Goal: Information Seeking & Learning: Learn about a topic

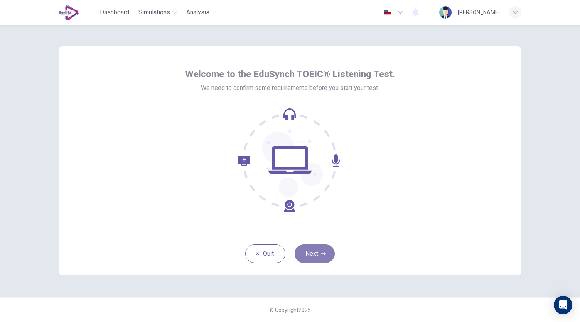
click at [317, 249] on button "Next" at bounding box center [315, 253] width 40 height 19
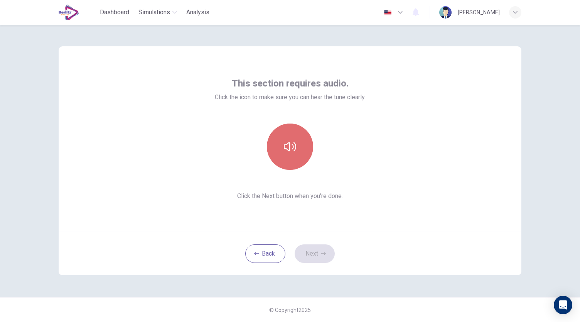
click at [292, 138] on button "button" at bounding box center [290, 146] width 46 height 46
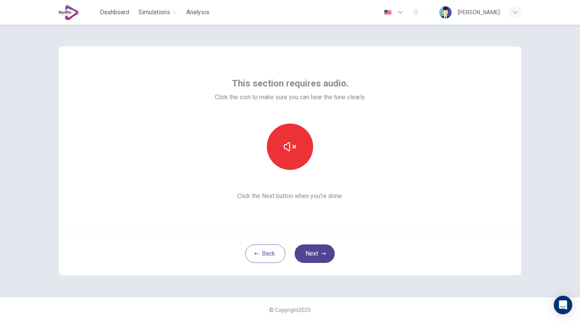
click at [312, 261] on button "Next" at bounding box center [315, 253] width 40 height 19
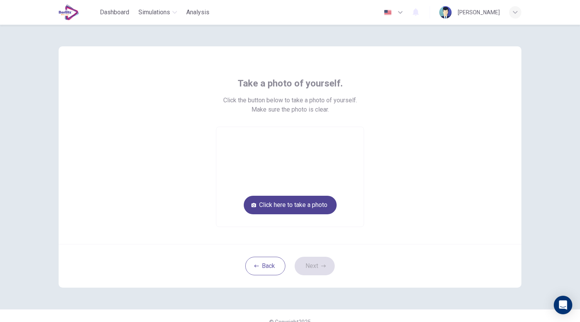
click at [299, 208] on button "Click here to take a photo" at bounding box center [290, 205] width 93 height 19
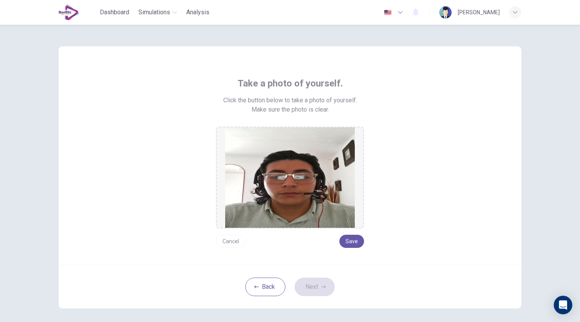
click at [226, 246] on button "Cancel" at bounding box center [231, 241] width 30 height 13
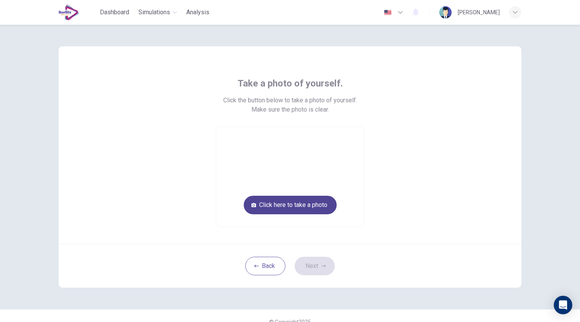
click at [300, 207] on button "Click here to take a photo" at bounding box center [290, 205] width 93 height 19
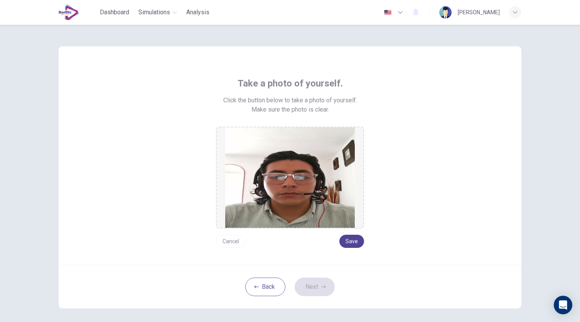
click at [352, 243] on button "Save" at bounding box center [351, 241] width 25 height 13
click at [353, 237] on button "Save" at bounding box center [351, 241] width 25 height 13
click at [350, 241] on button "Save" at bounding box center [351, 241] width 25 height 13
click at [352, 236] on button "Save" at bounding box center [351, 241] width 25 height 13
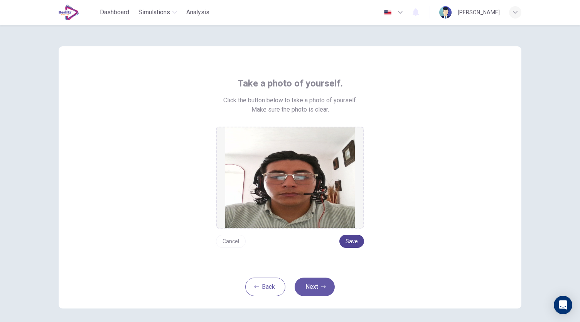
click at [352, 236] on button "Save" at bounding box center [351, 241] width 25 height 13
click at [232, 241] on button "Cancel" at bounding box center [231, 241] width 30 height 13
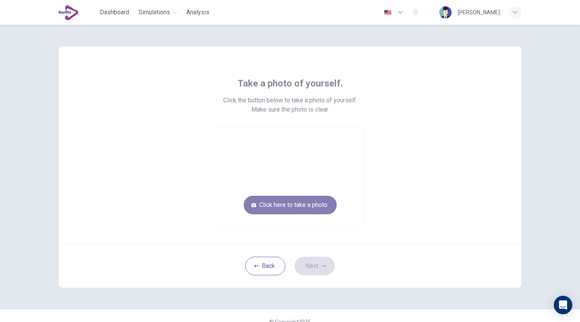
click at [285, 207] on button "Click here to take a photo" at bounding box center [290, 205] width 93 height 19
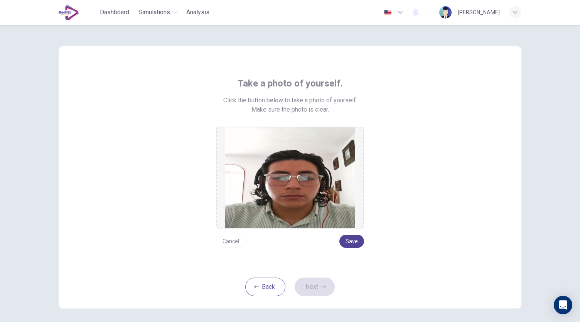
click at [356, 241] on button "Save" at bounding box center [351, 241] width 25 height 13
click at [319, 288] on button "Next" at bounding box center [315, 286] width 40 height 19
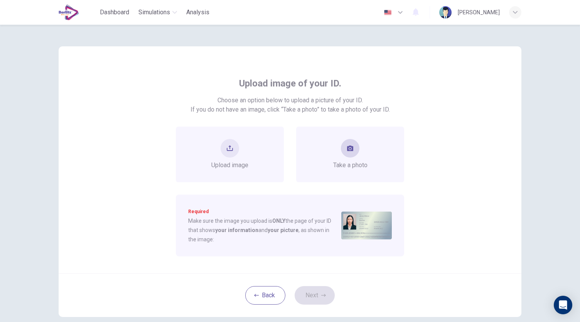
click at [326, 154] on div "Take a photo" at bounding box center [350, 155] width 108 height 56
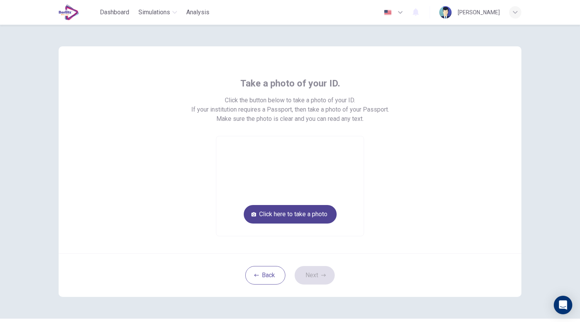
click at [299, 216] on button "Click here to take a photo" at bounding box center [290, 214] width 93 height 19
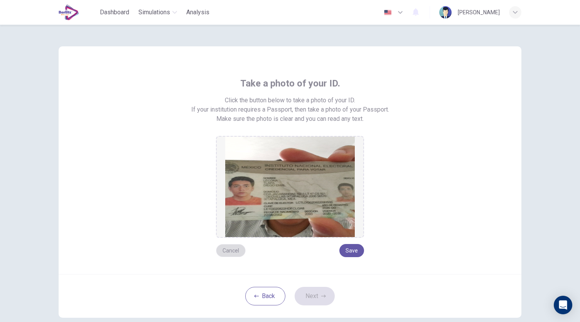
click at [235, 255] on button "Cancel" at bounding box center [231, 250] width 30 height 13
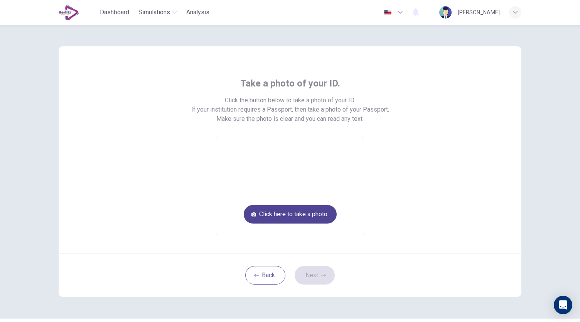
click at [301, 208] on button "Click here to take a photo" at bounding box center [290, 214] width 93 height 19
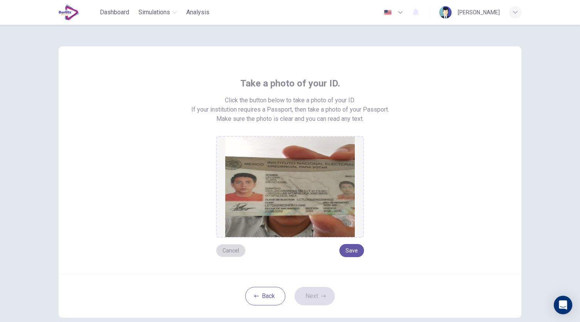
click at [228, 251] on button "Cancel" at bounding box center [231, 250] width 30 height 13
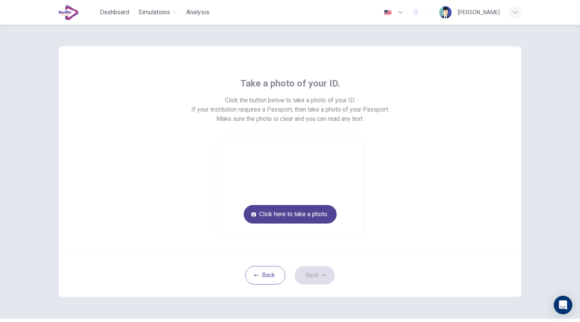
click at [284, 217] on button "Click here to take a photo" at bounding box center [290, 214] width 93 height 19
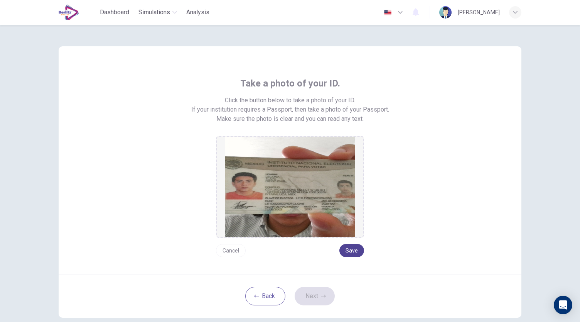
click at [351, 250] on button "Save" at bounding box center [351, 250] width 25 height 13
click at [318, 301] on button "Next" at bounding box center [315, 296] width 40 height 19
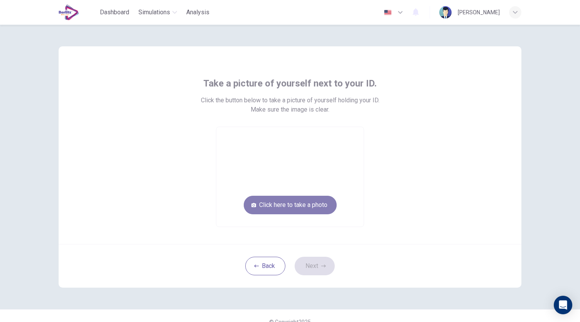
click at [301, 206] on button "Click here to take a photo" at bounding box center [290, 205] width 93 height 19
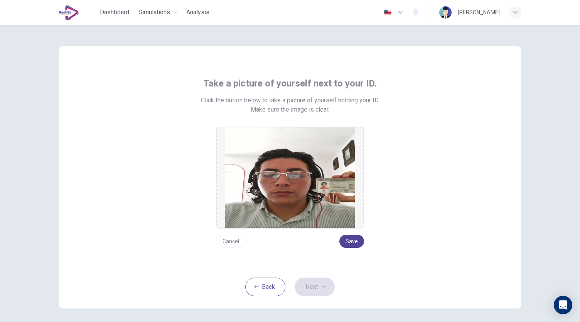
click at [350, 237] on button "Save" at bounding box center [351, 241] width 25 height 13
click at [317, 283] on button "Next" at bounding box center [315, 286] width 40 height 19
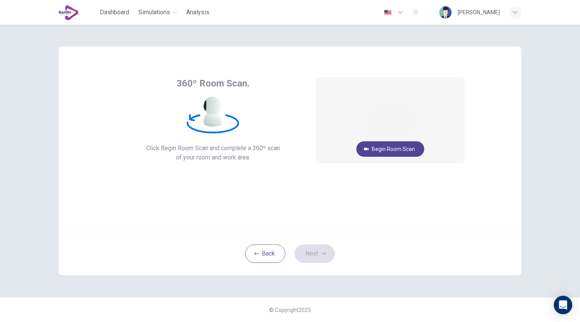
click at [400, 149] on button "Begin Room Scan" at bounding box center [390, 148] width 68 height 15
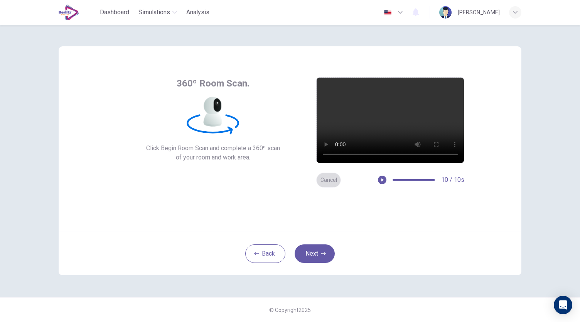
click at [326, 181] on button "Cancel" at bounding box center [328, 179] width 25 height 15
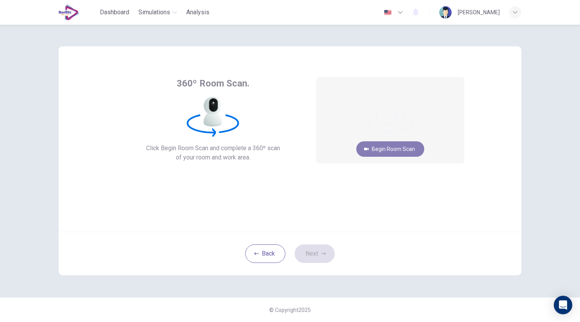
click at [395, 144] on button "Begin Room Scan" at bounding box center [390, 148] width 68 height 15
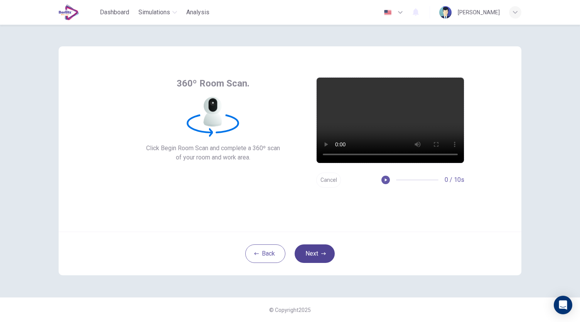
click at [322, 254] on icon "button" at bounding box center [323, 253] width 5 height 5
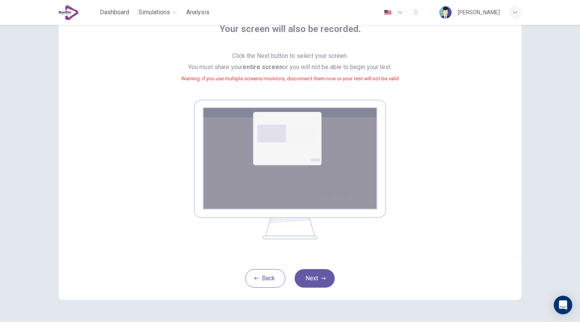
scroll to position [55, 0]
click at [317, 279] on button "Next" at bounding box center [315, 278] width 40 height 19
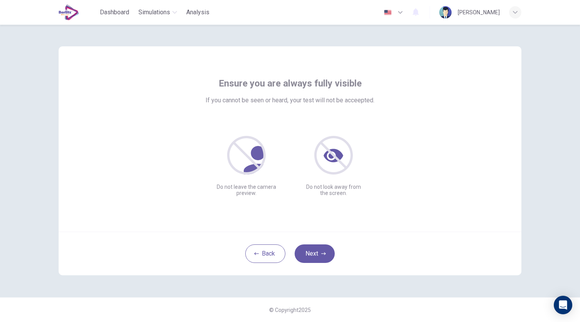
scroll to position [0, 0]
click at [315, 250] on button "Next" at bounding box center [315, 253] width 40 height 19
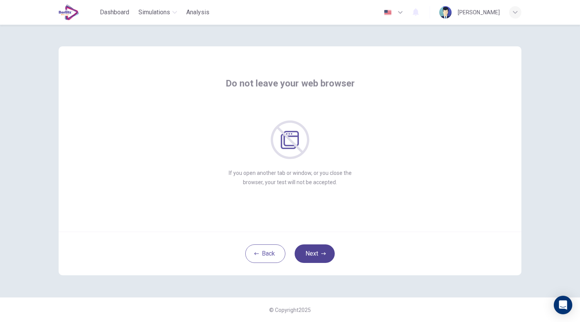
click at [310, 259] on button "Next" at bounding box center [315, 253] width 40 height 19
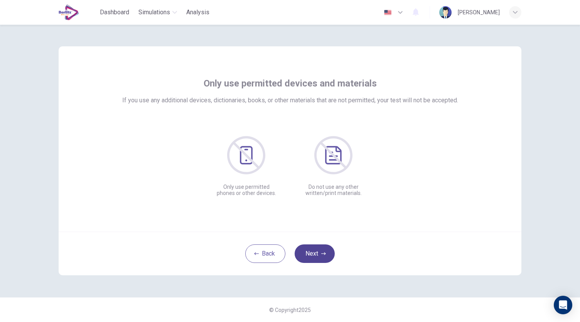
click at [312, 258] on button "Next" at bounding box center [315, 253] width 40 height 19
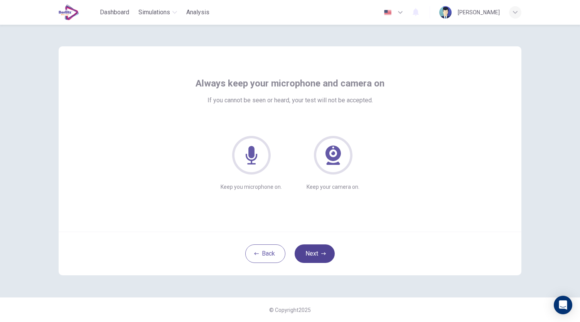
click at [310, 256] on button "Next" at bounding box center [315, 253] width 40 height 19
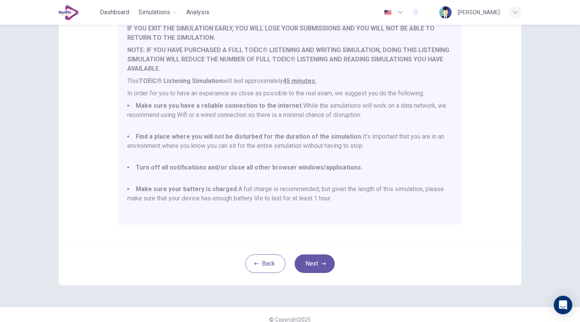
scroll to position [107, 0]
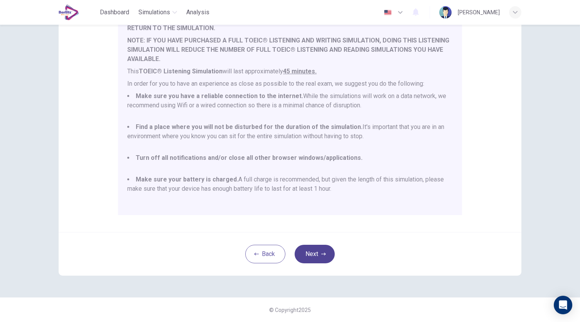
click at [316, 250] on button "Next" at bounding box center [315, 254] width 40 height 19
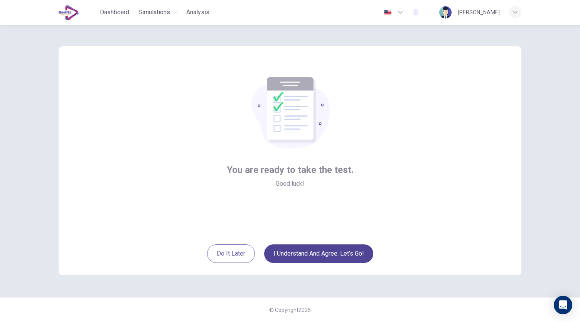
scroll to position [0, 0]
click at [332, 257] on button "I understand and agree. Let’s go!" at bounding box center [318, 253] width 109 height 19
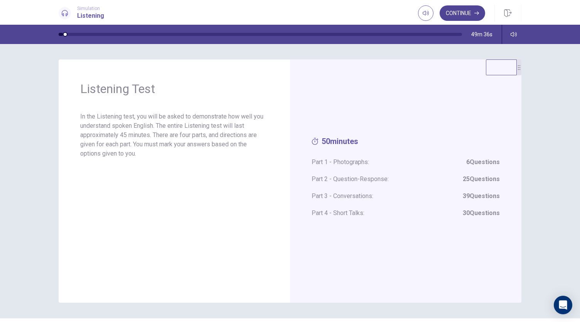
click at [468, 15] on button "Continue" at bounding box center [463, 12] width 46 height 15
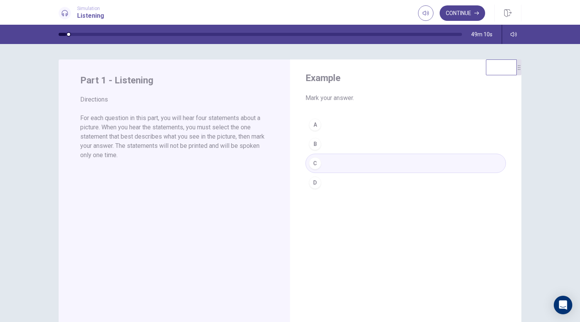
click at [459, 11] on button "Continue" at bounding box center [463, 12] width 46 height 15
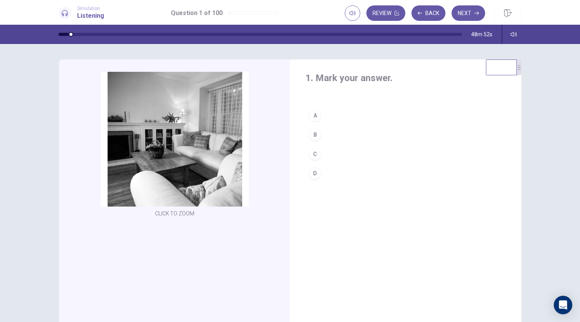
click at [314, 137] on div "B" at bounding box center [315, 134] width 12 height 12
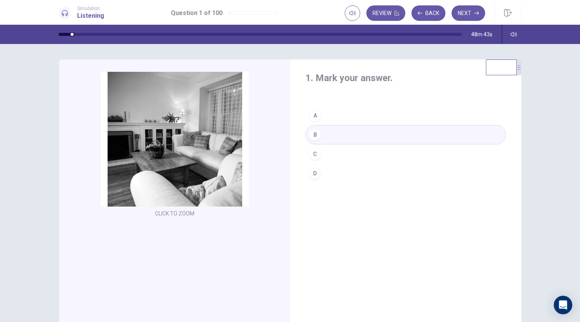
click at [314, 152] on div "C" at bounding box center [315, 154] width 12 height 12
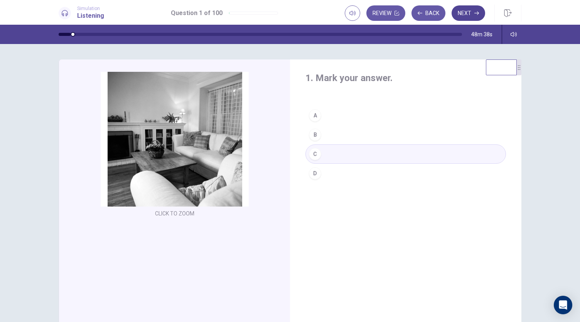
click at [464, 6] on button "Next" at bounding box center [469, 12] width 34 height 15
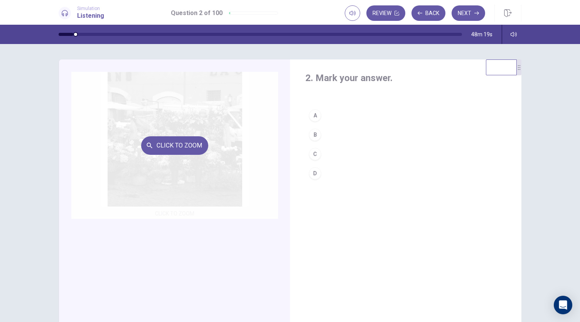
click at [176, 175] on div "Click to Zoom" at bounding box center [174, 145] width 207 height 147
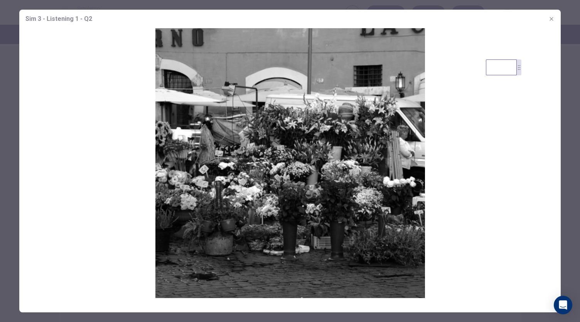
click at [552, 16] on icon "button" at bounding box center [552, 19] width 6 height 6
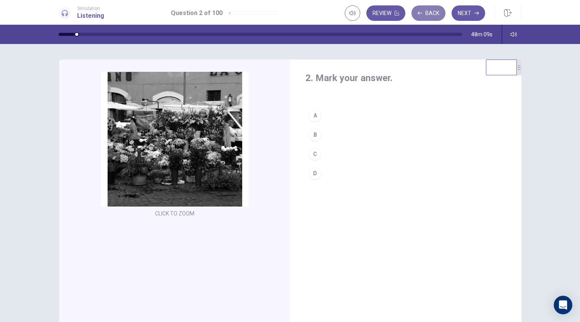
click at [426, 14] on button "Back" at bounding box center [429, 12] width 34 height 15
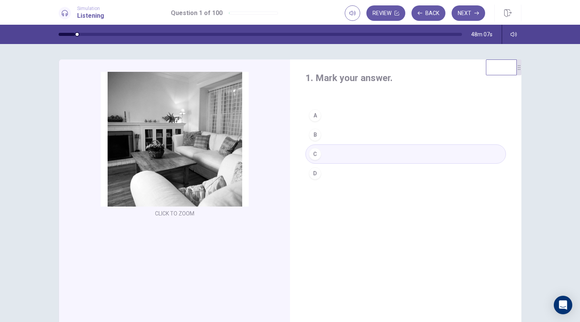
click at [331, 155] on button "C" at bounding box center [406, 153] width 201 height 19
click at [468, 7] on button "Next" at bounding box center [469, 12] width 34 height 15
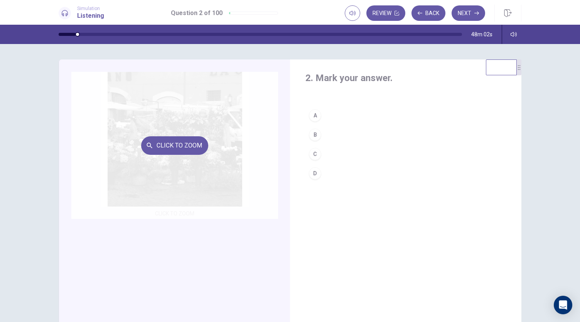
click at [199, 206] on div "Click to Zoom" at bounding box center [174, 145] width 207 height 147
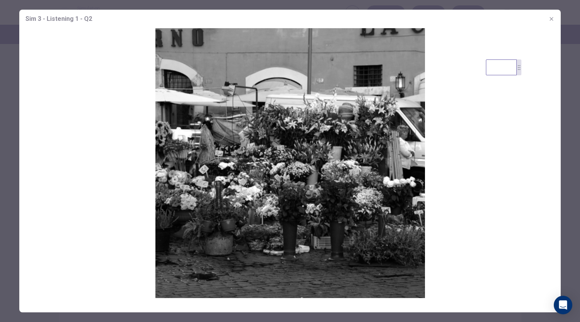
click at [565, 150] on div at bounding box center [290, 161] width 580 height 322
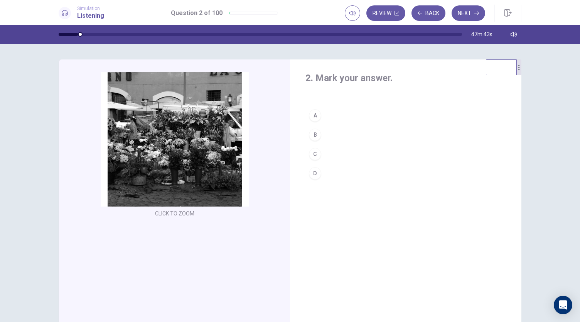
click at [309, 137] on div "B" at bounding box center [315, 134] width 12 height 12
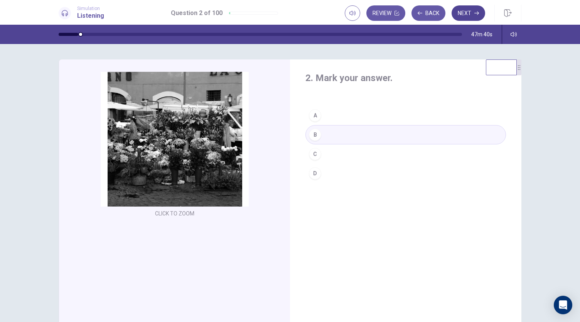
click at [468, 10] on button "Next" at bounding box center [469, 12] width 34 height 15
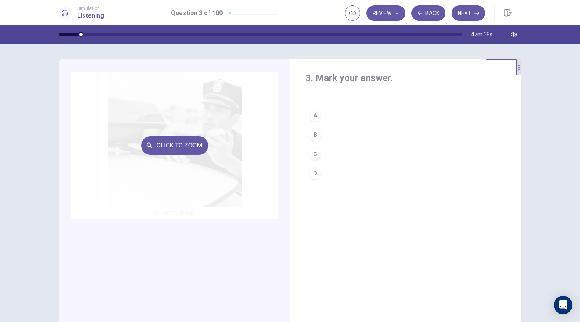
click at [200, 169] on div "Click to Zoom" at bounding box center [174, 145] width 207 height 147
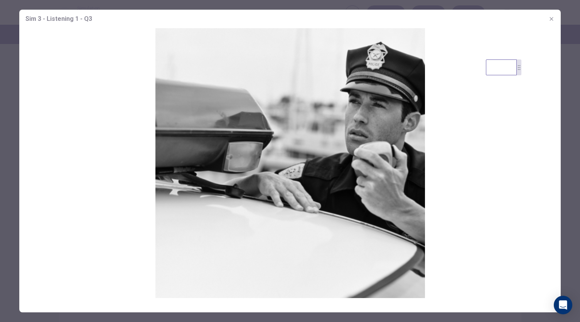
click at [566, 120] on div at bounding box center [290, 161] width 580 height 322
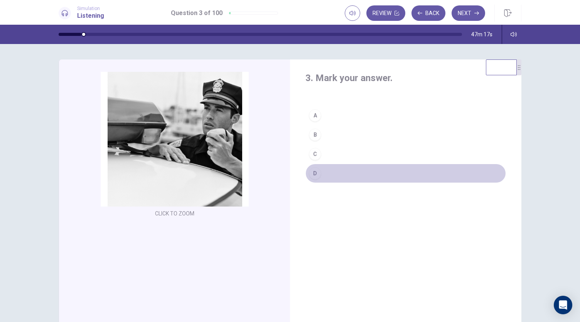
click at [315, 168] on div "D" at bounding box center [315, 173] width 12 height 12
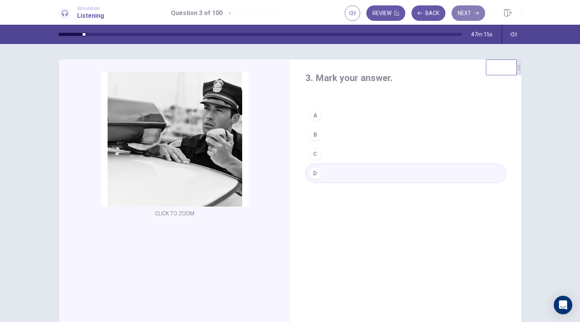
click at [469, 11] on button "Next" at bounding box center [469, 12] width 34 height 15
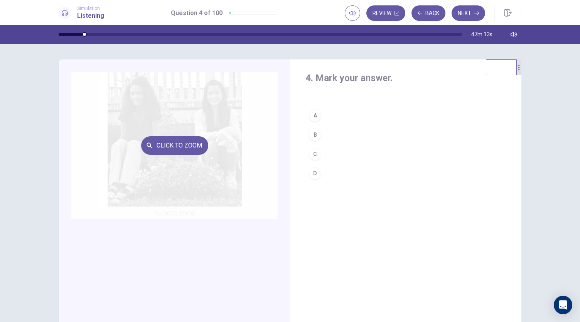
click at [198, 179] on div "Click to Zoom" at bounding box center [174, 145] width 207 height 147
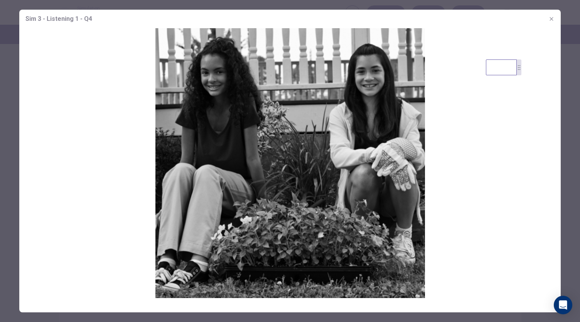
click at [567, 103] on div at bounding box center [290, 161] width 580 height 322
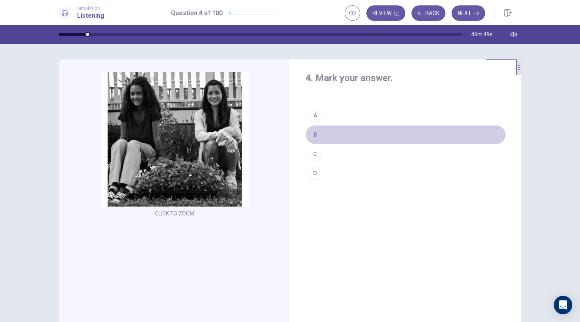
click at [315, 135] on div "B" at bounding box center [315, 134] width 12 height 12
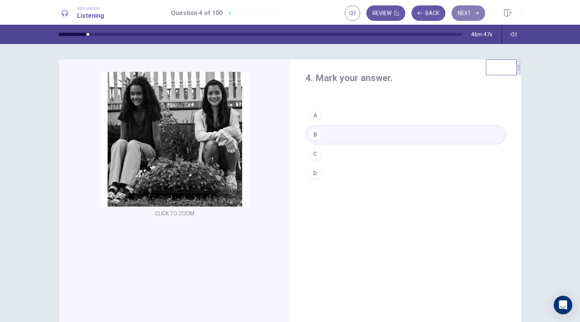
click at [465, 18] on button "Next" at bounding box center [469, 12] width 34 height 15
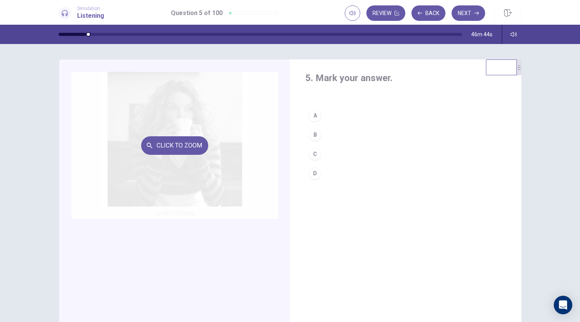
click at [208, 189] on div "Click to Zoom" at bounding box center [174, 145] width 207 height 147
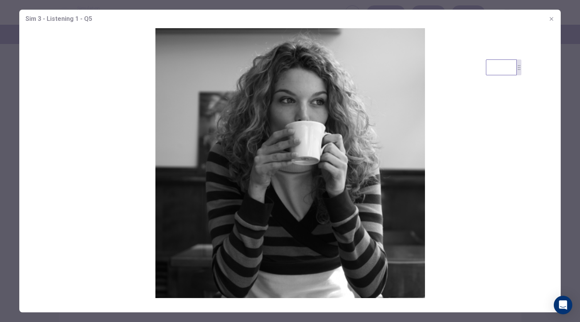
click at [564, 122] on div at bounding box center [290, 161] width 580 height 322
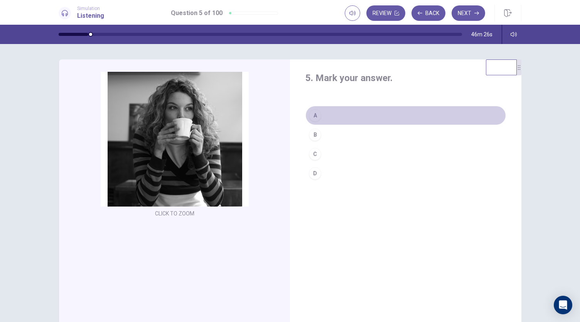
click at [315, 113] on div "A" at bounding box center [315, 115] width 12 height 12
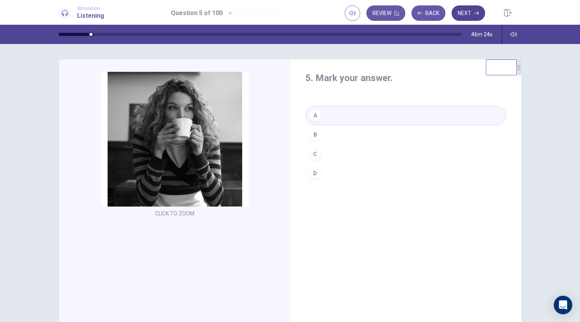
click at [464, 13] on button "Next" at bounding box center [469, 12] width 34 height 15
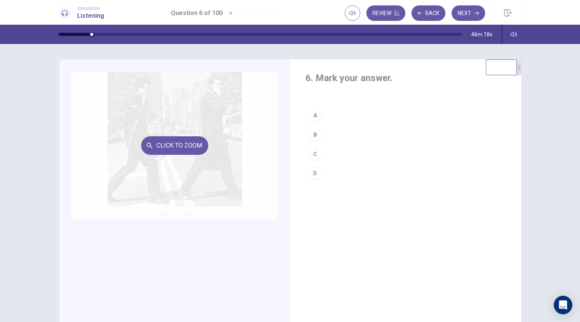
click at [203, 164] on div "Click to Zoom" at bounding box center [174, 145] width 207 height 147
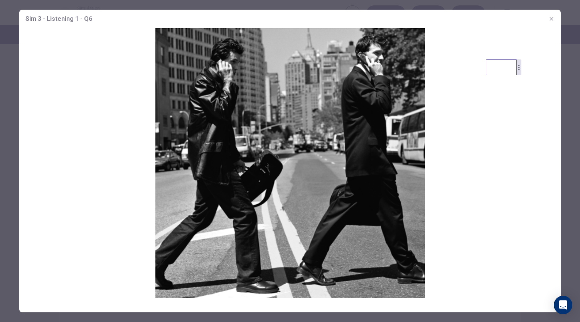
click at [566, 142] on div at bounding box center [290, 161] width 580 height 322
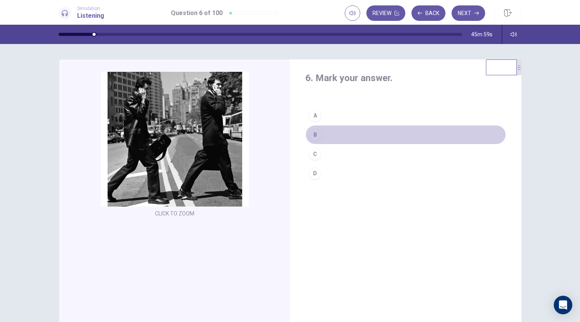
click at [312, 132] on div "B" at bounding box center [315, 134] width 12 height 12
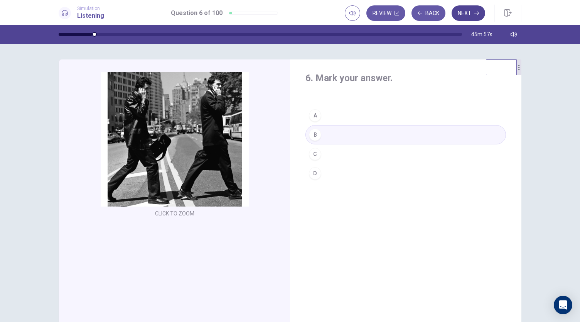
click at [463, 15] on button "Next" at bounding box center [469, 12] width 34 height 15
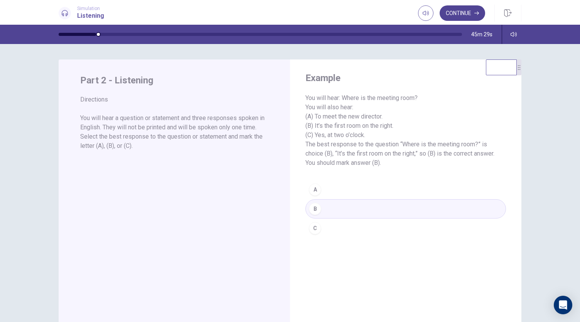
click at [464, 11] on button "Continue" at bounding box center [463, 12] width 46 height 15
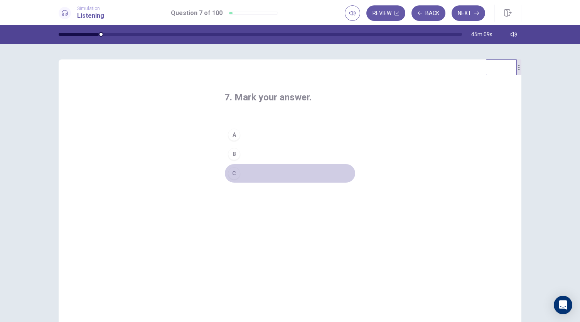
click at [235, 174] on div "C" at bounding box center [234, 173] width 12 height 12
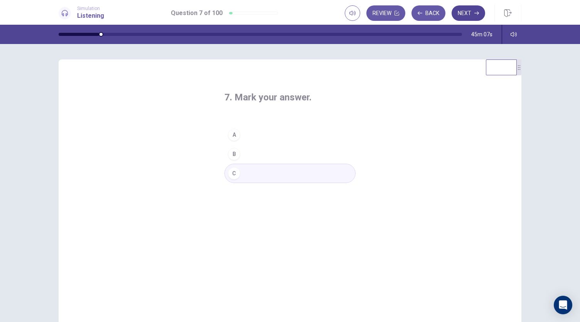
click at [463, 14] on button "Next" at bounding box center [469, 12] width 34 height 15
click at [232, 176] on div "C" at bounding box center [234, 173] width 12 height 12
click at [463, 15] on button "Next" at bounding box center [469, 12] width 34 height 15
click at [230, 138] on div "A" at bounding box center [234, 134] width 12 height 12
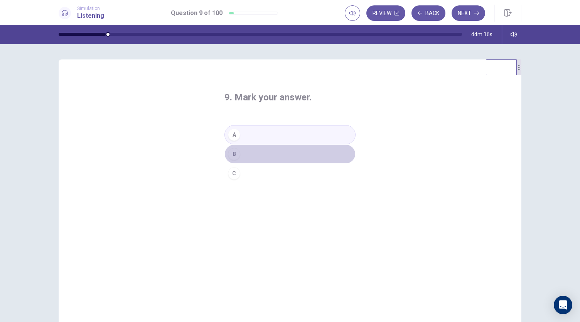
click at [234, 152] on div "B" at bounding box center [234, 154] width 12 height 12
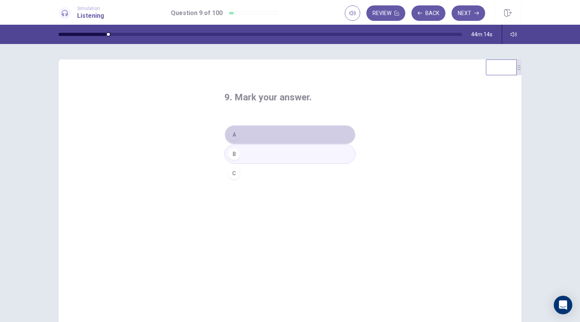
click at [260, 135] on button "A" at bounding box center [290, 134] width 131 height 19
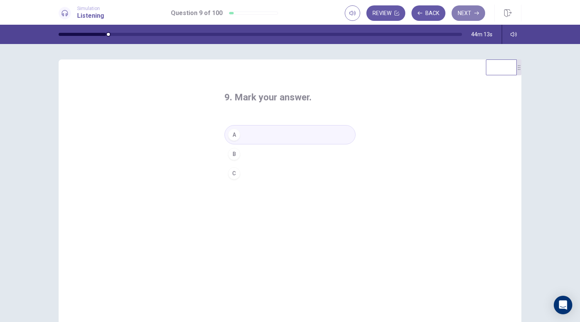
click at [469, 12] on button "Next" at bounding box center [469, 12] width 34 height 15
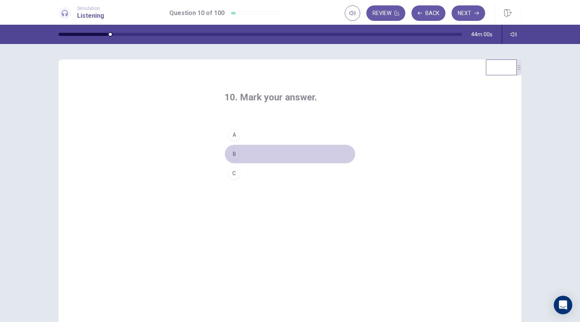
click at [233, 156] on div "B" at bounding box center [234, 154] width 12 height 12
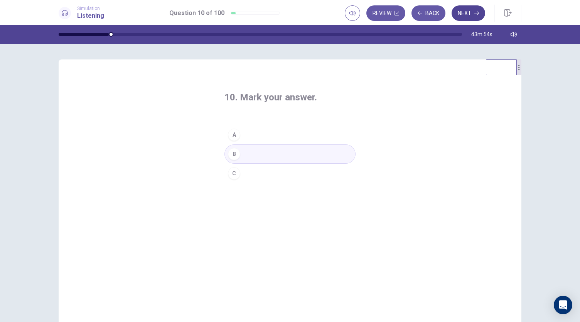
click at [469, 14] on button "Next" at bounding box center [469, 12] width 34 height 15
click at [234, 174] on div "C" at bounding box center [234, 173] width 12 height 12
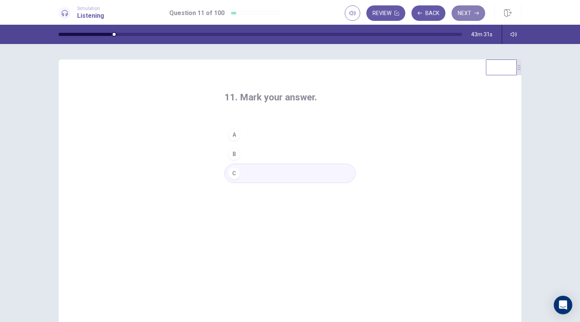
click at [475, 14] on icon "button" at bounding box center [477, 13] width 5 height 5
click at [228, 176] on div "C" at bounding box center [234, 173] width 12 height 12
click at [463, 11] on button "Next" at bounding box center [469, 12] width 34 height 15
click at [235, 137] on div "A" at bounding box center [234, 134] width 12 height 12
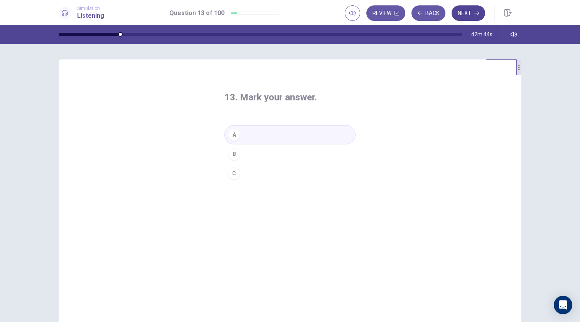
click at [470, 12] on button "Next" at bounding box center [469, 12] width 34 height 15
click at [233, 172] on div "C" at bounding box center [234, 173] width 12 height 12
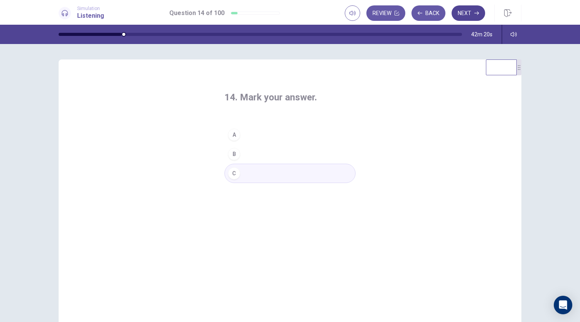
click at [468, 11] on button "Next" at bounding box center [469, 12] width 34 height 15
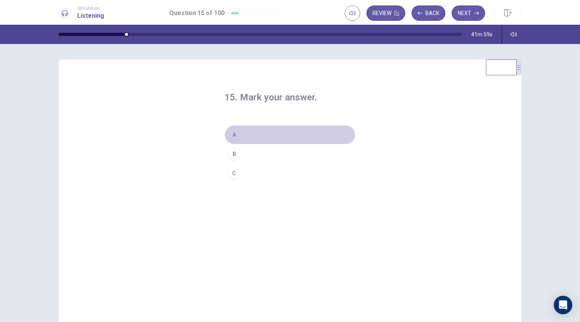
click at [238, 138] on button "A" at bounding box center [290, 134] width 131 height 19
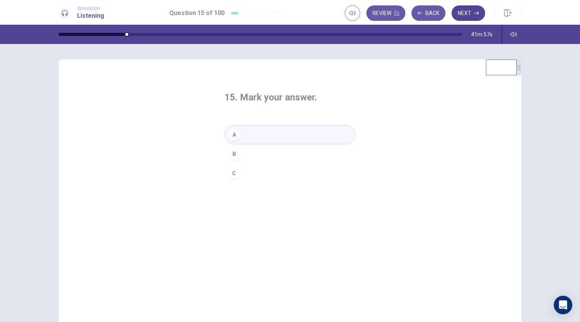
click at [467, 10] on button "Next" at bounding box center [469, 12] width 34 height 15
click at [234, 152] on div "B" at bounding box center [234, 154] width 12 height 12
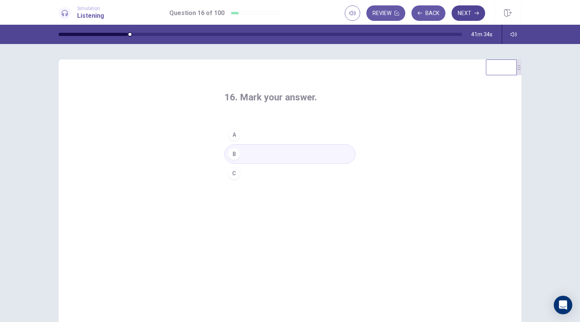
click at [464, 13] on button "Next" at bounding box center [469, 12] width 34 height 15
click at [233, 134] on div "A" at bounding box center [234, 134] width 12 height 12
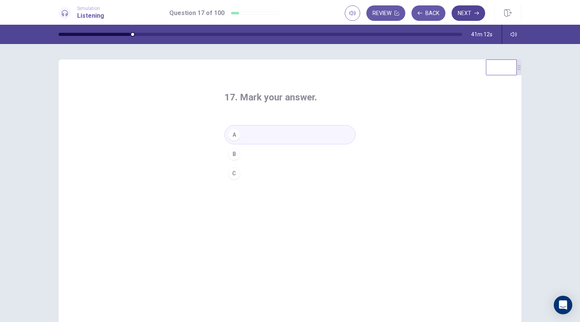
click at [475, 7] on button "Next" at bounding box center [469, 12] width 34 height 15
click at [235, 136] on div "A" at bounding box center [234, 134] width 12 height 12
click at [475, 14] on icon "button" at bounding box center [477, 13] width 5 height 5
click at [235, 133] on div "A" at bounding box center [234, 134] width 12 height 12
click at [468, 15] on button "Next" at bounding box center [469, 12] width 34 height 15
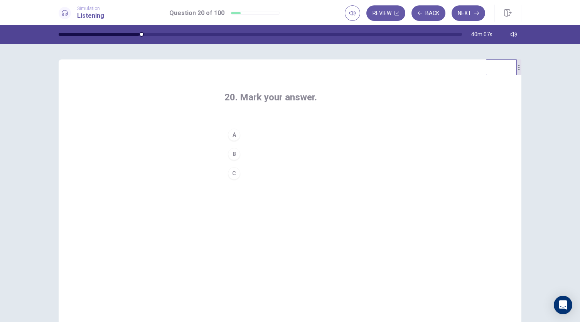
click at [233, 136] on div "A" at bounding box center [234, 134] width 12 height 12
click at [463, 12] on button "Next" at bounding box center [469, 12] width 34 height 15
click at [235, 152] on div "B" at bounding box center [234, 154] width 12 height 12
click at [459, 16] on button "Next" at bounding box center [469, 12] width 34 height 15
click at [235, 153] on div "B" at bounding box center [234, 154] width 12 height 12
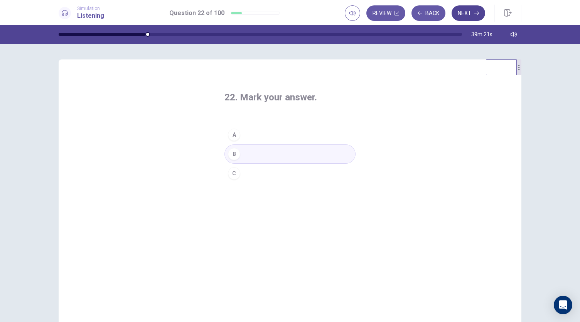
click at [473, 14] on button "Next" at bounding box center [469, 12] width 34 height 15
click at [235, 156] on div "B" at bounding box center [234, 154] width 12 height 12
click at [475, 13] on icon "button" at bounding box center [477, 13] width 5 height 5
click at [235, 160] on button "B" at bounding box center [290, 153] width 131 height 19
click at [468, 16] on button "Next" at bounding box center [469, 12] width 34 height 15
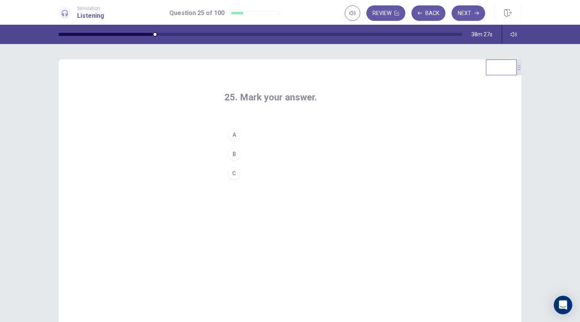
click at [288, 215] on div "25. Mark your answer. A B C" at bounding box center [290, 203] width 162 height 249
click at [234, 151] on div "B" at bounding box center [234, 154] width 12 height 12
click at [461, 14] on button "Next" at bounding box center [469, 12] width 34 height 15
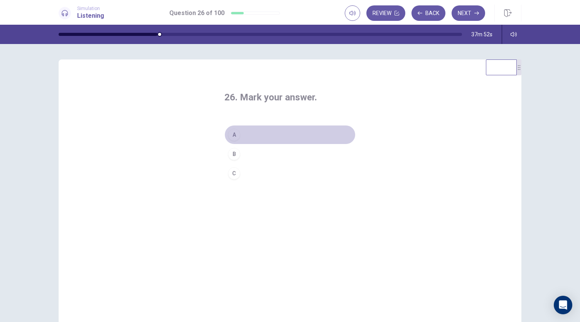
click at [231, 136] on div "A" at bounding box center [234, 134] width 12 height 12
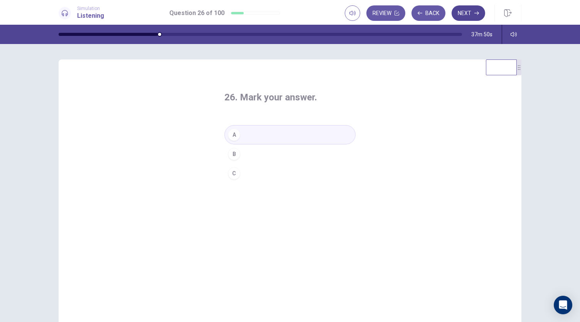
click at [465, 17] on button "Next" at bounding box center [469, 12] width 34 height 15
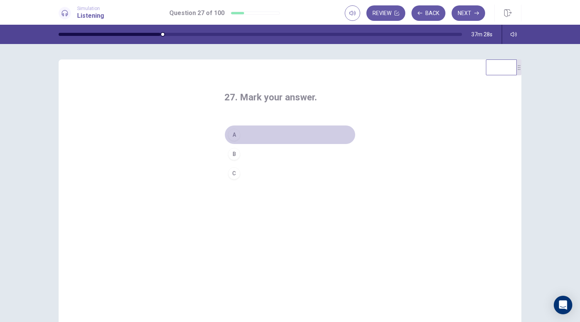
click at [233, 137] on div "A" at bounding box center [234, 134] width 12 height 12
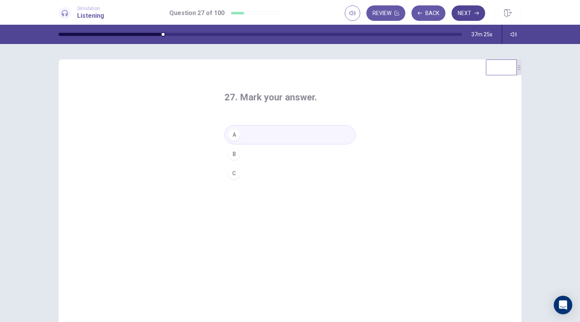
click at [471, 14] on button "Next" at bounding box center [469, 12] width 34 height 15
click at [306, 107] on div "28. Mark your answer." at bounding box center [290, 102] width 131 height 22
click at [232, 152] on div "B" at bounding box center [234, 154] width 12 height 12
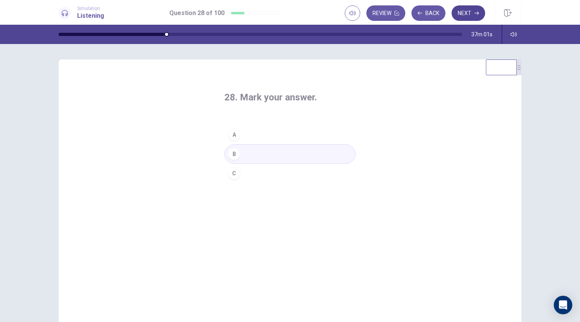
click at [464, 9] on button "Next" at bounding box center [469, 12] width 34 height 15
click at [229, 169] on div "C" at bounding box center [234, 173] width 12 height 12
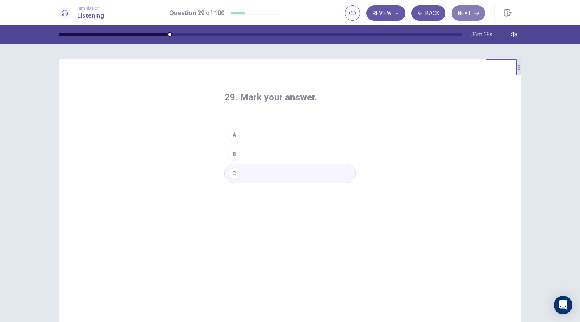
click at [464, 10] on button "Next" at bounding box center [469, 12] width 34 height 15
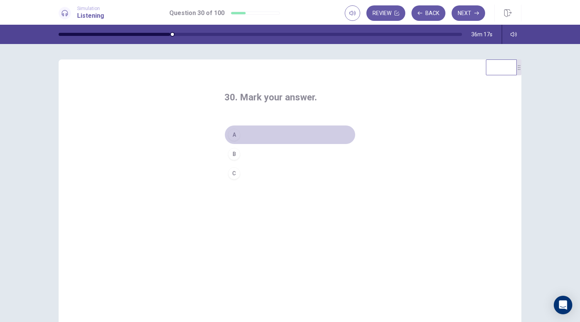
click at [232, 135] on div "A" at bounding box center [234, 134] width 12 height 12
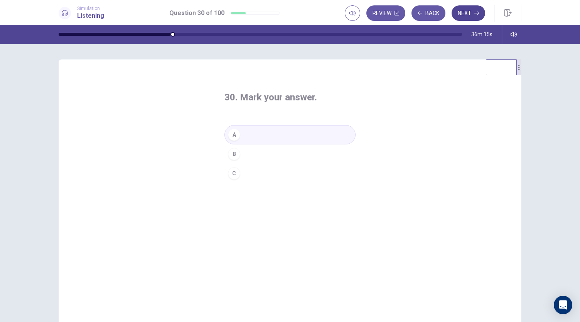
click at [464, 16] on button "Next" at bounding box center [469, 12] width 34 height 15
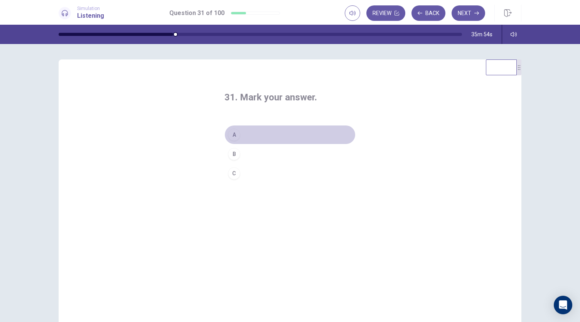
click at [235, 135] on div "A" at bounding box center [234, 134] width 12 height 12
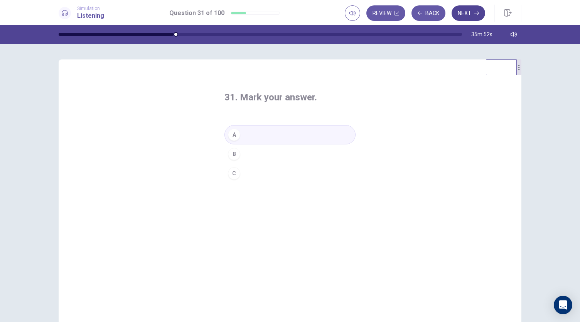
click at [464, 10] on button "Next" at bounding box center [469, 12] width 34 height 15
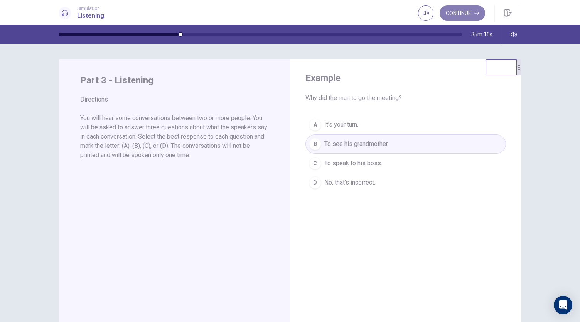
click at [458, 15] on button "Continue" at bounding box center [463, 12] width 46 height 15
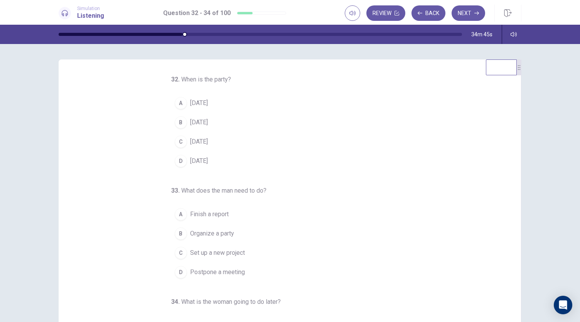
click at [181, 217] on div "A" at bounding box center [181, 214] width 12 height 12
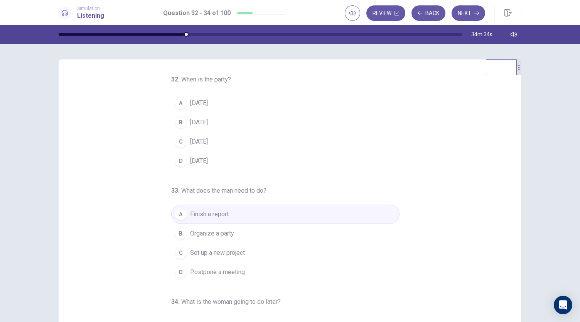
click at [179, 124] on div "B" at bounding box center [181, 122] width 12 height 12
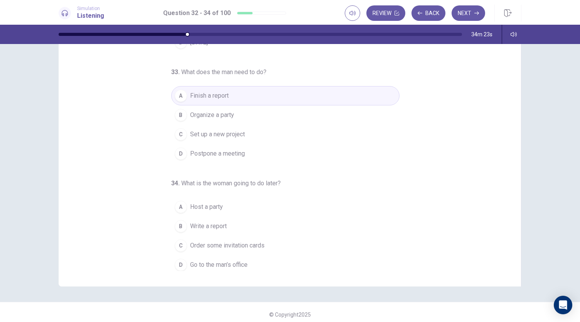
scroll to position [46, 0]
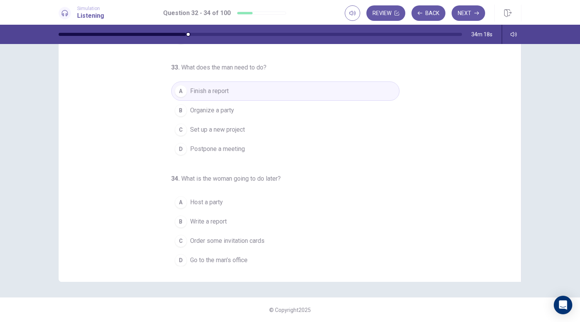
click at [193, 193] on button "A Host a party" at bounding box center [285, 202] width 228 height 19
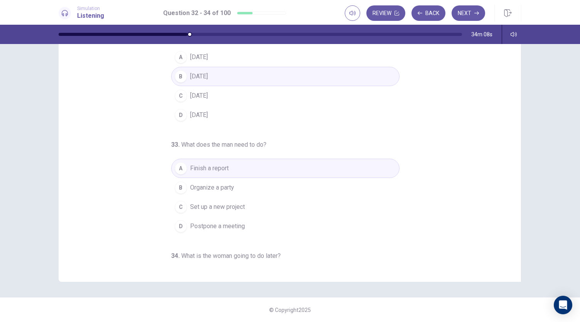
scroll to position [0, 0]
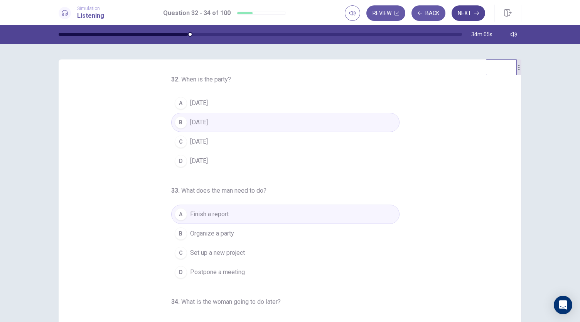
click at [475, 14] on icon "button" at bounding box center [477, 13] width 5 height 5
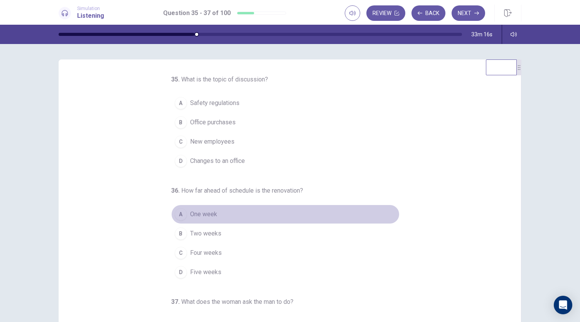
click at [180, 214] on div "A" at bounding box center [181, 214] width 12 height 12
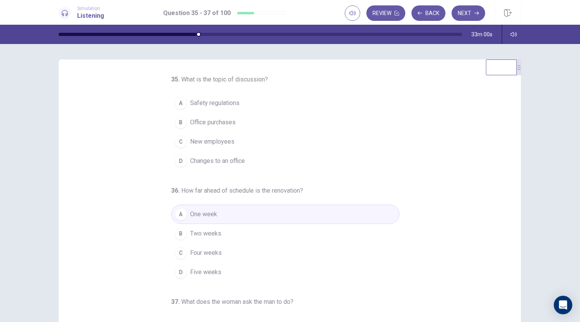
click at [178, 160] on div "D" at bounding box center [181, 161] width 12 height 12
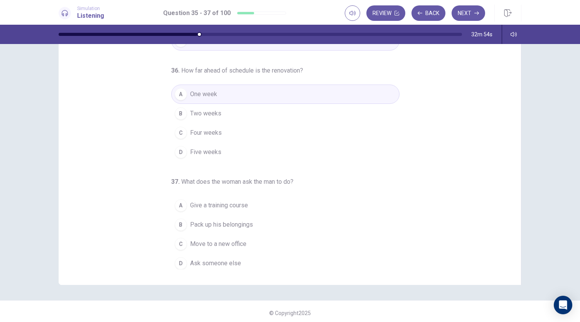
scroll to position [44, 0]
click at [177, 240] on div "C" at bounding box center [181, 243] width 12 height 12
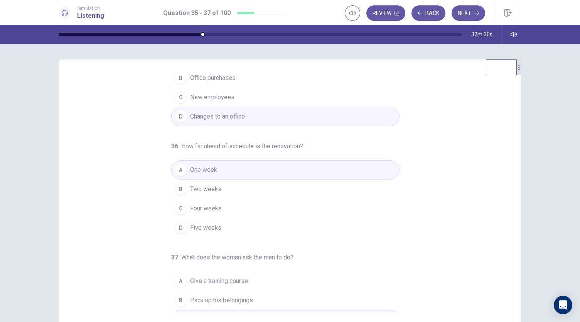
scroll to position [0, 0]
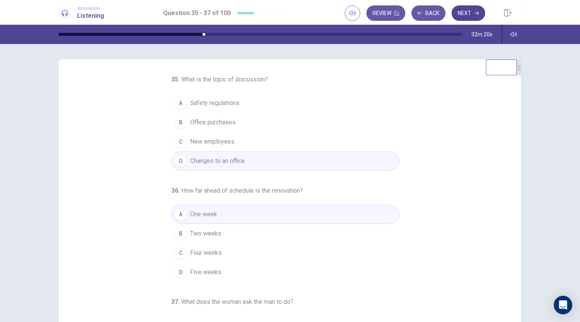
click at [470, 12] on button "Next" at bounding box center [469, 12] width 34 height 15
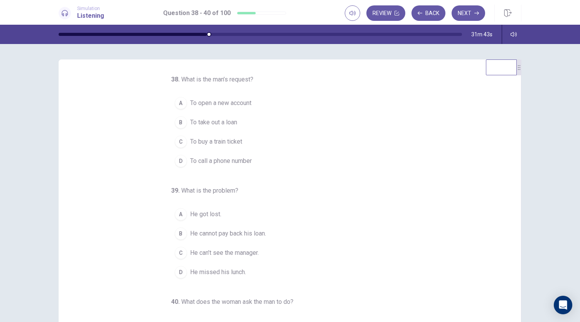
click at [180, 107] on div "A" at bounding box center [181, 103] width 12 height 12
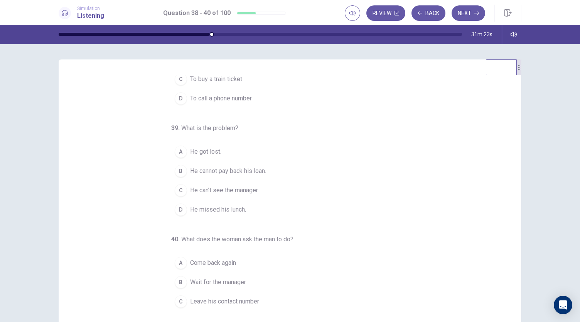
scroll to position [77, 0]
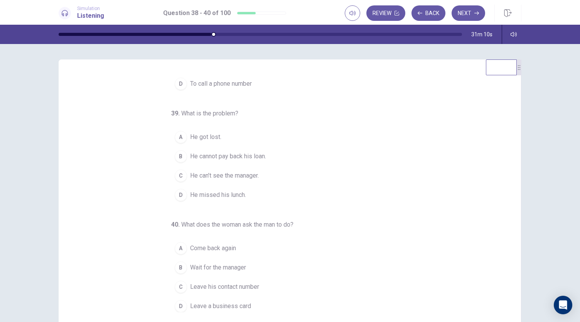
click at [179, 287] on div "C" at bounding box center [181, 286] width 12 height 12
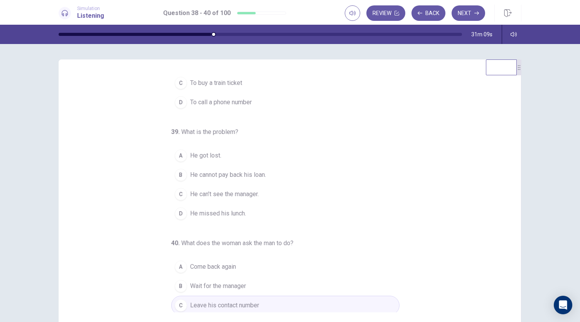
scroll to position [51, 0]
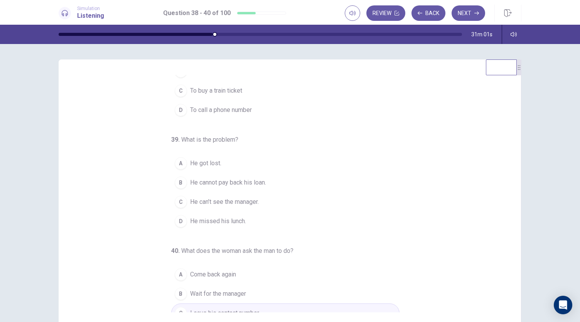
click at [178, 198] on div "C" at bounding box center [181, 202] width 12 height 12
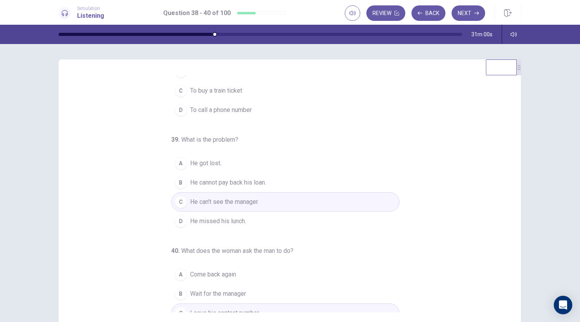
scroll to position [0, 0]
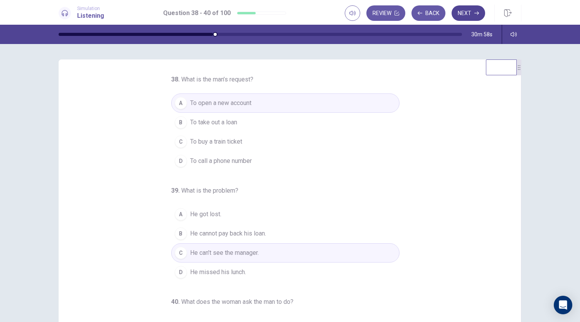
click at [463, 13] on button "Next" at bounding box center [469, 12] width 34 height 15
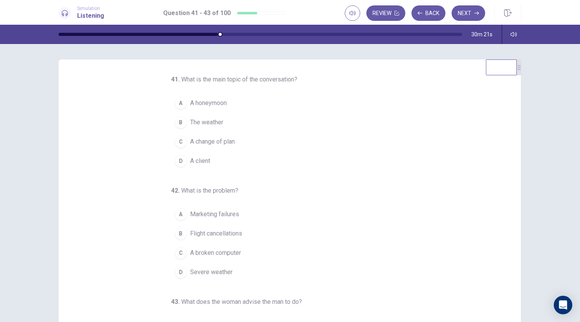
click at [176, 142] on div "C" at bounding box center [181, 141] width 12 height 12
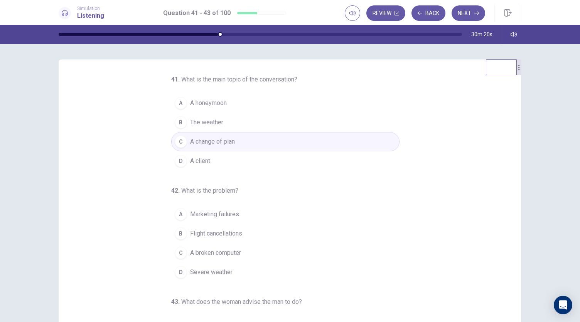
scroll to position [77, 0]
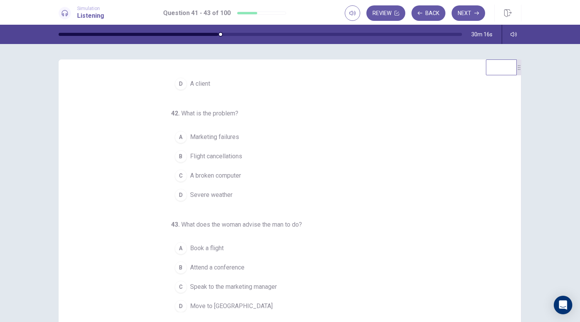
click at [175, 157] on div "B" at bounding box center [181, 156] width 12 height 12
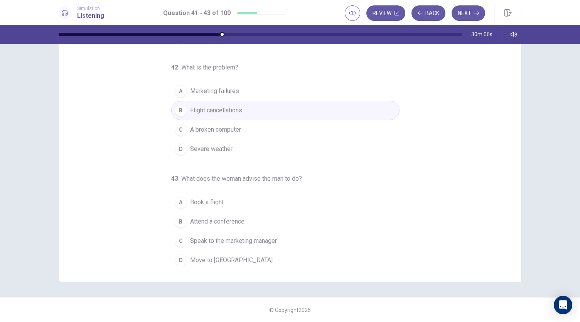
click at [175, 216] on div "B" at bounding box center [181, 221] width 12 height 12
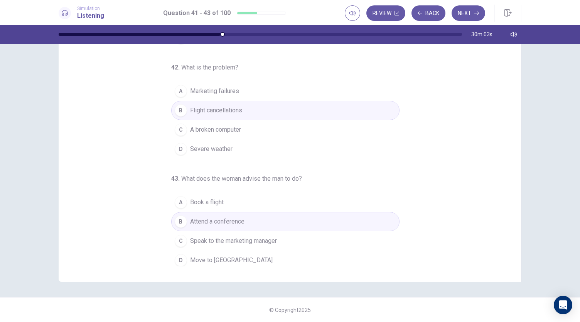
click at [176, 236] on div "C" at bounding box center [181, 241] width 12 height 12
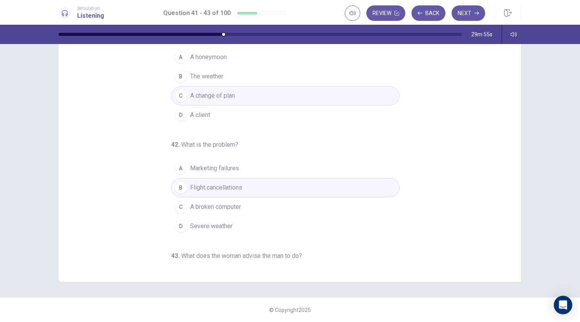
scroll to position [0, 0]
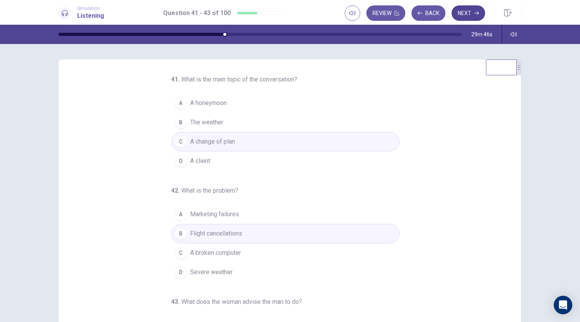
click at [469, 16] on button "Next" at bounding box center [469, 12] width 34 height 15
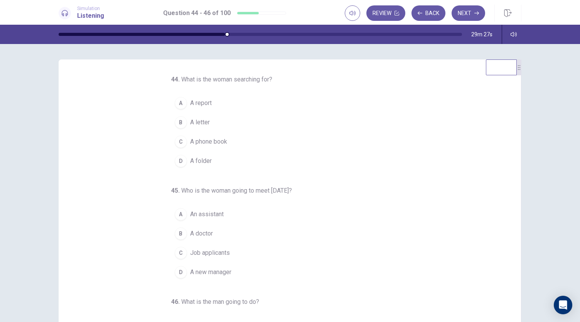
click at [178, 165] on div "D" at bounding box center [181, 161] width 12 height 12
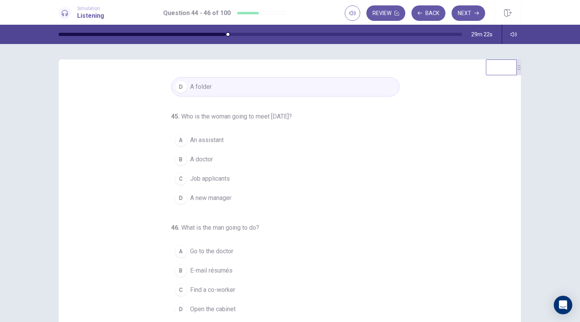
scroll to position [74, 0]
click at [179, 179] on div "C" at bounding box center [181, 178] width 12 height 12
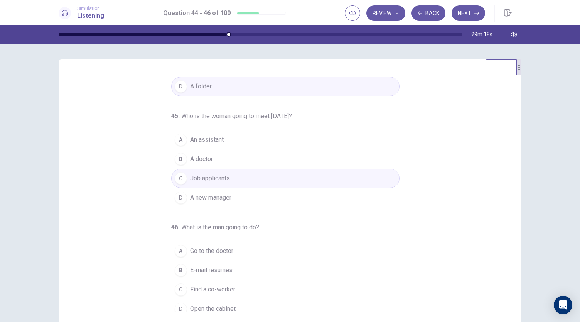
scroll to position [77, 0]
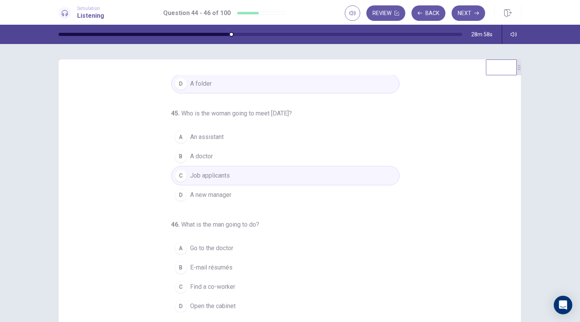
click at [177, 246] on div "A" at bounding box center [181, 248] width 12 height 12
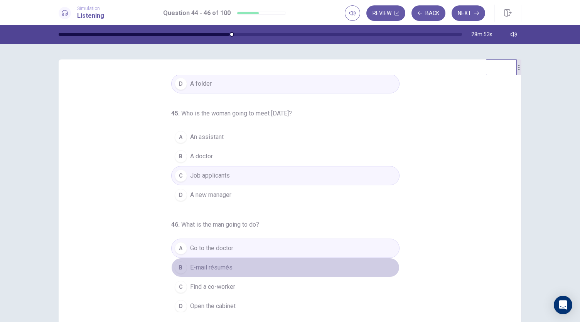
click at [180, 265] on div "B" at bounding box center [181, 267] width 12 height 12
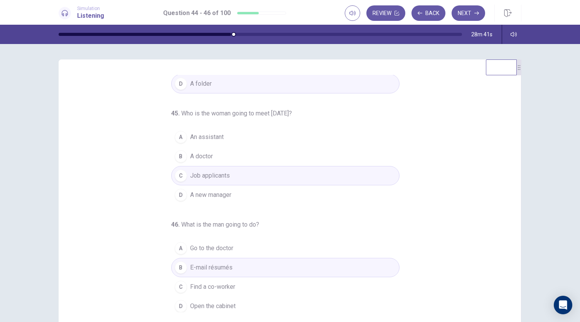
scroll to position [18, 0]
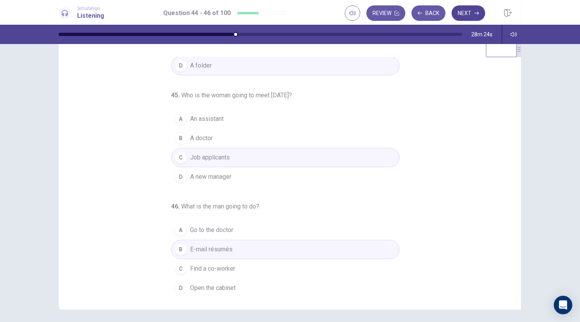
click at [471, 10] on button "Next" at bounding box center [469, 12] width 34 height 15
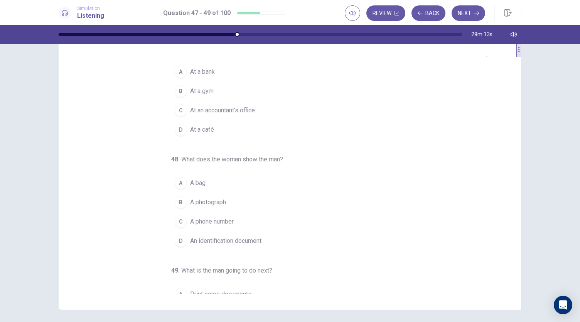
scroll to position [0, 0]
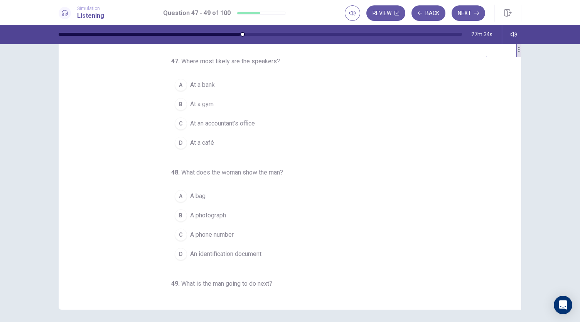
click at [178, 84] on div "A" at bounding box center [181, 85] width 12 height 12
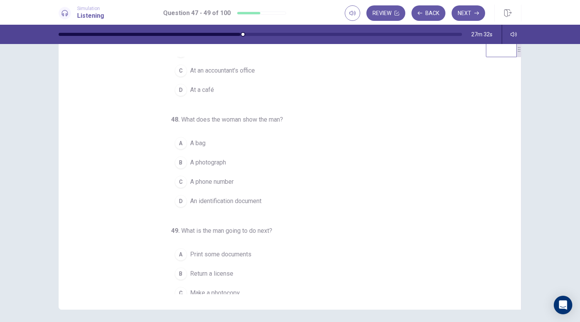
scroll to position [55, 0]
click at [175, 197] on div "D" at bounding box center [181, 199] width 12 height 12
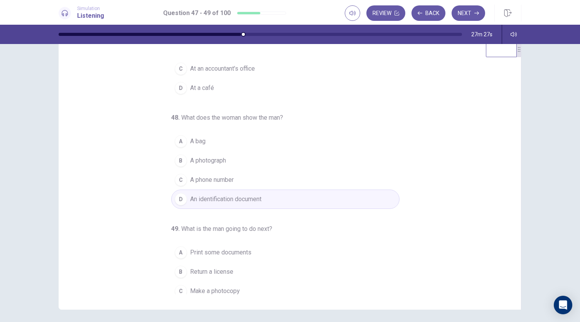
scroll to position [77, 0]
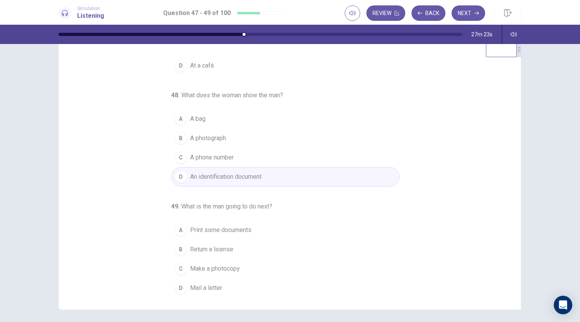
click at [175, 227] on div "A" at bounding box center [181, 230] width 12 height 12
click at [177, 266] on div "C" at bounding box center [181, 268] width 12 height 12
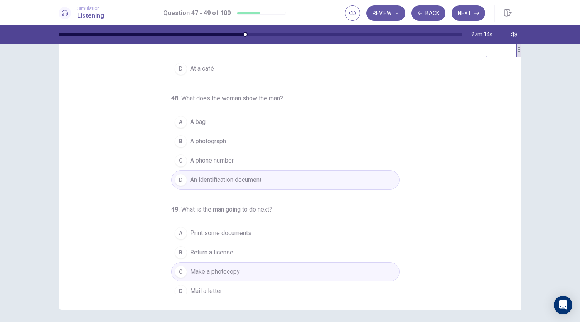
scroll to position [74, 0]
click at [471, 14] on button "Next" at bounding box center [469, 12] width 34 height 15
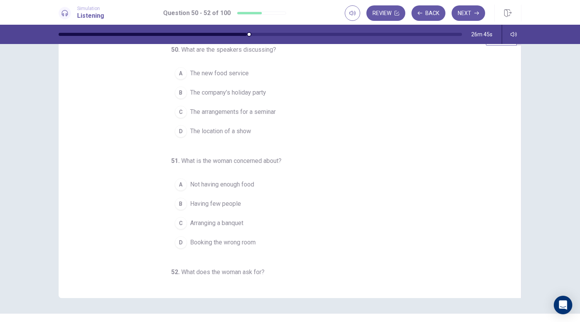
scroll to position [0, 0]
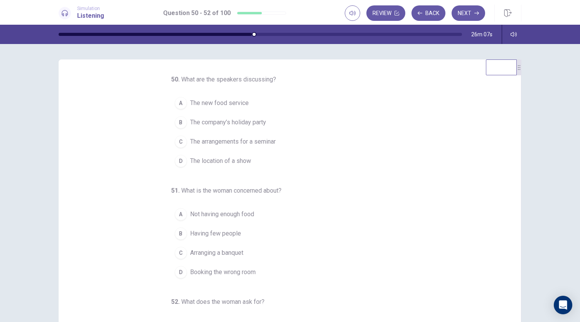
click at [178, 106] on div "A" at bounding box center [181, 103] width 12 height 12
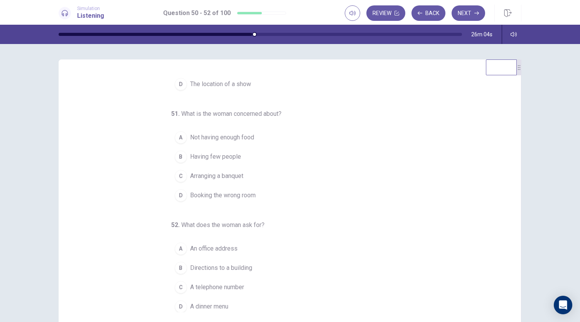
scroll to position [77, 0]
click at [175, 140] on div "A" at bounding box center [181, 137] width 12 height 12
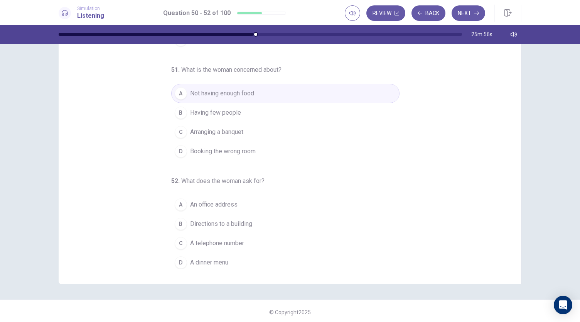
scroll to position [46, 0]
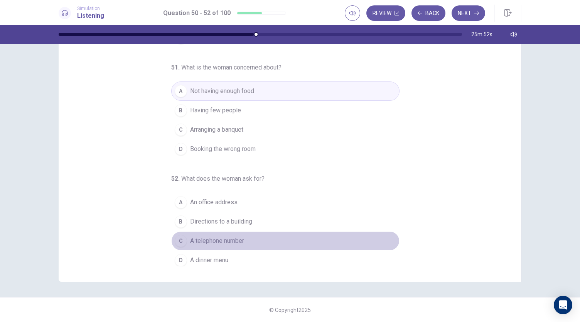
click at [180, 240] on div "C" at bounding box center [181, 241] width 12 height 12
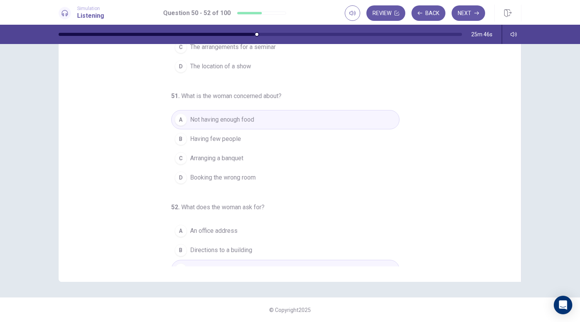
scroll to position [24, 0]
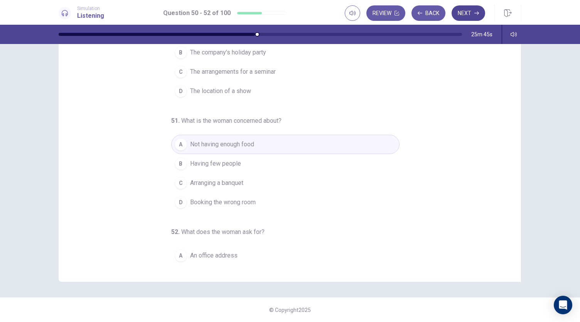
click at [475, 17] on button "Next" at bounding box center [469, 12] width 34 height 15
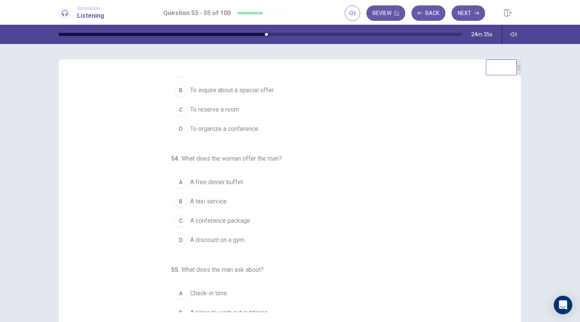
scroll to position [0, 0]
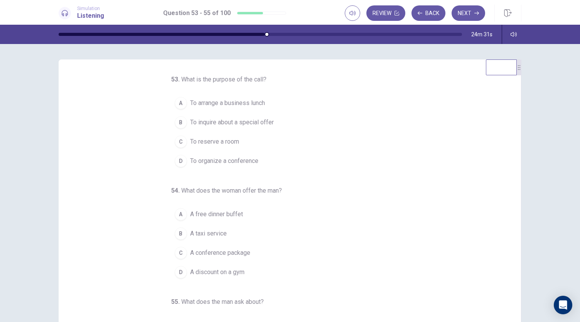
click at [176, 142] on div "C" at bounding box center [181, 141] width 12 height 12
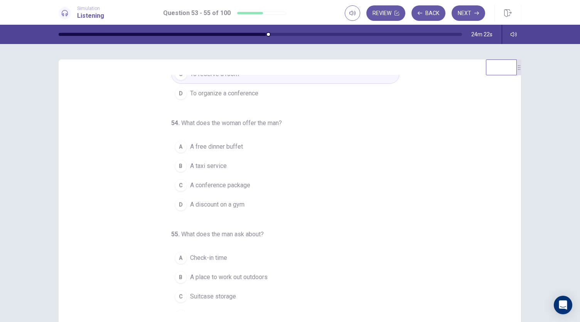
scroll to position [68, 0]
click at [180, 143] on div "A" at bounding box center [181, 146] width 12 height 12
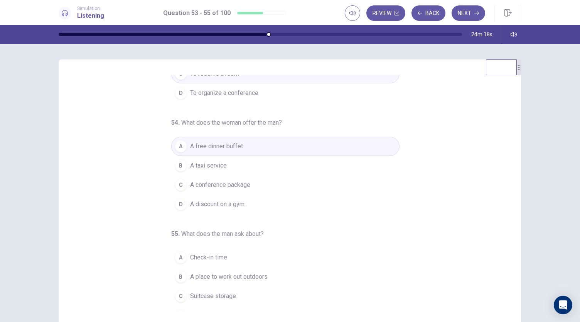
scroll to position [77, 0]
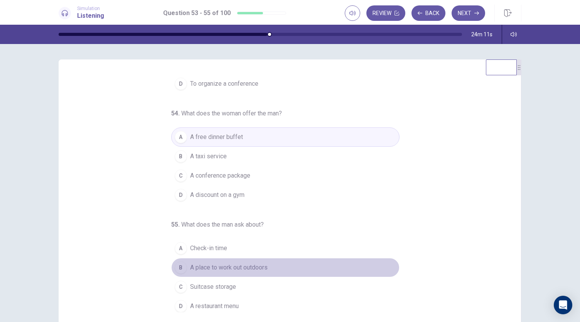
click at [178, 267] on div "B" at bounding box center [181, 267] width 12 height 12
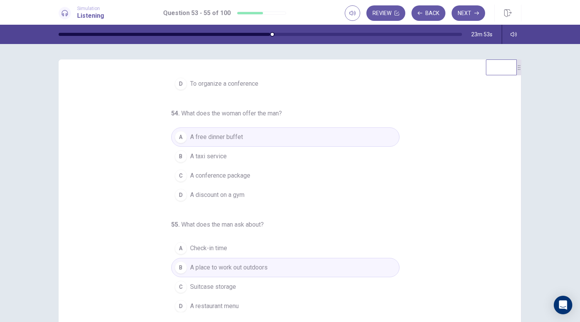
click at [471, 21] on div "Review Back Next" at bounding box center [433, 13] width 177 height 17
click at [467, 17] on button "Next" at bounding box center [469, 12] width 34 height 15
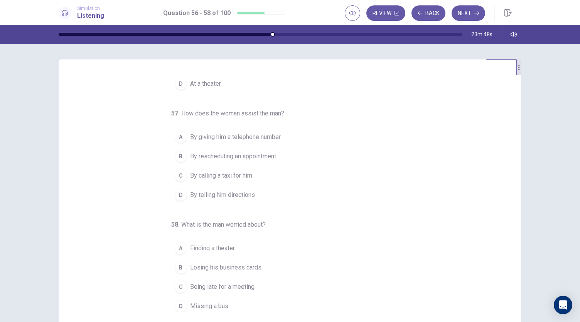
scroll to position [0, 0]
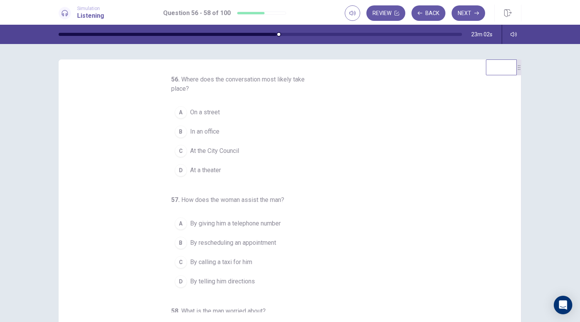
click at [183, 113] on button "A On a street" at bounding box center [285, 112] width 228 height 19
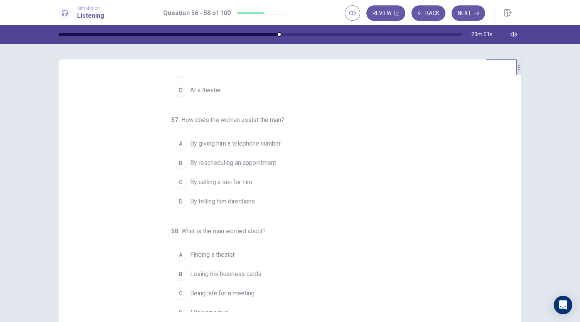
scroll to position [80, 0]
click at [175, 197] on div "D" at bounding box center [181, 201] width 12 height 12
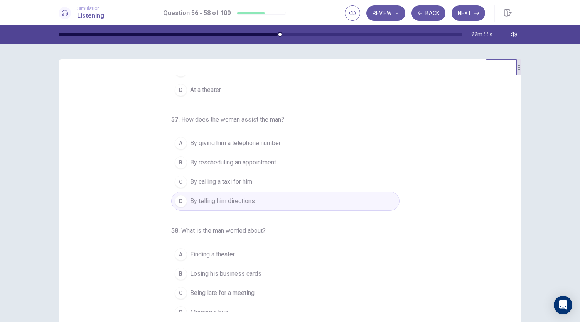
scroll to position [86, 0]
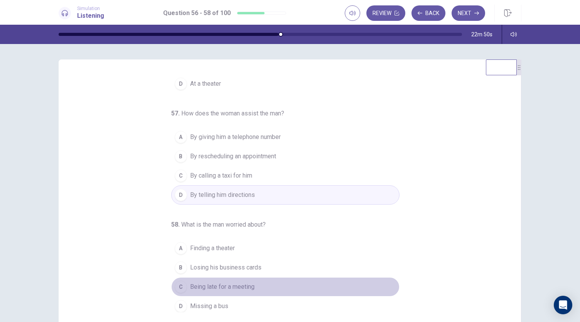
click at [182, 288] on button "C Being late for a meeting" at bounding box center [285, 286] width 228 height 19
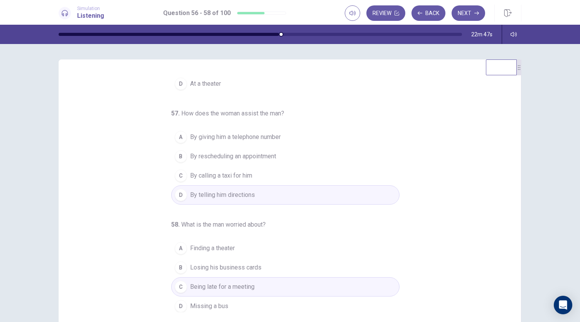
scroll to position [0, 0]
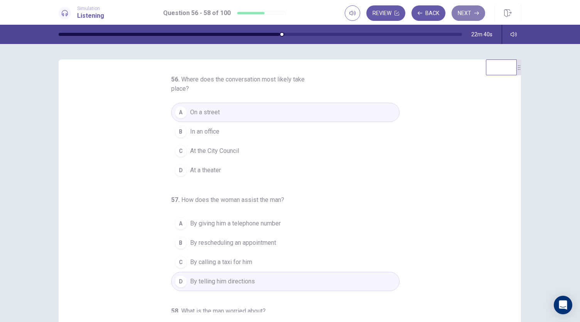
click at [467, 17] on button "Next" at bounding box center [469, 12] width 34 height 15
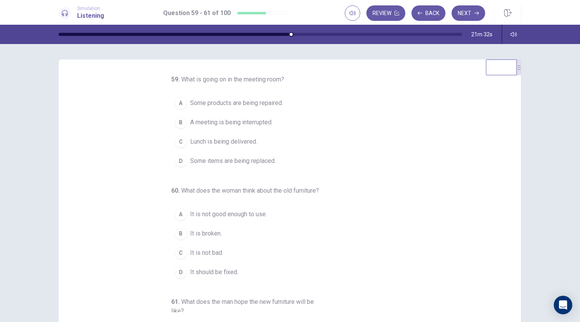
click at [175, 162] on div "D" at bounding box center [181, 161] width 12 height 12
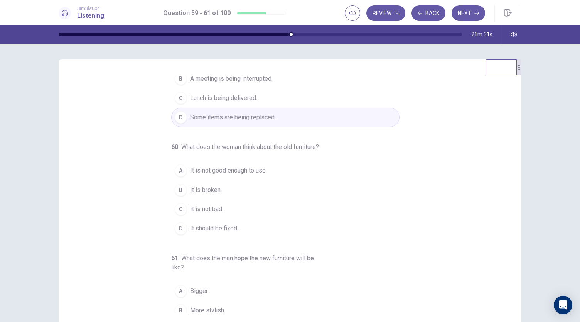
scroll to position [45, 0]
click at [177, 214] on div "C" at bounding box center [181, 208] width 12 height 12
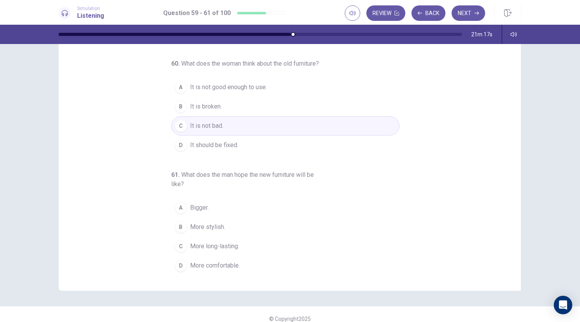
scroll to position [46, 0]
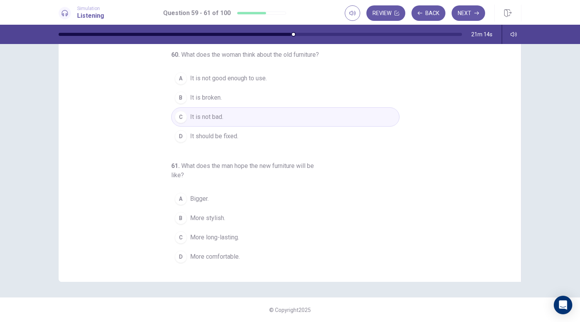
click at [179, 267] on div "59 . What is going on in the meeting room? A Some products are being repaired. …" at bounding box center [290, 148] width 463 height 268
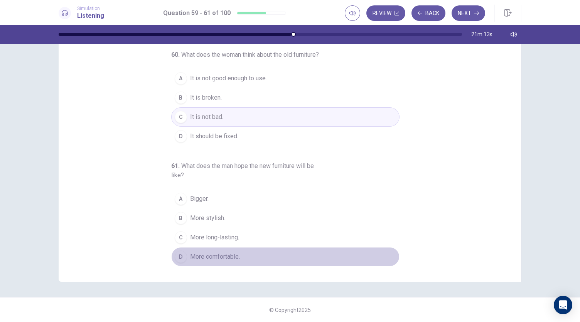
click at [179, 260] on div "D" at bounding box center [181, 256] width 12 height 12
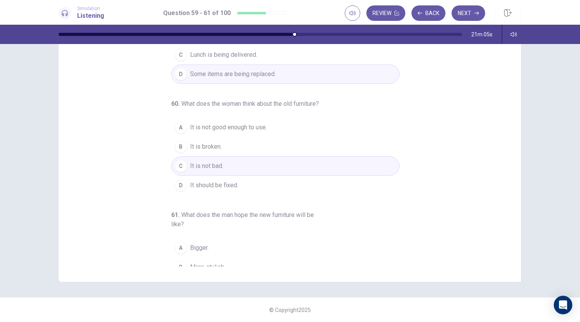
scroll to position [0, 0]
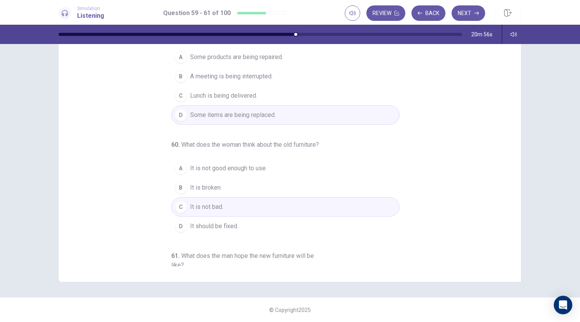
click at [213, 230] on span "It should be fixed." at bounding box center [214, 225] width 48 height 9
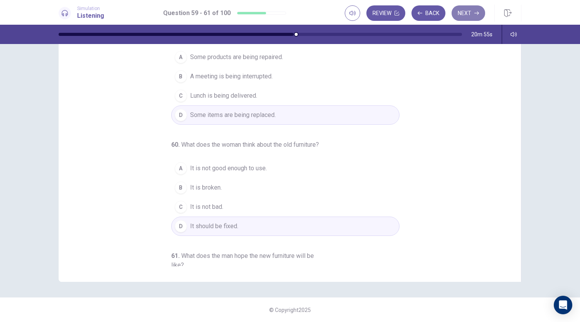
click at [463, 8] on button "Next" at bounding box center [469, 12] width 34 height 15
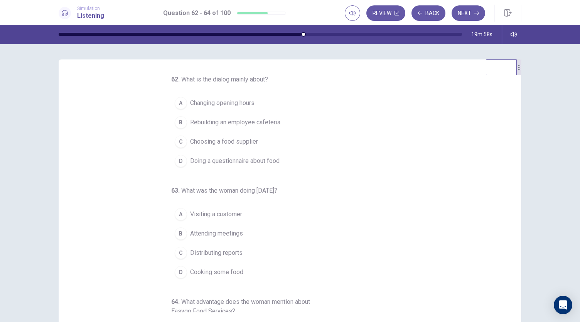
click at [180, 124] on div "B" at bounding box center [181, 122] width 12 height 12
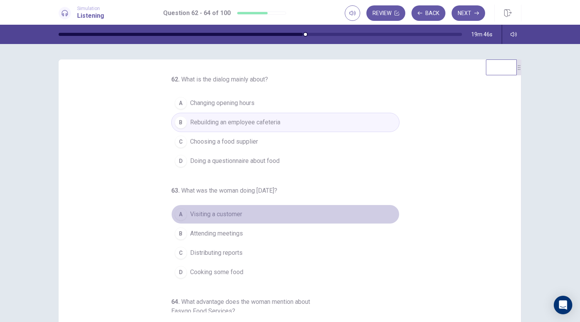
click at [177, 211] on div "A" at bounding box center [181, 214] width 12 height 12
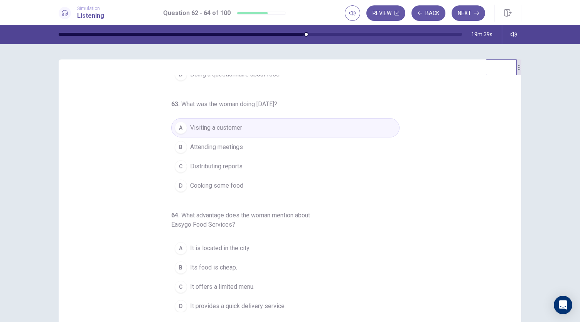
scroll to position [46, 0]
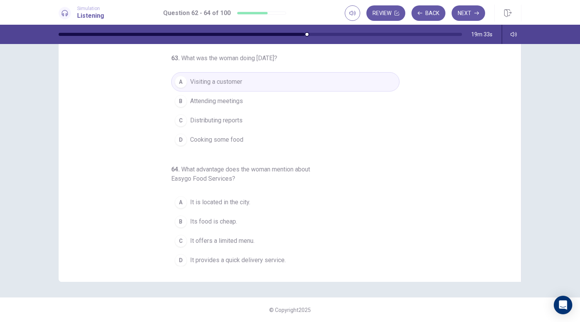
click at [214, 257] on span "It provides a quick delivery service." at bounding box center [238, 259] width 96 height 9
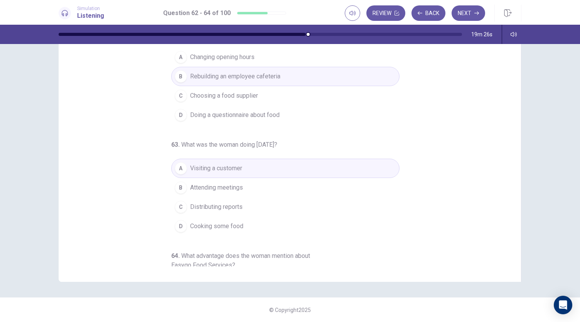
scroll to position [0, 0]
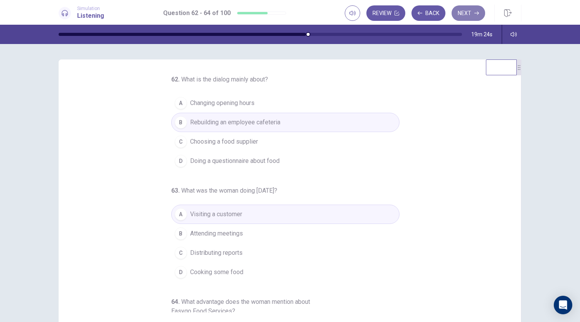
click at [465, 14] on button "Next" at bounding box center [469, 12] width 34 height 15
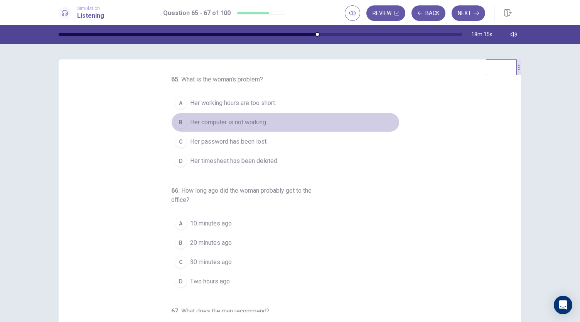
click at [175, 123] on div "B" at bounding box center [181, 122] width 12 height 12
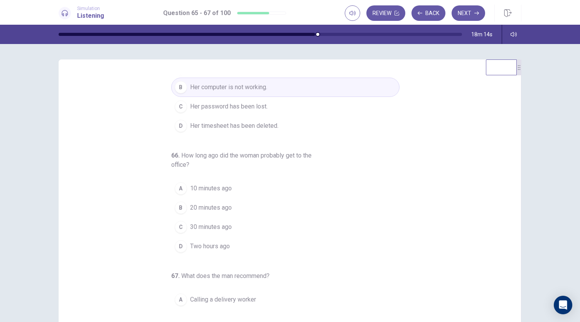
scroll to position [36, 0]
click at [177, 187] on div "A" at bounding box center [181, 187] width 12 height 12
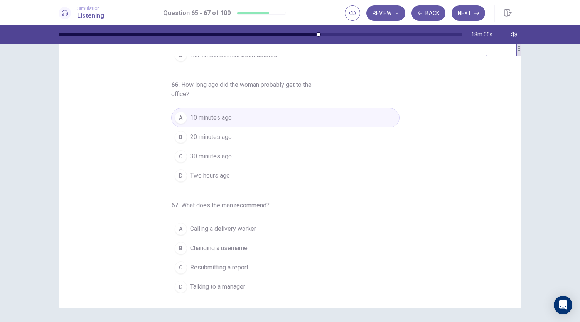
scroll to position [22, 0]
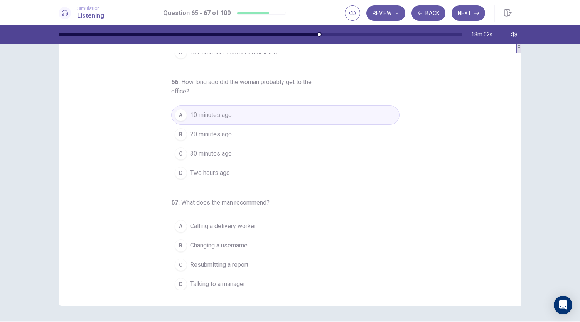
click at [177, 281] on div "D" at bounding box center [181, 284] width 12 height 12
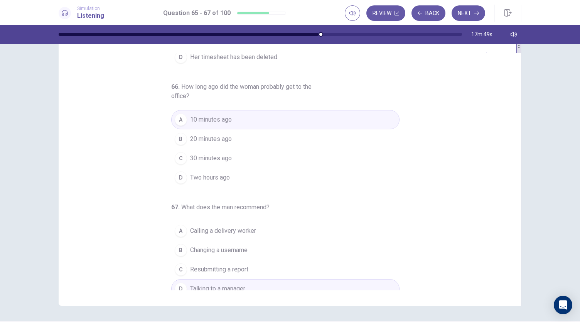
scroll to position [86, 0]
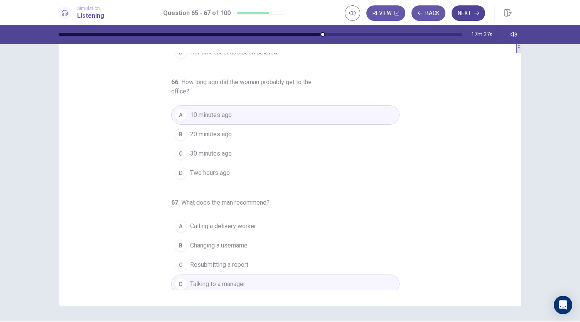
click at [473, 6] on button "Next" at bounding box center [469, 12] width 34 height 15
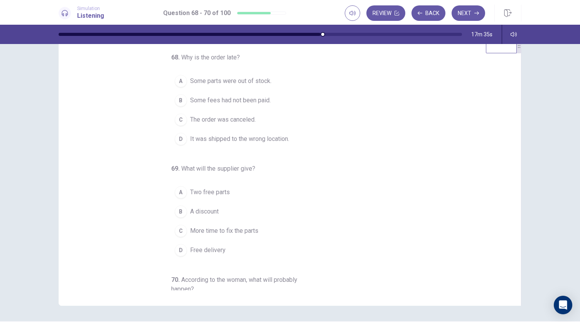
scroll to position [0, 0]
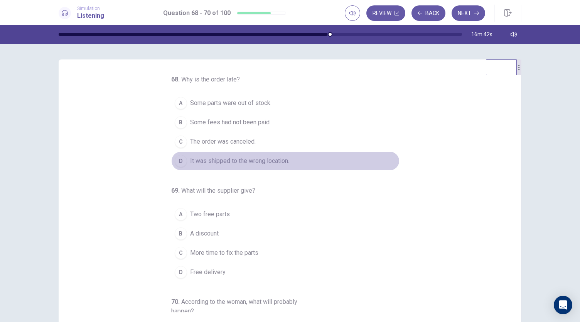
click at [179, 160] on div "D" at bounding box center [181, 161] width 12 height 12
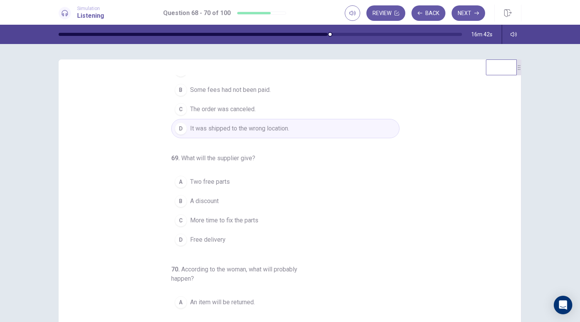
scroll to position [33, 0]
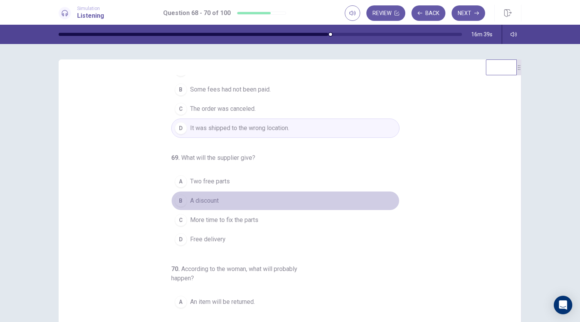
click at [176, 200] on div "B" at bounding box center [181, 200] width 12 height 12
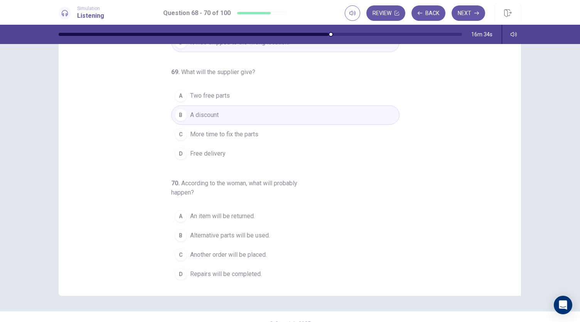
scroll to position [34, 0]
click at [178, 252] on div "C" at bounding box center [181, 253] width 12 height 12
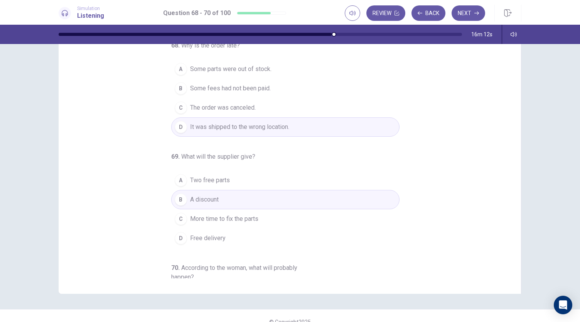
scroll to position [0, 0]
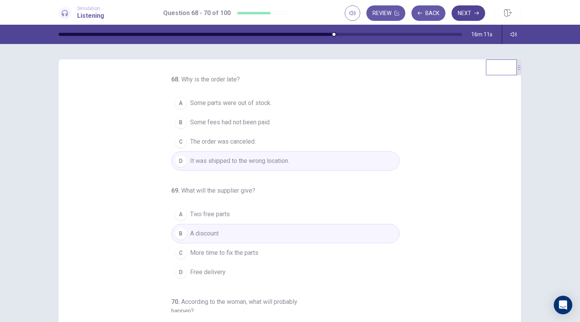
click at [463, 14] on button "Next" at bounding box center [469, 12] width 34 height 15
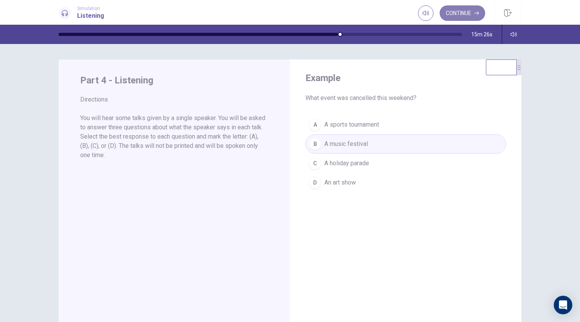
click at [459, 12] on button "Continue" at bounding box center [463, 12] width 46 height 15
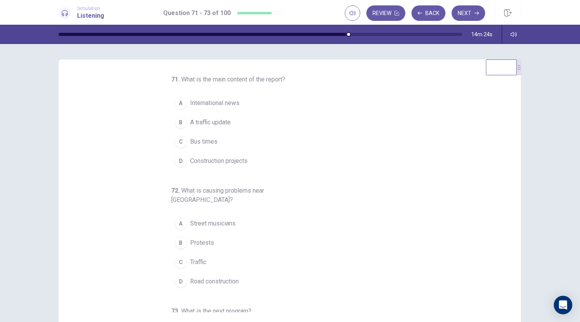
click at [176, 121] on div "B" at bounding box center [181, 122] width 12 height 12
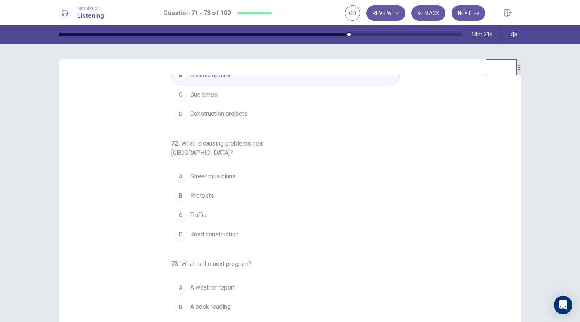
scroll to position [68, 0]
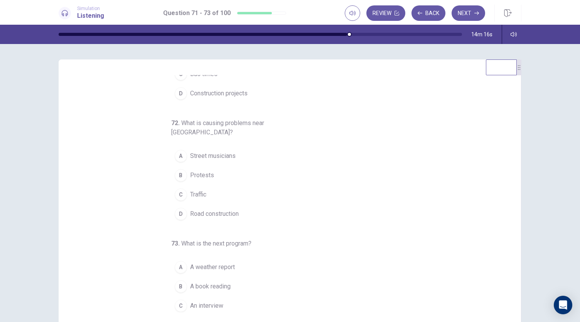
click at [178, 208] on div "D" at bounding box center [181, 214] width 12 height 12
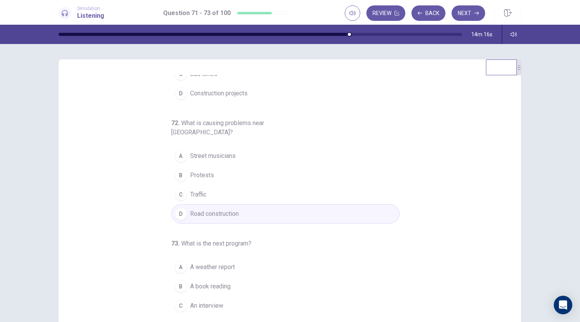
scroll to position [77, 0]
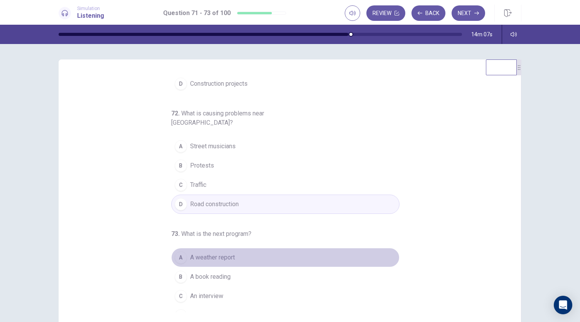
click at [177, 255] on button "A A weather report" at bounding box center [285, 257] width 228 height 19
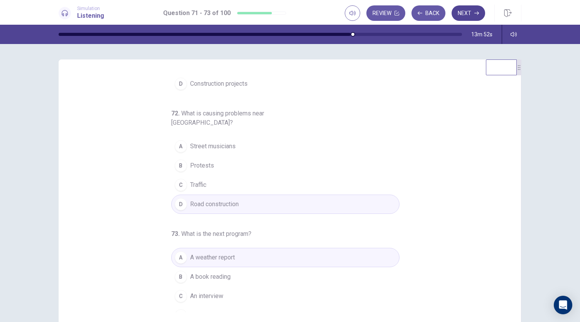
click at [463, 10] on button "Next" at bounding box center [469, 12] width 34 height 15
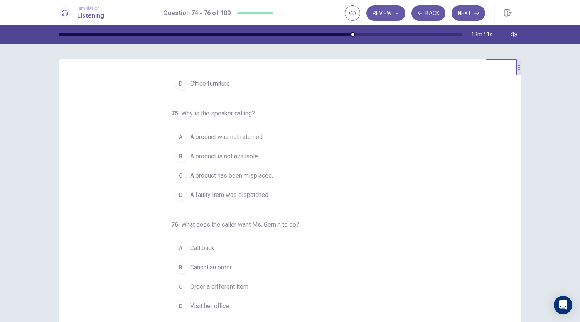
scroll to position [0, 0]
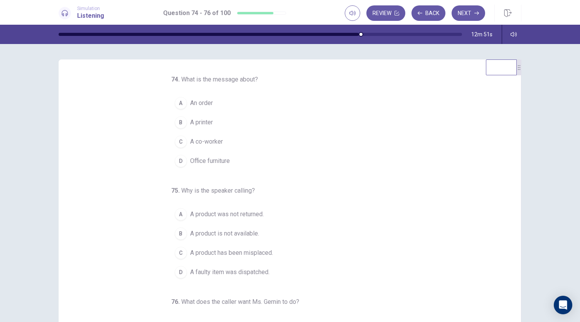
click at [177, 104] on div "A" at bounding box center [181, 103] width 12 height 12
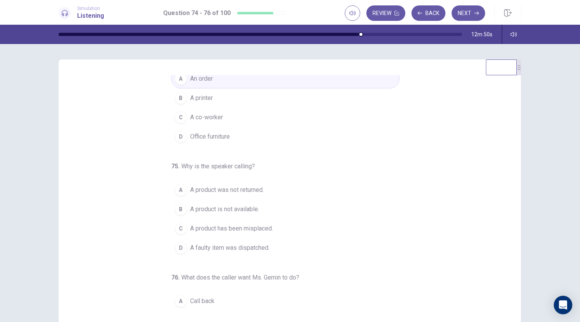
scroll to position [25, 0]
click at [176, 228] on div "C" at bounding box center [181, 228] width 12 height 12
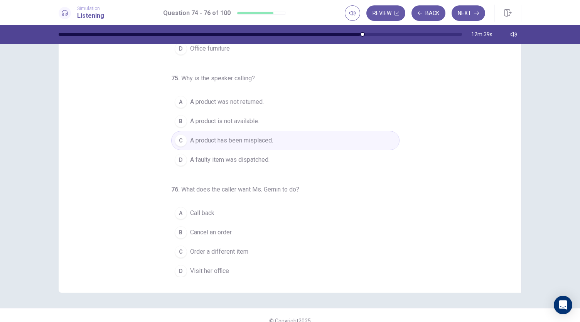
scroll to position [39, 0]
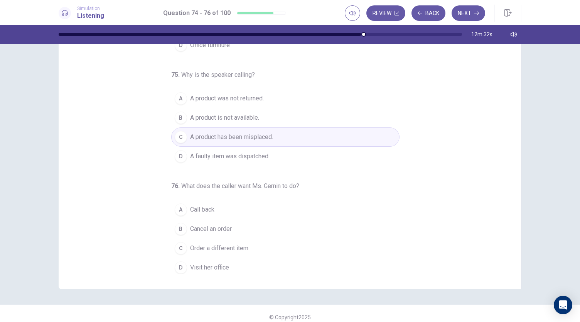
click at [178, 212] on div "A" at bounding box center [181, 209] width 12 height 12
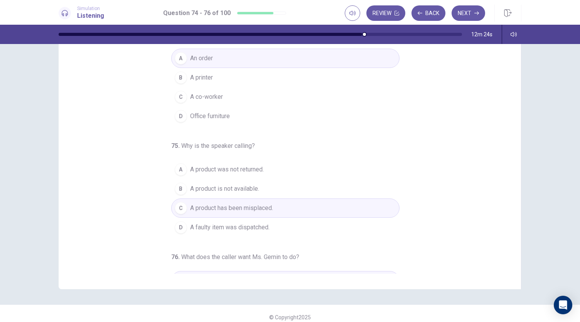
scroll to position [0, 0]
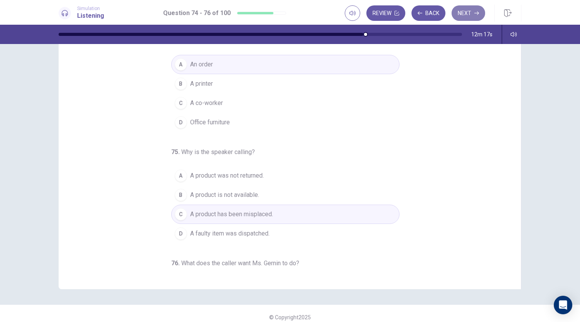
click at [470, 16] on button "Next" at bounding box center [469, 12] width 34 height 15
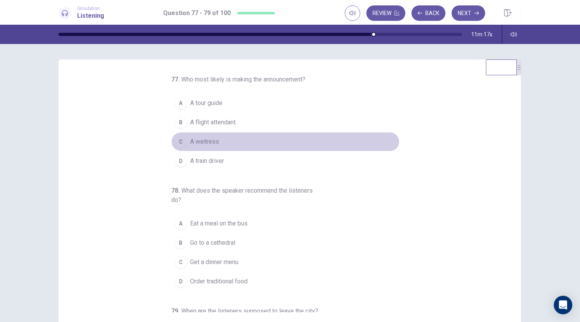
click at [177, 140] on div "C" at bounding box center [181, 141] width 12 height 12
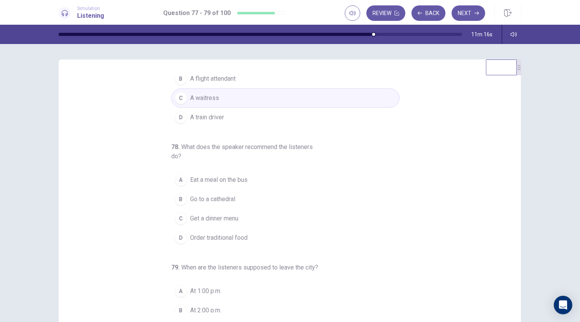
scroll to position [47, 0]
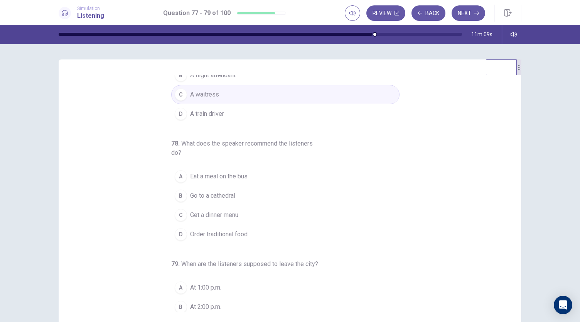
click at [176, 234] on div "D" at bounding box center [181, 234] width 12 height 12
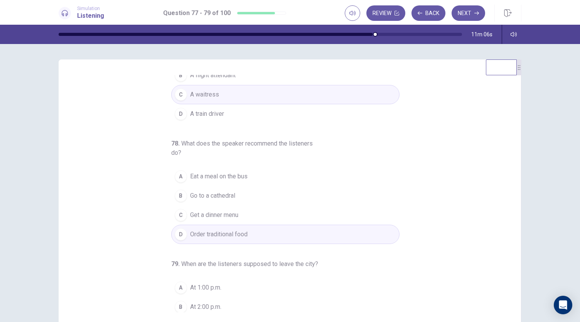
scroll to position [86, 0]
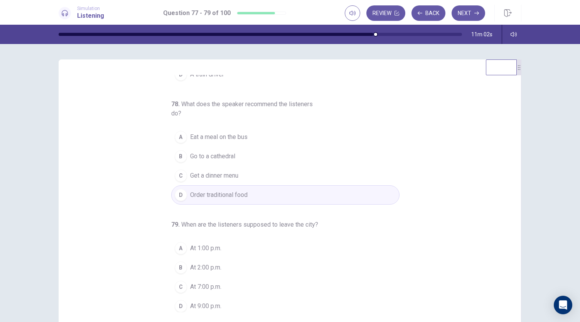
click at [177, 282] on div "C" at bounding box center [181, 286] width 12 height 12
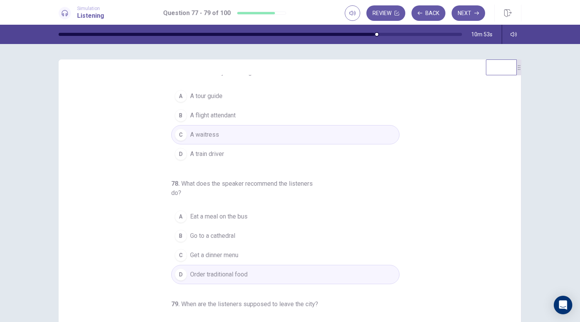
scroll to position [0, 0]
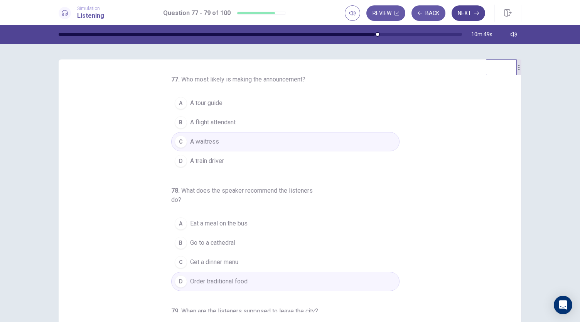
click at [469, 10] on button "Next" at bounding box center [469, 12] width 34 height 15
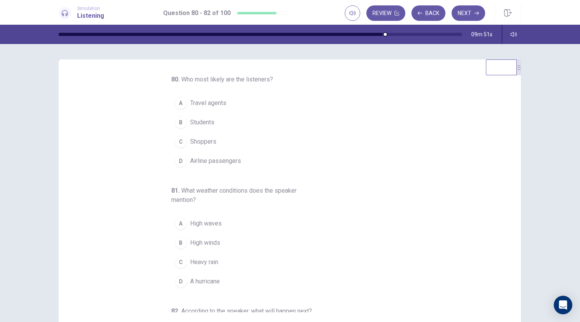
click at [177, 163] on div "D" at bounding box center [181, 161] width 12 height 12
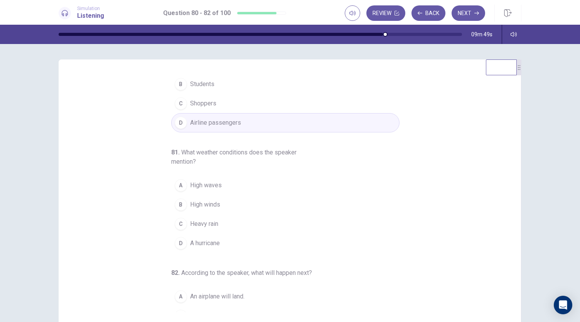
scroll to position [43, 0]
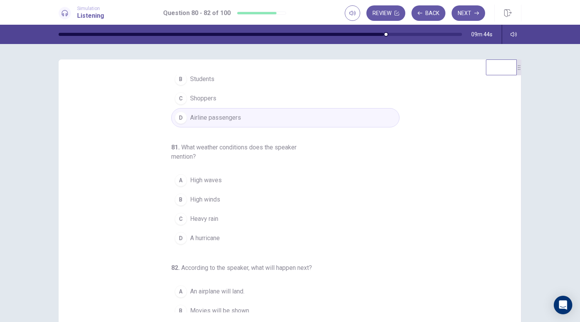
click at [176, 218] on div "C" at bounding box center [181, 219] width 12 height 12
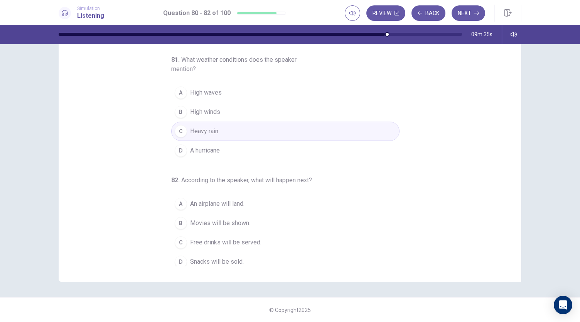
scroll to position [86, 0]
click at [178, 236] on div "C" at bounding box center [181, 241] width 12 height 12
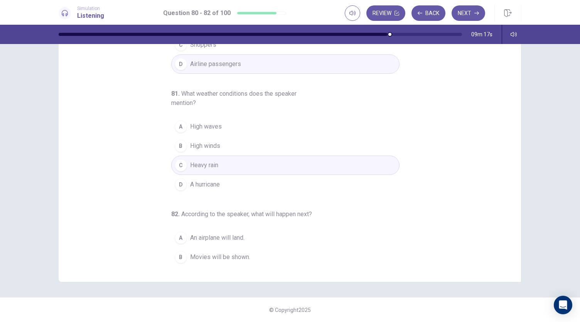
scroll to position [50, 0]
click at [466, 17] on button "Next" at bounding box center [469, 12] width 34 height 15
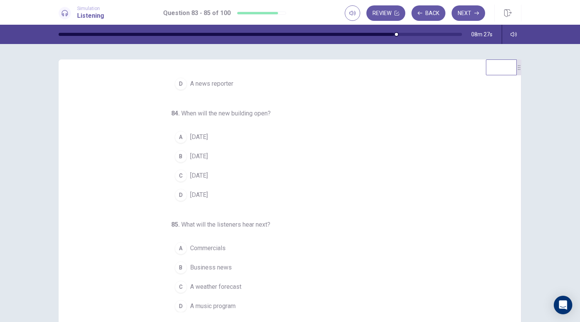
scroll to position [46, 0]
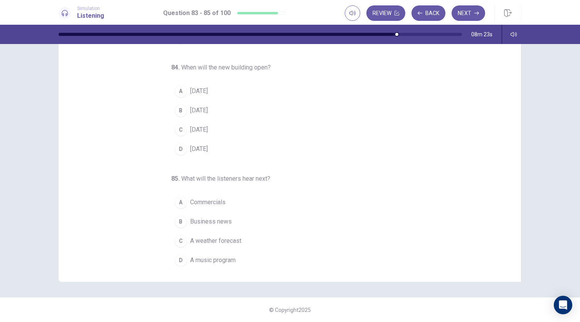
click at [193, 217] on span "Business news" at bounding box center [211, 221] width 42 height 9
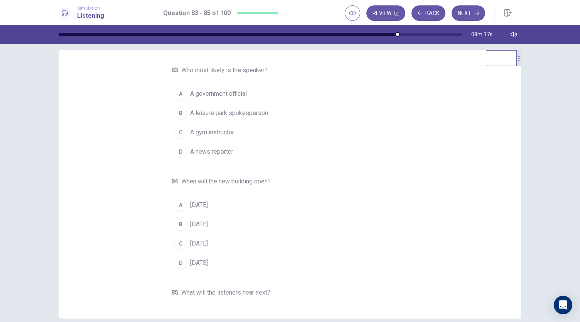
scroll to position [0, 0]
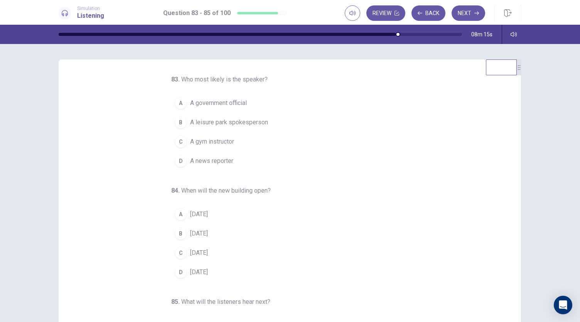
click at [190, 160] on span "A news reporter" at bounding box center [211, 160] width 43 height 9
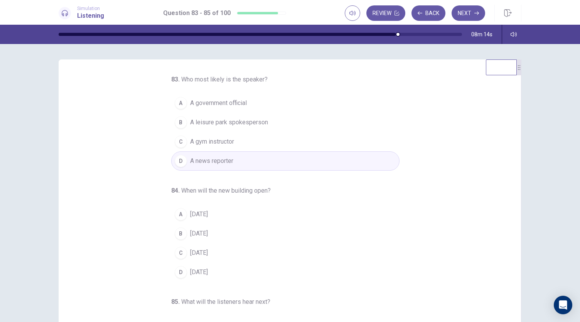
scroll to position [60, 0]
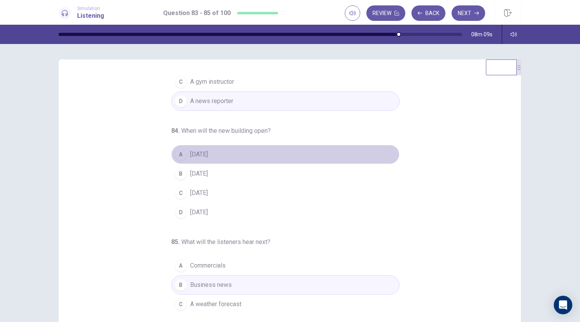
click at [191, 148] on button "A In two years" at bounding box center [285, 154] width 228 height 19
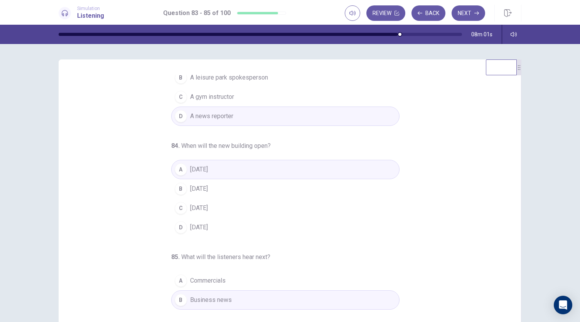
scroll to position [45, 0]
click at [466, 15] on button "Next" at bounding box center [469, 12] width 34 height 15
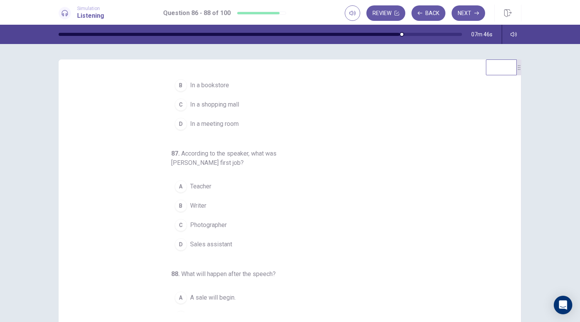
scroll to position [17, 0]
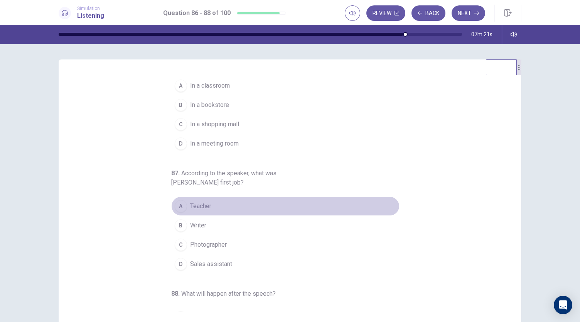
click at [187, 210] on button "A Teacher" at bounding box center [285, 205] width 228 height 19
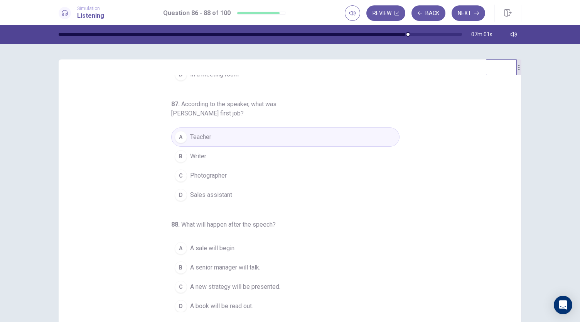
scroll to position [0, 0]
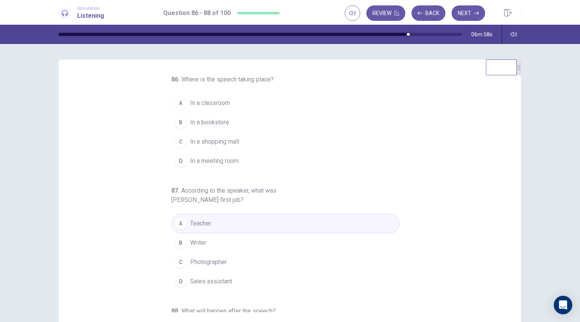
click at [175, 163] on div "D" at bounding box center [181, 161] width 12 height 12
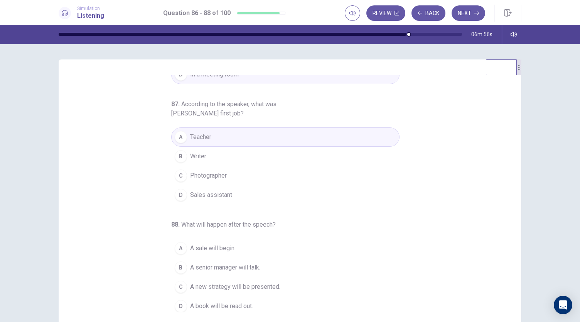
scroll to position [46, 0]
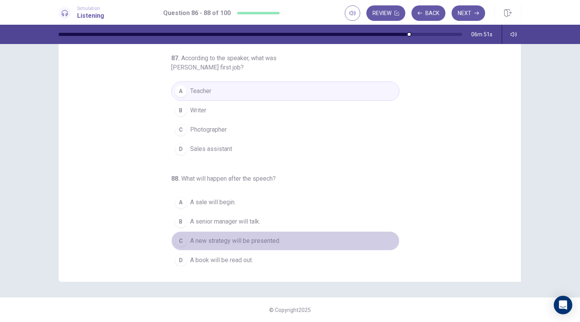
click at [182, 236] on div "C" at bounding box center [181, 241] width 12 height 12
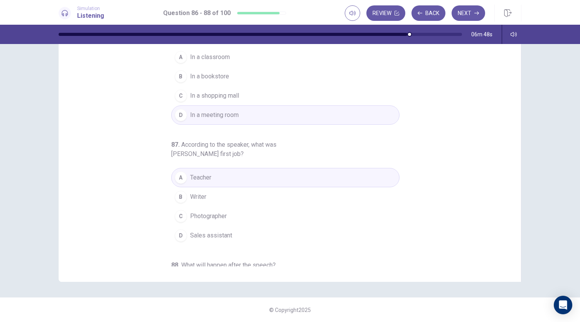
scroll to position [0, 0]
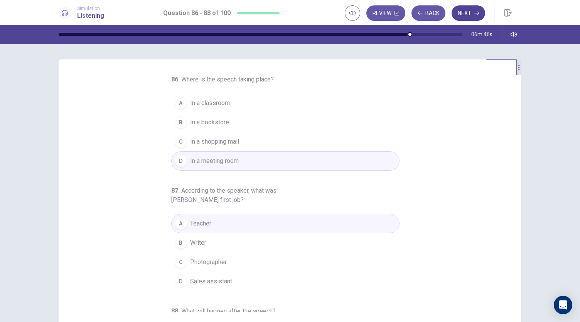
click at [470, 18] on button "Next" at bounding box center [469, 12] width 34 height 15
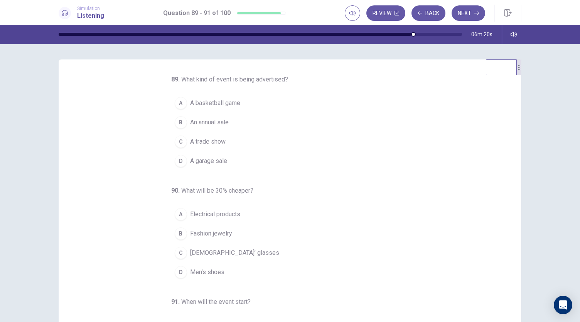
scroll to position [0, 0]
click at [216, 119] on span "An annual sale" at bounding box center [209, 121] width 39 height 9
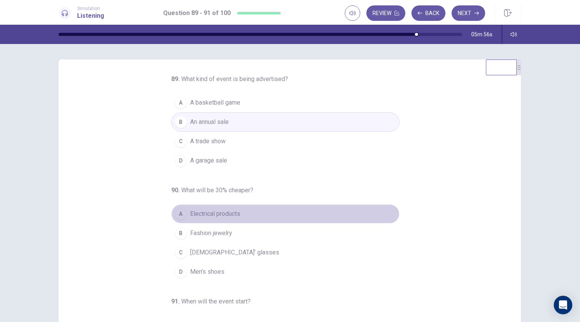
click at [207, 206] on button "A Electrical products" at bounding box center [285, 213] width 228 height 19
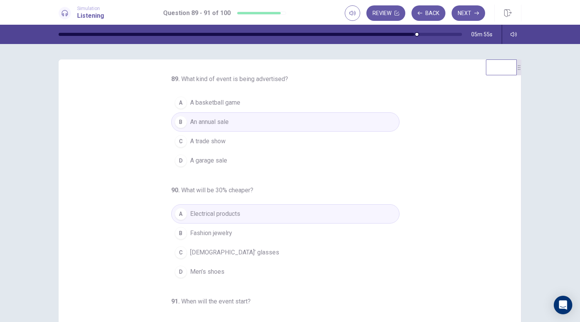
scroll to position [77, 0]
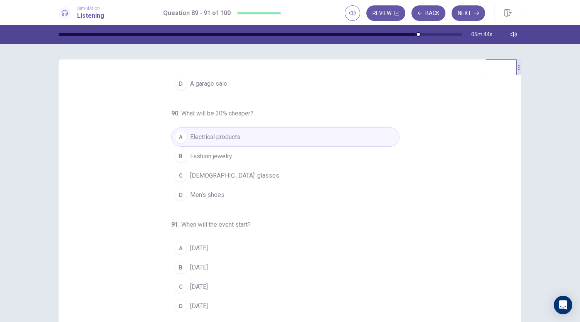
click at [201, 251] on button "A On Thursday" at bounding box center [285, 247] width 228 height 19
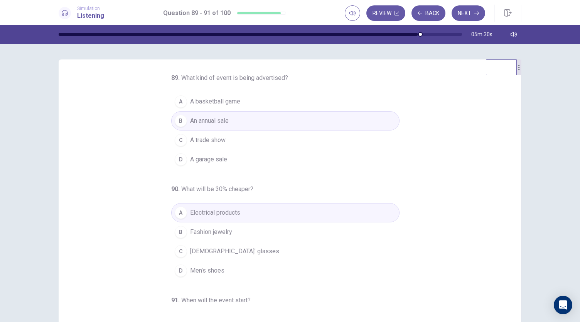
scroll to position [0, 0]
click at [467, 10] on button "Next" at bounding box center [469, 12] width 34 height 15
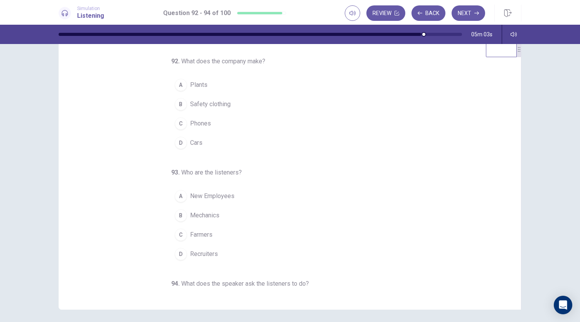
scroll to position [18, 0]
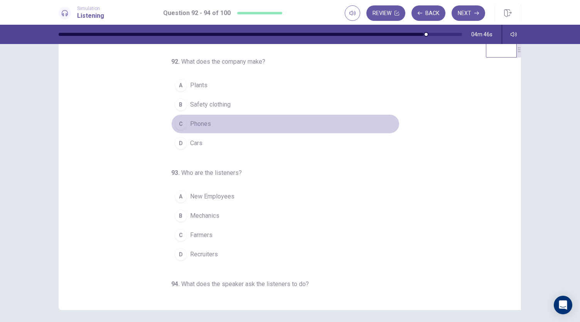
click at [206, 125] on span "Phones" at bounding box center [200, 123] width 21 height 9
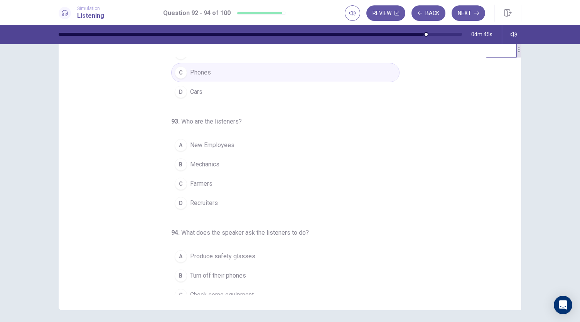
scroll to position [52, 0]
click at [213, 143] on span "New Employees" at bounding box center [212, 144] width 44 height 9
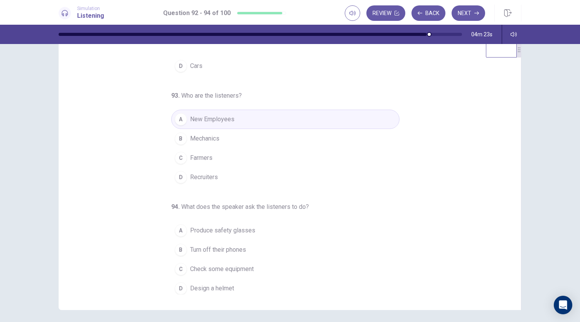
scroll to position [46, 0]
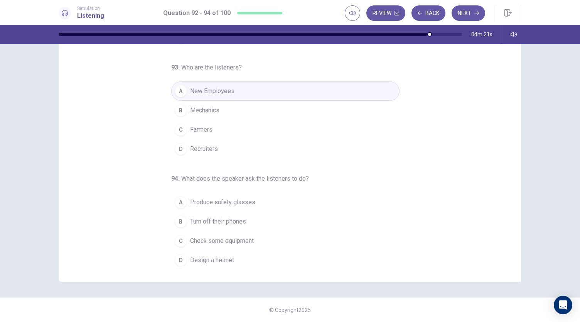
click at [211, 199] on span "Produce safety glasses" at bounding box center [222, 202] width 65 height 9
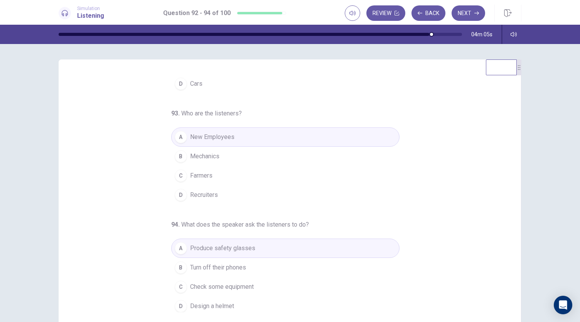
scroll to position [0, 0]
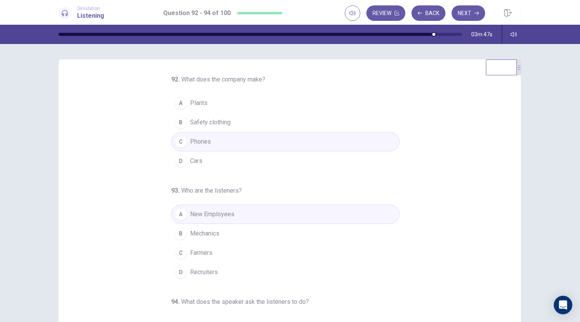
click at [190, 164] on span "Cars" at bounding box center [196, 160] width 12 height 9
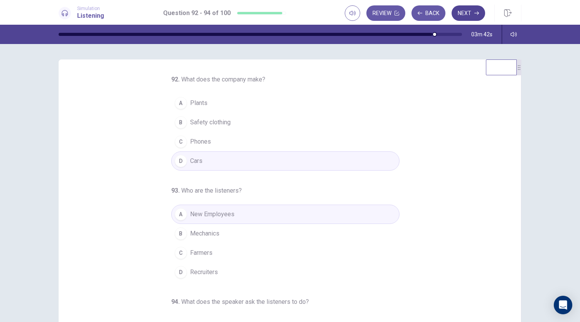
click at [467, 16] on button "Next" at bounding box center [469, 12] width 34 height 15
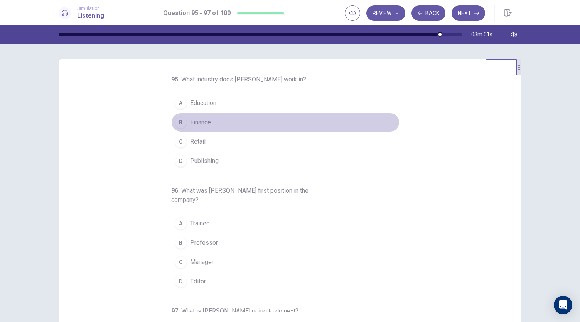
click at [195, 119] on span "Finance" at bounding box center [200, 122] width 21 height 9
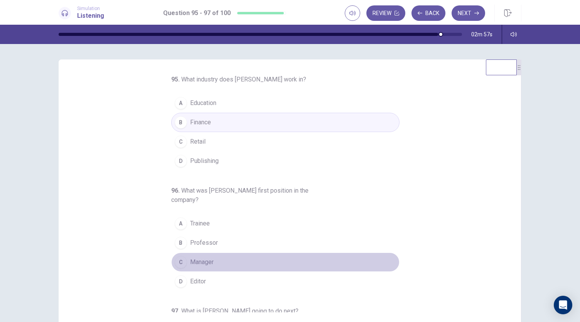
click at [211, 263] on button "C Manager" at bounding box center [285, 261] width 228 height 19
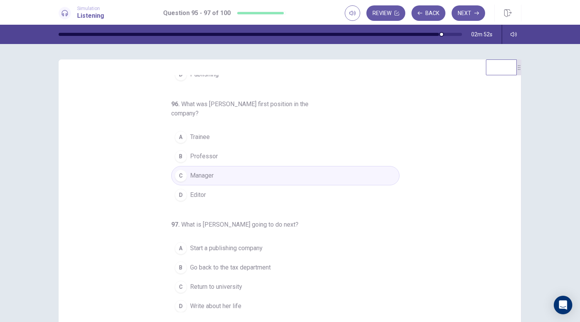
scroll to position [86, 0]
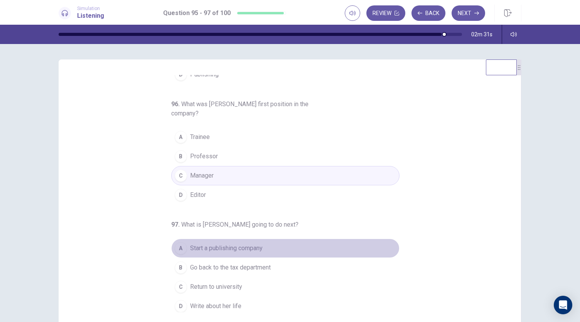
click at [228, 247] on span "Start a publishing company" at bounding box center [226, 247] width 73 height 9
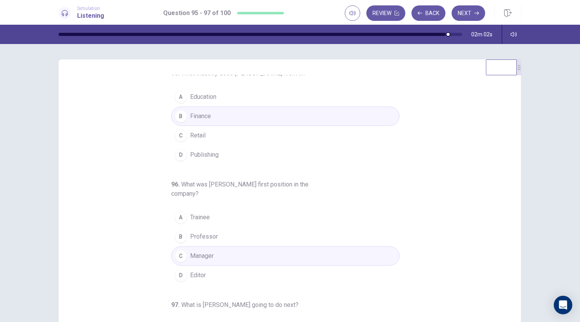
scroll to position [0, 0]
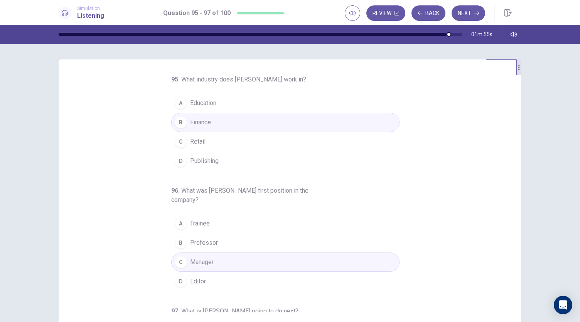
click at [210, 161] on span "Publishing" at bounding box center [204, 160] width 29 height 9
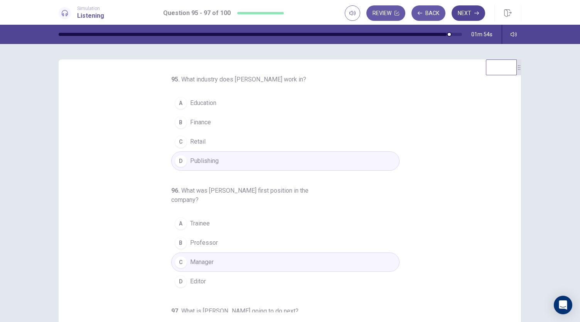
click at [472, 14] on button "Next" at bounding box center [469, 12] width 34 height 15
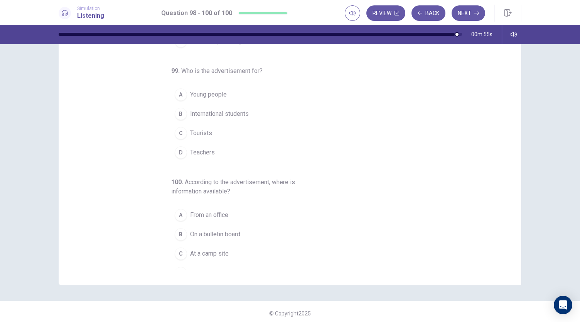
scroll to position [86, 0]
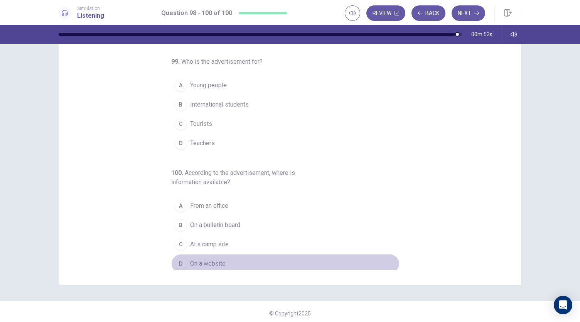
click at [210, 259] on span "On a website" at bounding box center [207, 263] width 35 height 9
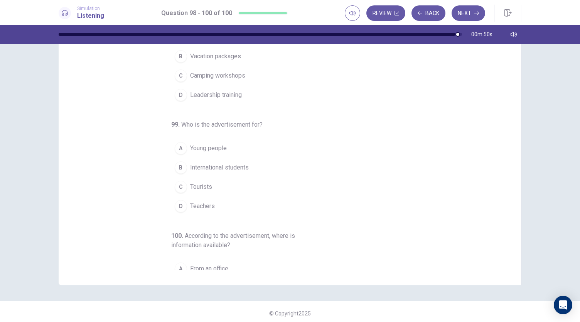
scroll to position [26, 0]
click at [202, 146] on span "Young people" at bounding box center [208, 145] width 37 height 9
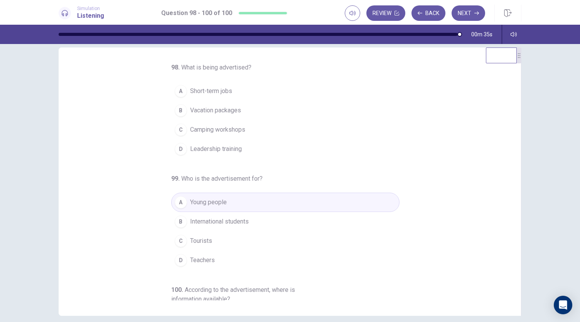
scroll to position [0, 0]
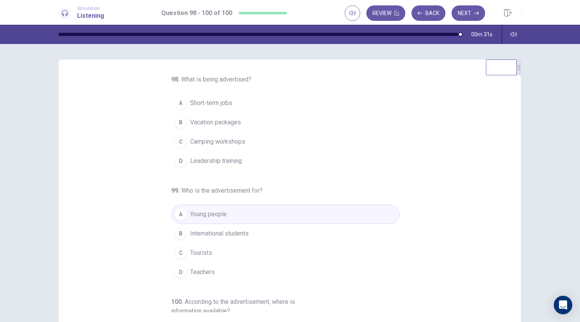
click at [175, 138] on div "C" at bounding box center [181, 141] width 12 height 12
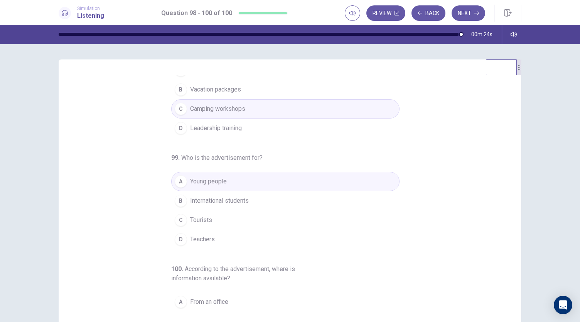
scroll to position [86, 0]
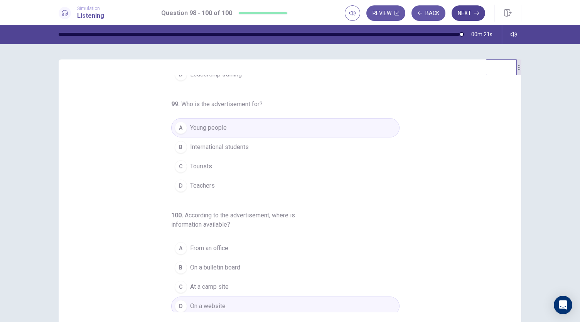
click at [471, 20] on button "Next" at bounding box center [469, 12] width 34 height 15
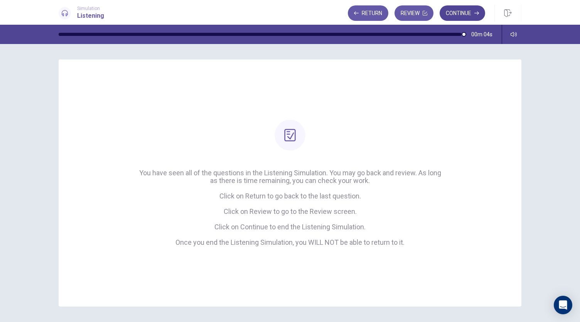
click at [457, 14] on button "Continue" at bounding box center [463, 12] width 46 height 15
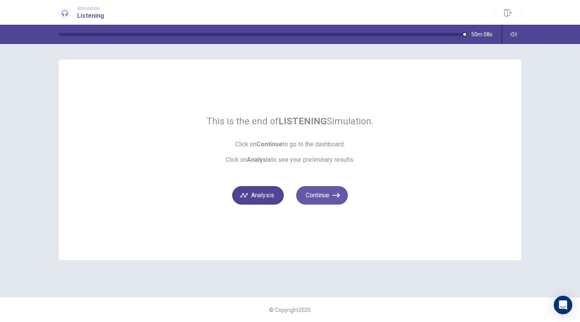
click at [255, 192] on button "Analysis" at bounding box center [258, 195] width 52 height 19
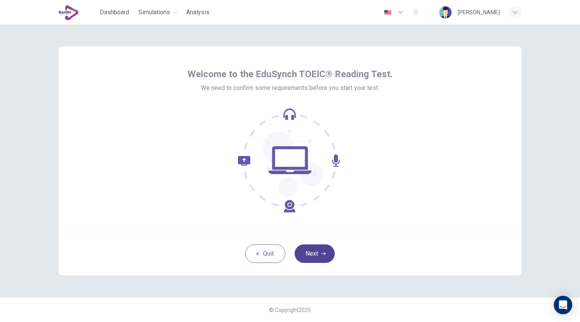
click at [323, 249] on button "Next" at bounding box center [315, 253] width 40 height 19
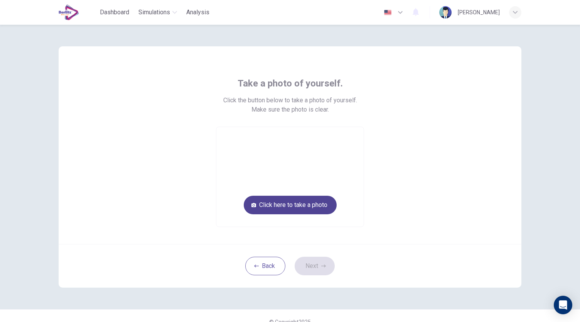
click at [296, 210] on button "Click here to take a photo" at bounding box center [290, 205] width 93 height 19
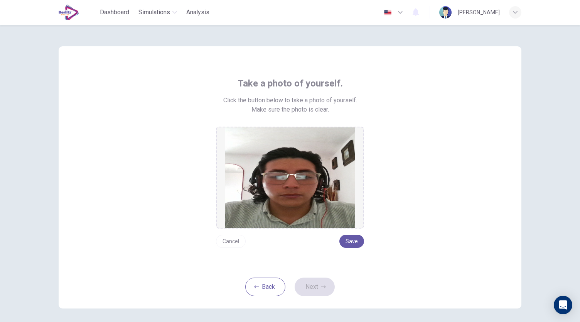
click at [231, 240] on button "Cancel" at bounding box center [231, 241] width 30 height 13
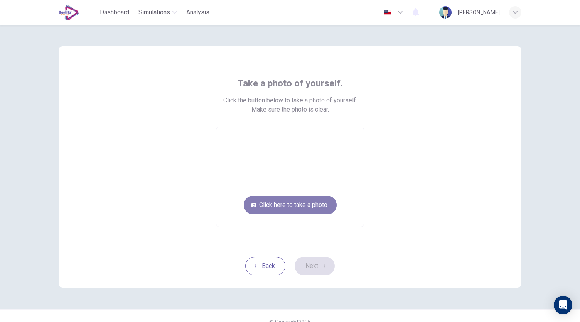
click at [281, 206] on button "Click here to take a photo" at bounding box center [290, 205] width 93 height 19
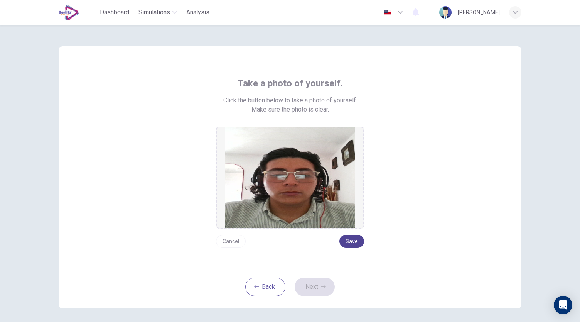
click at [343, 237] on button "Save" at bounding box center [351, 241] width 25 height 13
click at [325, 287] on button "Next" at bounding box center [315, 286] width 40 height 19
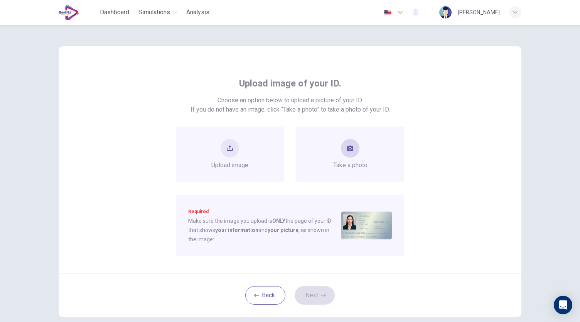
click at [347, 169] on span "Take a photo" at bounding box center [350, 164] width 34 height 9
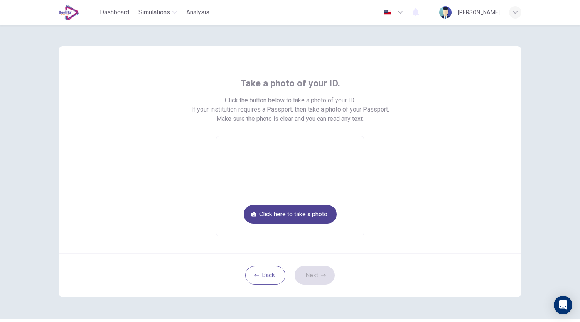
click at [301, 210] on button "Click here to take a photo" at bounding box center [290, 214] width 93 height 19
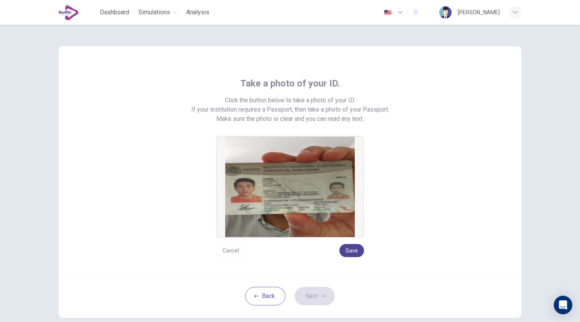
click at [351, 253] on button "Save" at bounding box center [351, 250] width 25 height 13
click at [302, 296] on button "Next" at bounding box center [315, 296] width 40 height 19
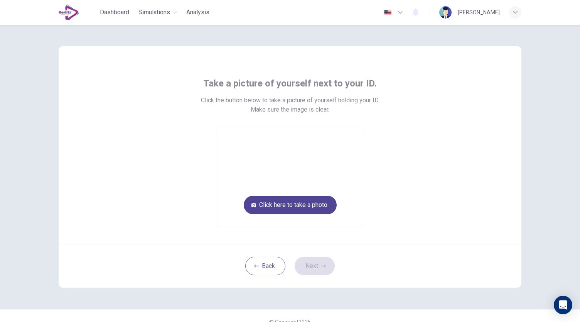
click at [297, 209] on button "Click here to take a photo" at bounding box center [290, 205] width 93 height 19
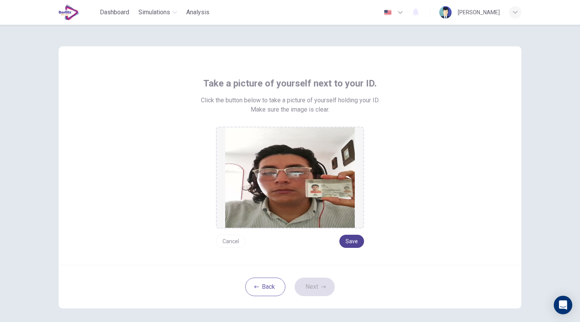
click at [348, 242] on button "Save" at bounding box center [351, 241] width 25 height 13
click at [315, 286] on button "Next" at bounding box center [315, 286] width 40 height 19
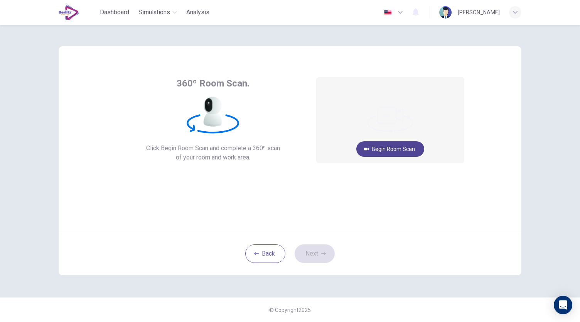
click at [390, 152] on button "Begin Room Scan" at bounding box center [390, 148] width 68 height 15
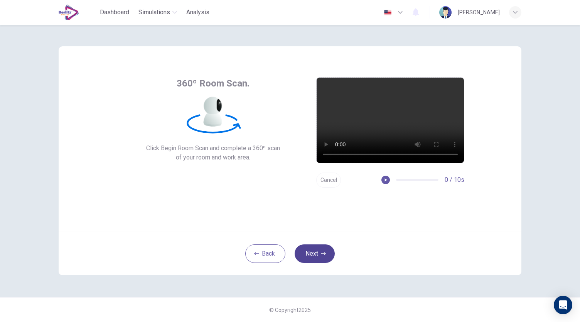
click at [318, 257] on button "Next" at bounding box center [315, 253] width 40 height 19
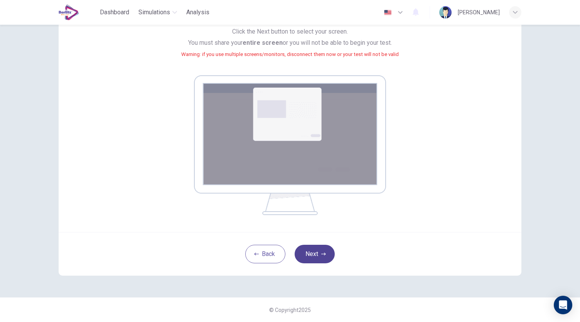
scroll to position [78, 0]
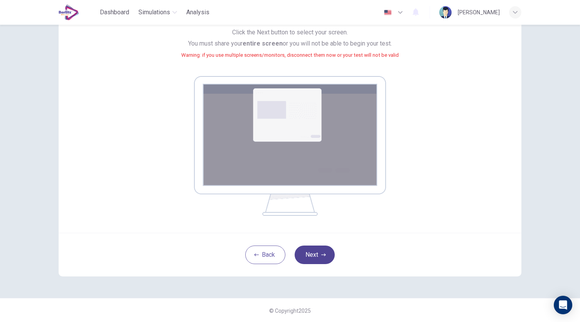
click at [318, 257] on button "Next" at bounding box center [315, 254] width 40 height 19
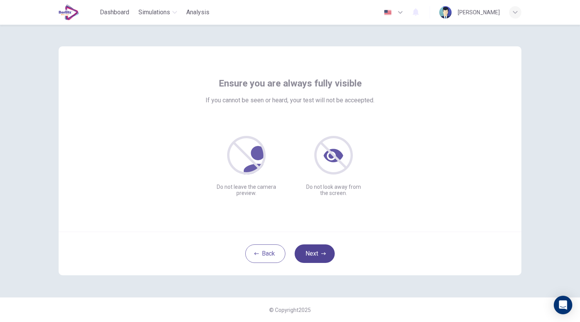
click at [323, 246] on button "Next" at bounding box center [315, 253] width 40 height 19
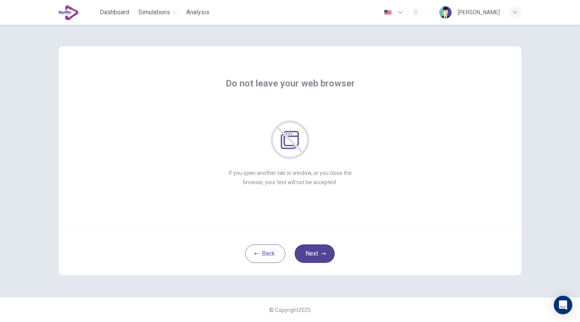
click at [314, 258] on button "Next" at bounding box center [315, 253] width 40 height 19
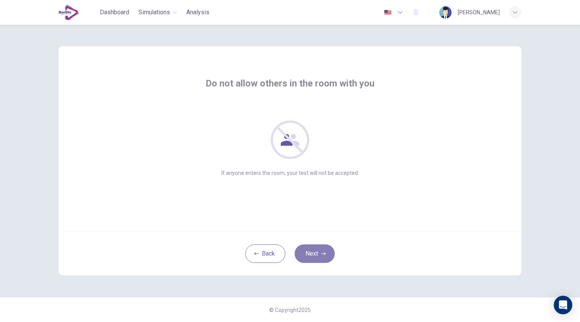
click at [314, 258] on button "Next" at bounding box center [315, 253] width 40 height 19
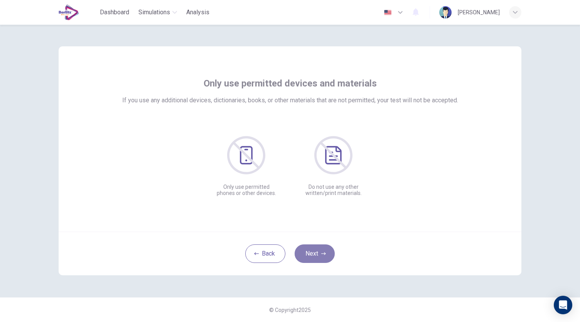
click at [314, 258] on button "Next" at bounding box center [315, 253] width 40 height 19
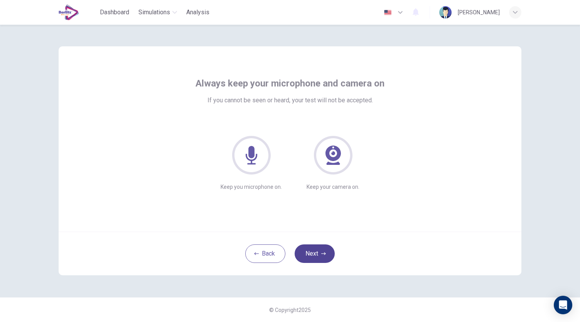
click at [314, 258] on button "Next" at bounding box center [315, 253] width 40 height 19
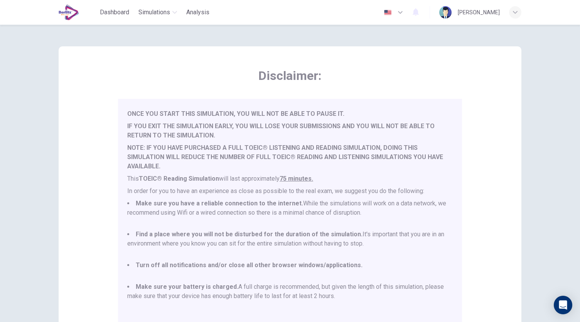
scroll to position [107, 0]
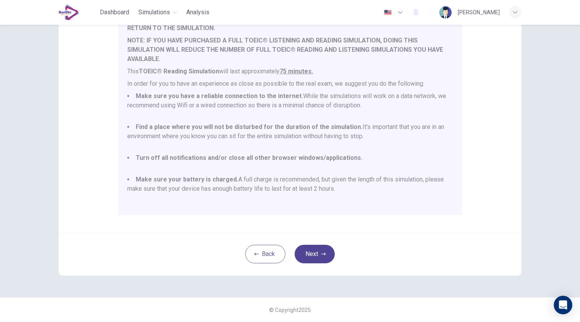
click at [310, 250] on button "Next" at bounding box center [315, 254] width 40 height 19
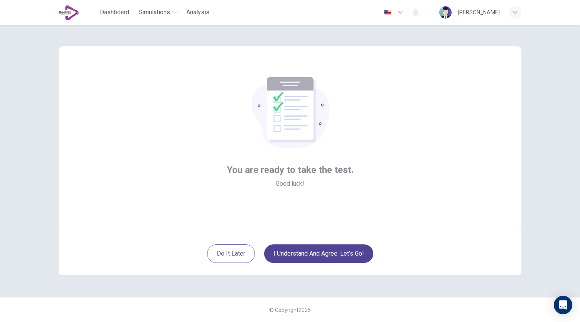
scroll to position [0, 0]
click at [310, 256] on button "I understand and agree. Let’s go!" at bounding box center [318, 253] width 109 height 19
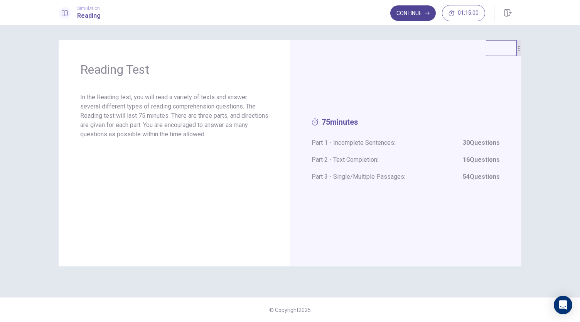
click at [416, 13] on button "Continue" at bounding box center [413, 12] width 46 height 15
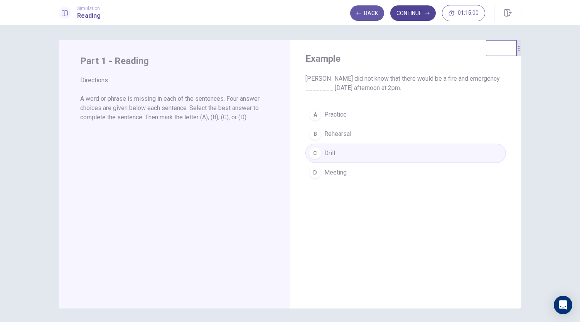
click at [420, 17] on button "Continue" at bounding box center [413, 12] width 46 height 15
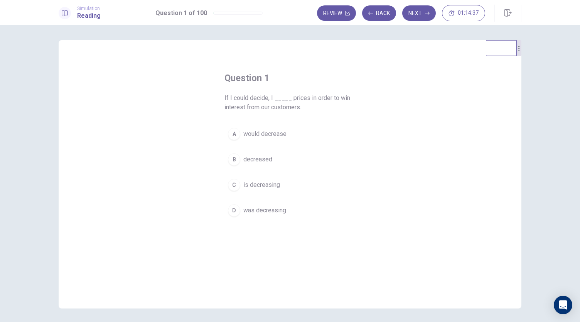
click at [251, 160] on span "decreased" at bounding box center [257, 159] width 29 height 9
click at [415, 18] on button "Next" at bounding box center [419, 12] width 34 height 15
click at [232, 160] on div "B" at bounding box center [234, 159] width 12 height 12
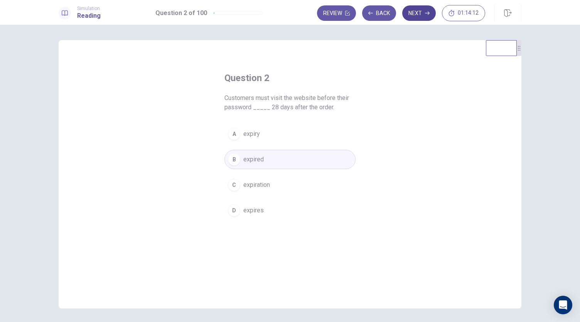
click at [420, 9] on button "Next" at bounding box center [419, 12] width 34 height 15
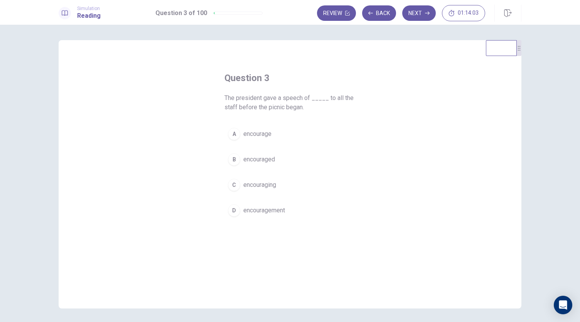
click at [257, 131] on span "encourage" at bounding box center [257, 133] width 28 height 9
click at [264, 212] on span "encouragement" at bounding box center [264, 210] width 42 height 9
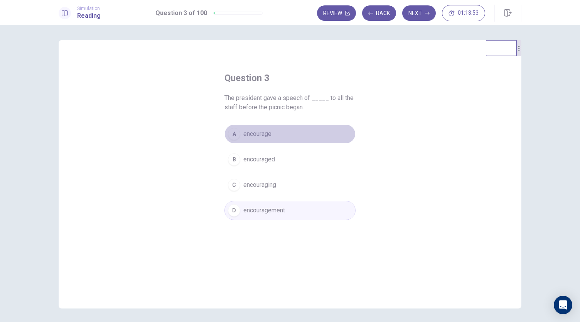
click at [259, 137] on span "encourage" at bounding box center [257, 133] width 28 height 9
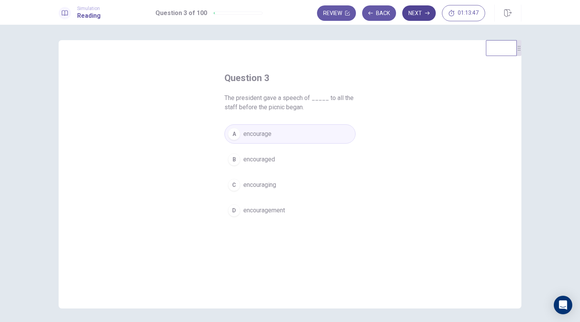
click at [417, 15] on button "Next" at bounding box center [419, 12] width 34 height 15
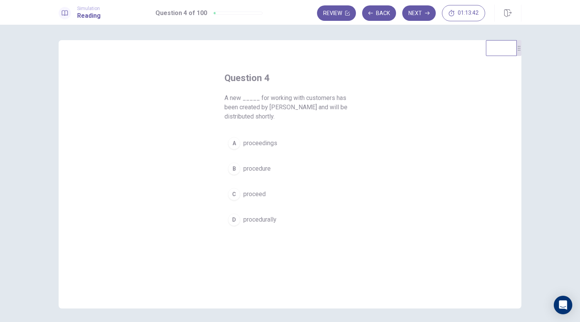
click at [248, 146] on span "proceedings" at bounding box center [260, 142] width 34 height 9
click at [432, 14] on button "Next" at bounding box center [419, 12] width 34 height 15
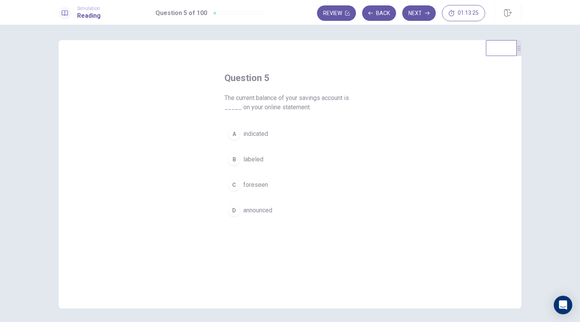
click at [244, 136] on span "indicated" at bounding box center [255, 133] width 25 height 9
click at [422, 14] on button "Next" at bounding box center [419, 12] width 34 height 15
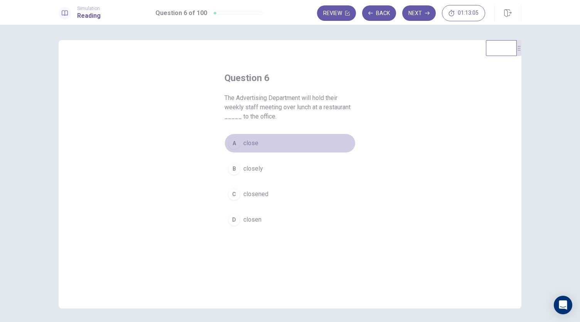
click at [237, 144] on div "A" at bounding box center [234, 143] width 12 height 12
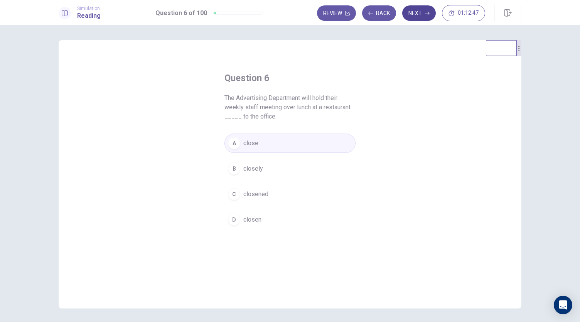
click at [415, 14] on button "Next" at bounding box center [419, 12] width 34 height 15
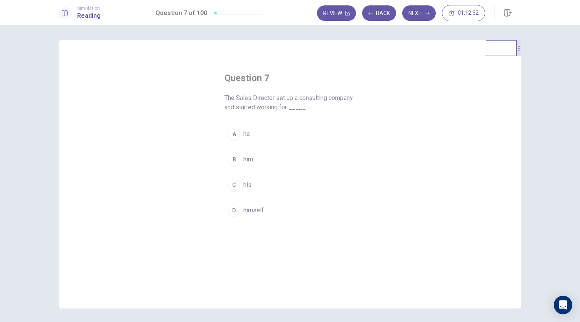
click at [231, 159] on div "B" at bounding box center [234, 159] width 12 height 12
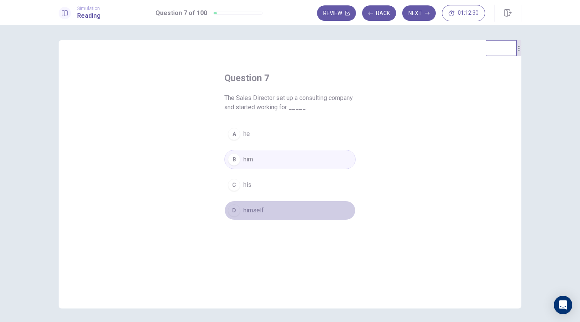
click at [237, 206] on div "D" at bounding box center [234, 210] width 12 height 12
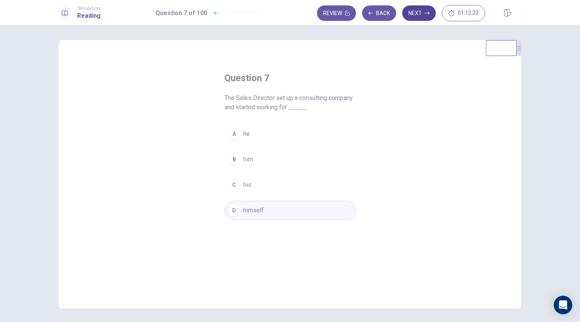
click at [422, 16] on button "Next" at bounding box center [419, 12] width 34 height 15
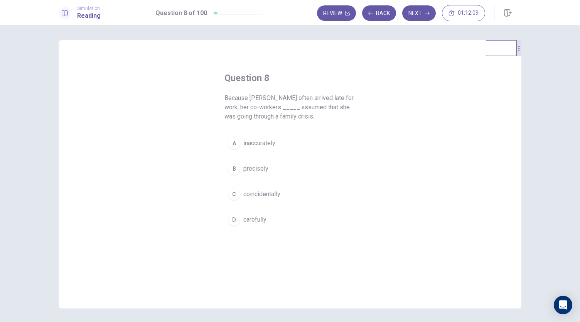
click at [228, 196] on div "C" at bounding box center [234, 194] width 12 height 12
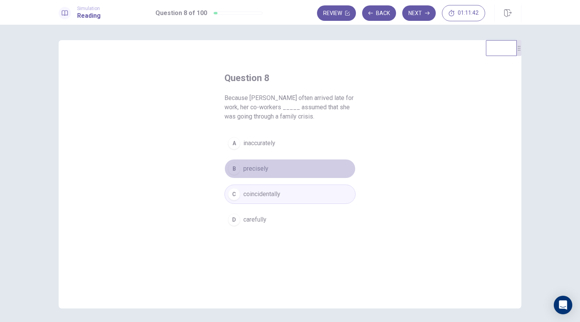
click at [234, 169] on div "B" at bounding box center [234, 168] width 12 height 12
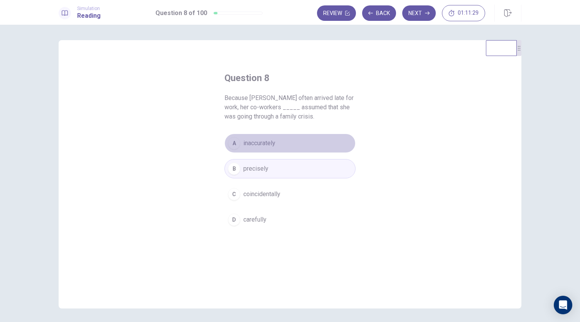
click at [252, 144] on span "inaccurately" at bounding box center [259, 142] width 32 height 9
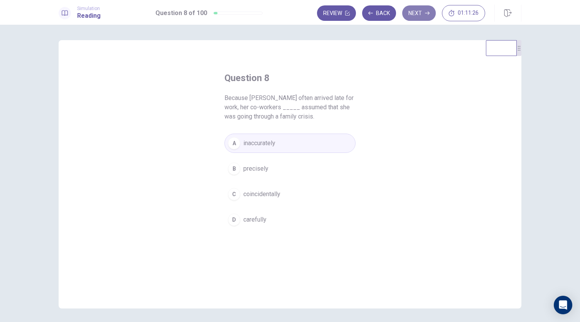
click at [411, 12] on button "Next" at bounding box center [419, 12] width 34 height 15
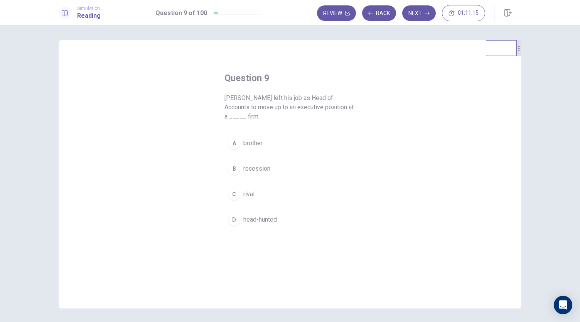
click at [236, 195] on div "C" at bounding box center [234, 194] width 12 height 12
click at [415, 17] on button "Next" at bounding box center [419, 12] width 34 height 15
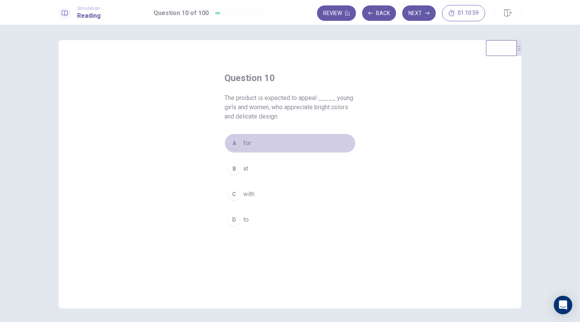
click at [238, 143] on div "A" at bounding box center [234, 143] width 12 height 12
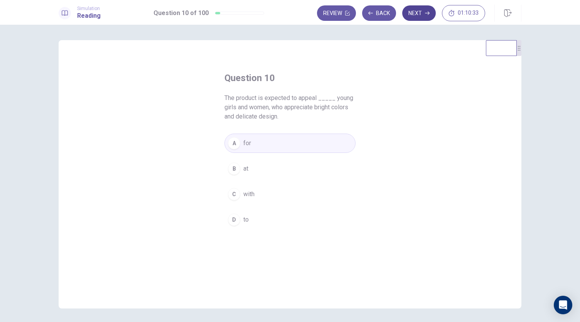
click at [418, 8] on button "Next" at bounding box center [419, 12] width 34 height 15
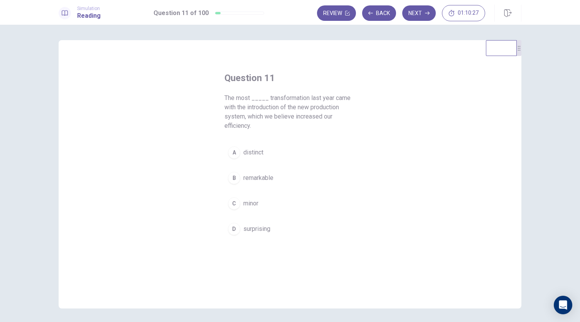
click at [236, 183] on button "B remarkable" at bounding box center [290, 177] width 131 height 19
click at [417, 14] on button "Next" at bounding box center [419, 12] width 34 height 15
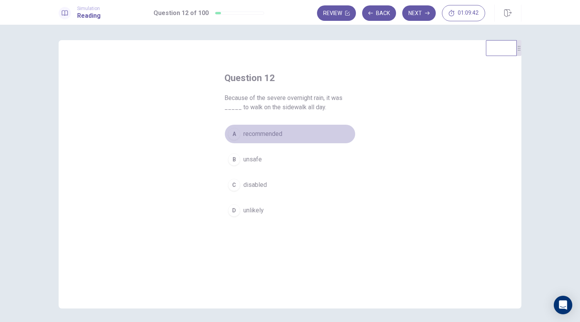
click at [233, 135] on div "A" at bounding box center [234, 134] width 12 height 12
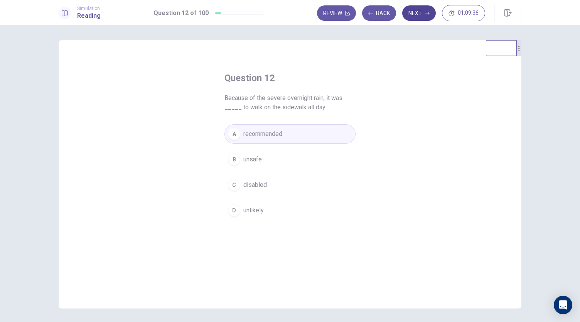
click at [421, 15] on button "Next" at bounding box center [419, 12] width 34 height 15
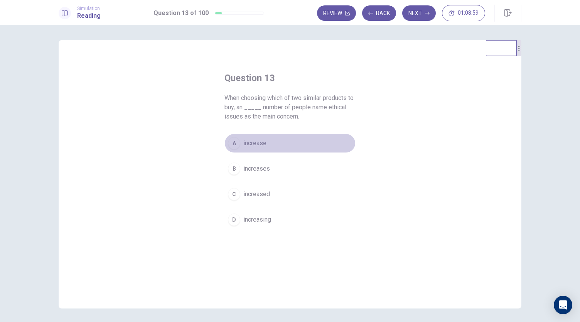
click at [235, 144] on div "A" at bounding box center [234, 143] width 12 height 12
click at [233, 196] on div "C" at bounding box center [234, 194] width 12 height 12
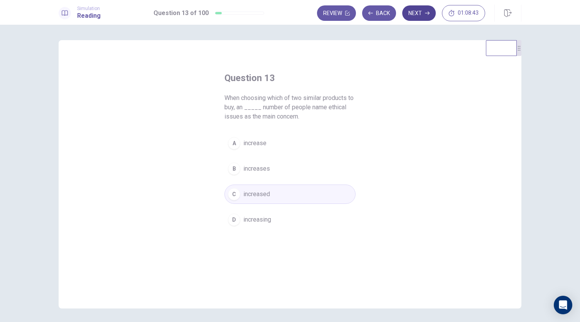
click at [414, 20] on button "Next" at bounding box center [419, 12] width 34 height 15
click at [234, 190] on div "C" at bounding box center [234, 194] width 12 height 12
click at [424, 15] on button "Next" at bounding box center [419, 12] width 34 height 15
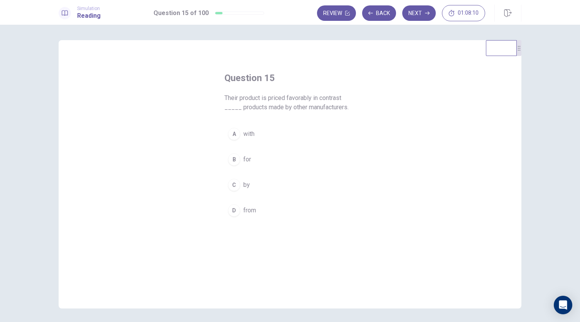
click at [230, 140] on button "A with" at bounding box center [290, 133] width 131 height 19
click at [421, 10] on button "Next" at bounding box center [419, 12] width 34 height 15
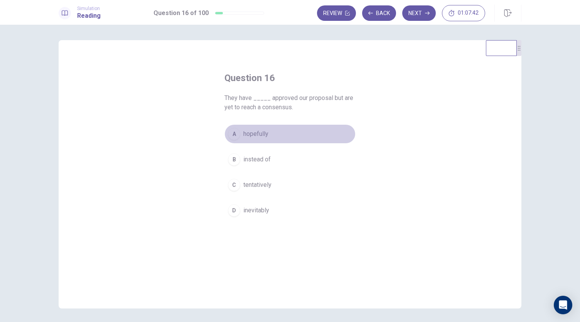
click at [237, 129] on button "A hopefully" at bounding box center [290, 133] width 131 height 19
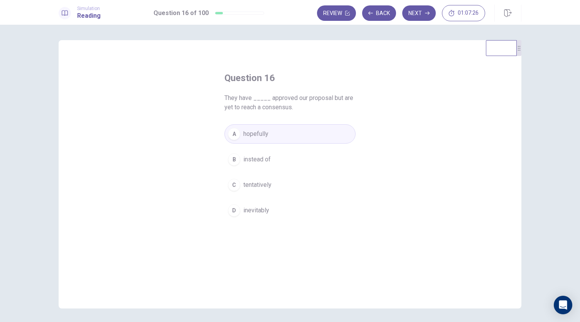
click at [252, 183] on span "tentatively" at bounding box center [257, 184] width 28 height 9
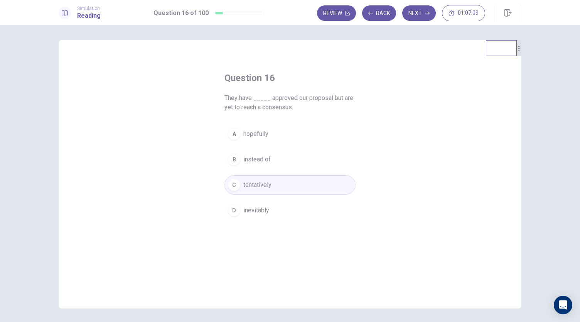
click at [255, 133] on span "hopefully" at bounding box center [255, 133] width 25 height 9
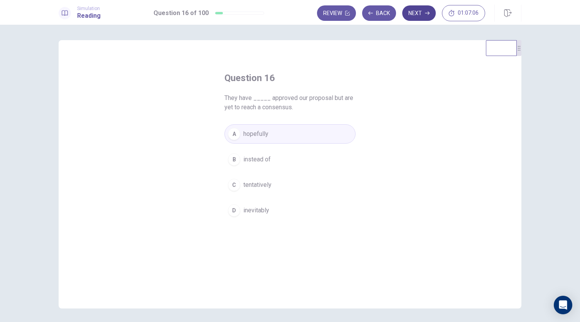
click at [421, 17] on button "Next" at bounding box center [419, 12] width 34 height 15
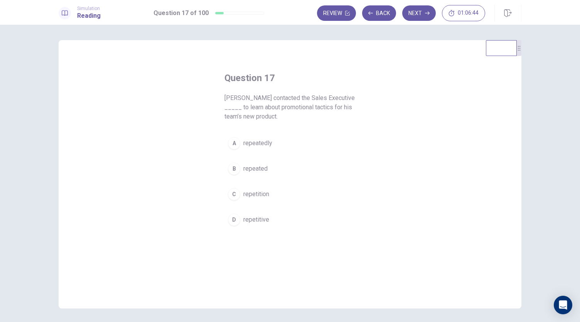
click at [241, 170] on button "B repeated" at bounding box center [290, 168] width 131 height 19
click at [253, 220] on span "repetitive" at bounding box center [256, 219] width 26 height 9
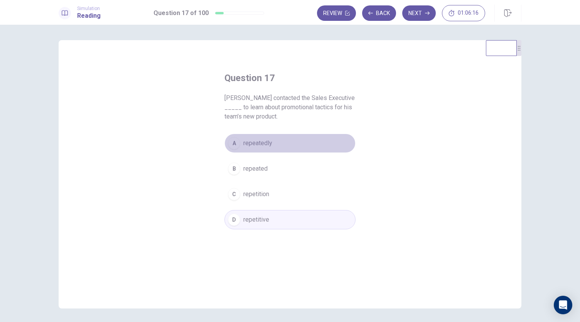
click at [253, 145] on span "repeatedly" at bounding box center [257, 142] width 29 height 9
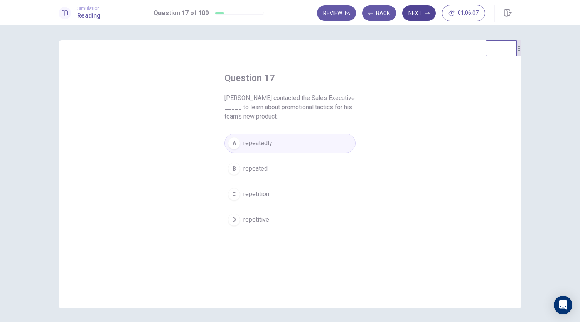
click at [421, 11] on button "Next" at bounding box center [419, 12] width 34 height 15
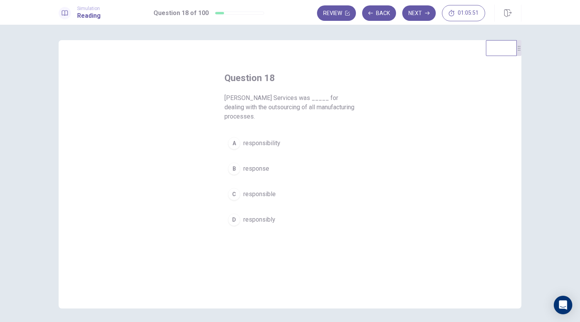
click at [235, 180] on div "A responsibility B response C responsible D responsibly" at bounding box center [290, 181] width 131 height 96
click at [236, 171] on div "B" at bounding box center [234, 168] width 12 height 12
click at [252, 144] on span "responsibility" at bounding box center [261, 142] width 37 height 9
click at [254, 168] on span "response" at bounding box center [256, 168] width 26 height 9
click at [424, 7] on button "Next" at bounding box center [419, 12] width 34 height 15
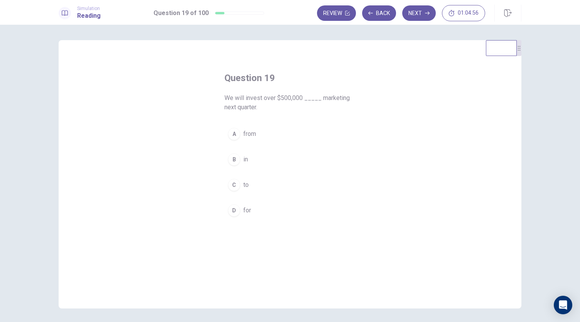
click at [232, 187] on div "C" at bounding box center [234, 185] width 12 height 12
click at [421, 10] on button "Next" at bounding box center [419, 12] width 34 height 15
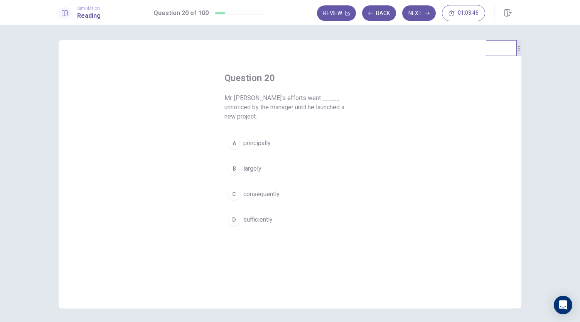
click at [228, 137] on div "A" at bounding box center [234, 143] width 12 height 12
click at [423, 13] on button "Next" at bounding box center [419, 12] width 34 height 15
click at [233, 135] on div "A" at bounding box center [234, 134] width 12 height 12
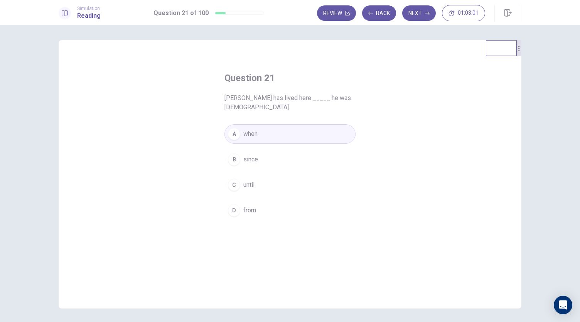
click at [247, 165] on button "B since" at bounding box center [290, 159] width 131 height 19
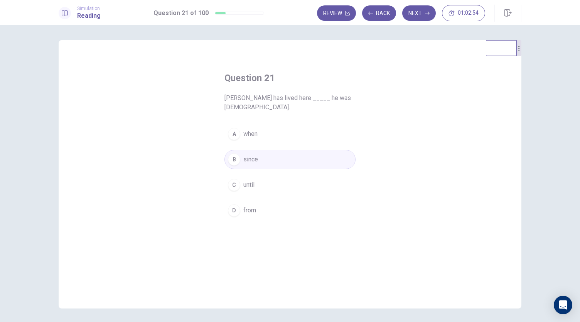
click at [255, 133] on span "when" at bounding box center [250, 133] width 14 height 9
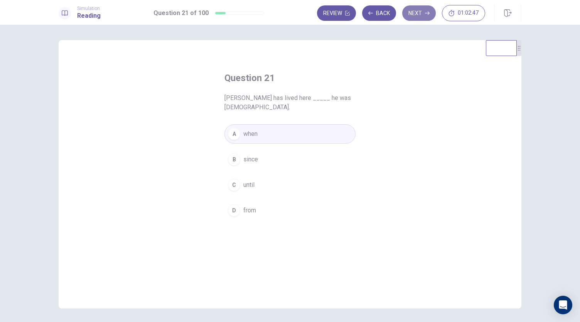
click at [412, 18] on button "Next" at bounding box center [419, 12] width 34 height 15
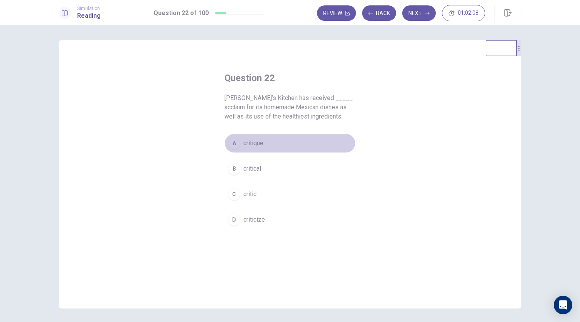
click at [235, 138] on div "A" at bounding box center [234, 143] width 12 height 12
click at [232, 172] on div "B" at bounding box center [234, 168] width 12 height 12
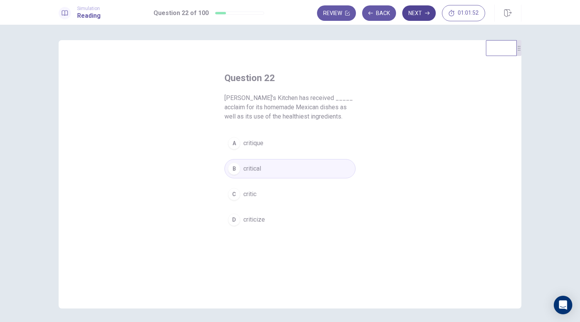
click at [420, 20] on button "Next" at bounding box center [419, 12] width 34 height 15
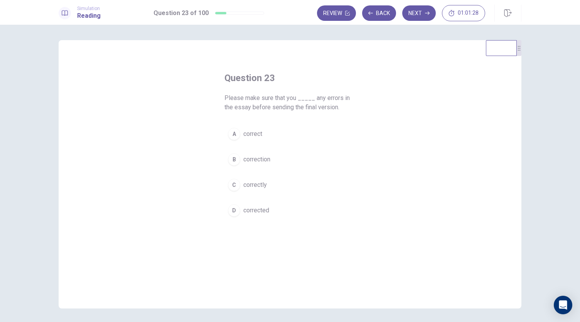
click at [248, 183] on span "correctly" at bounding box center [255, 184] width 24 height 9
click at [430, 7] on button "Next" at bounding box center [419, 12] width 34 height 15
click at [235, 130] on div "A" at bounding box center [234, 134] width 12 height 12
click at [420, 14] on button "Next" at bounding box center [419, 12] width 34 height 15
click at [232, 137] on div "A" at bounding box center [234, 143] width 12 height 12
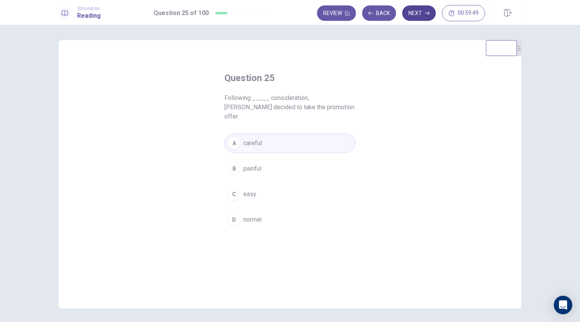
click at [422, 11] on button "Next" at bounding box center [419, 12] width 34 height 15
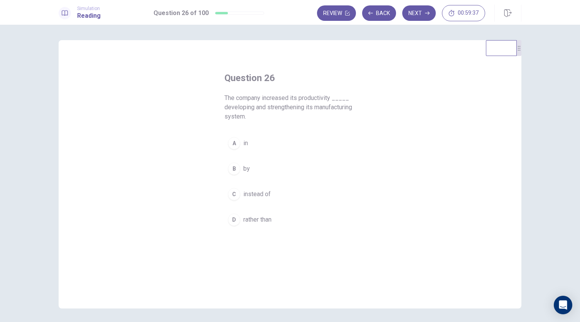
click at [231, 145] on div "A" at bounding box center [234, 143] width 12 height 12
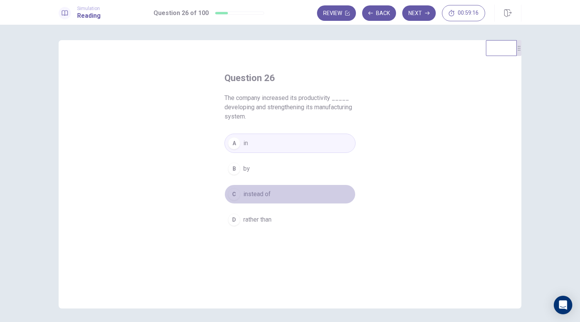
click at [258, 193] on span "instead of" at bounding box center [256, 193] width 27 height 9
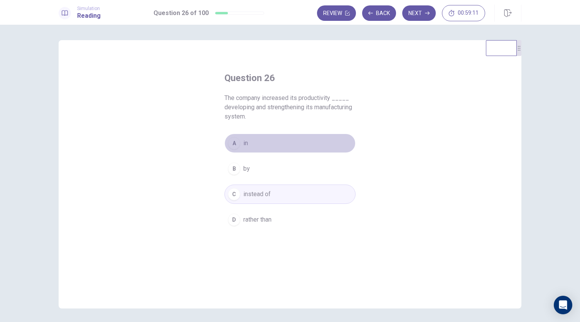
click at [252, 141] on button "A in" at bounding box center [290, 142] width 131 height 19
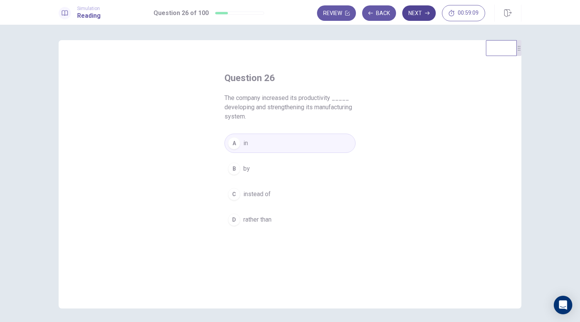
click at [424, 10] on button "Next" at bounding box center [419, 12] width 34 height 15
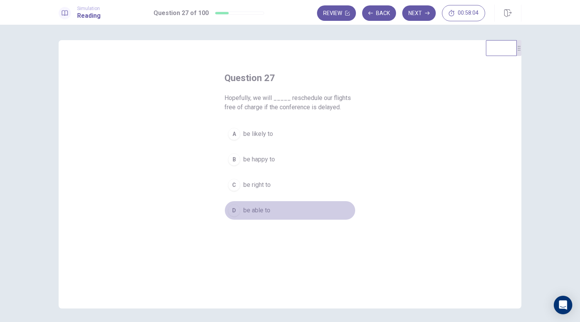
click at [245, 209] on span "be able to" at bounding box center [256, 210] width 27 height 9
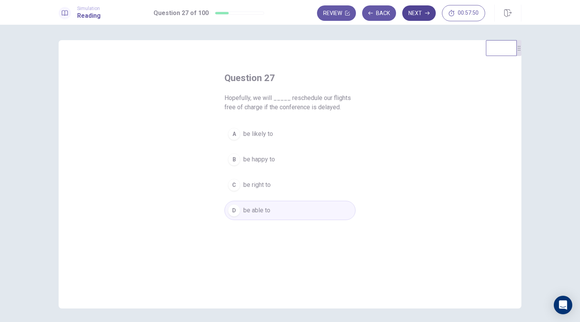
click at [423, 10] on button "Next" at bounding box center [419, 12] width 34 height 15
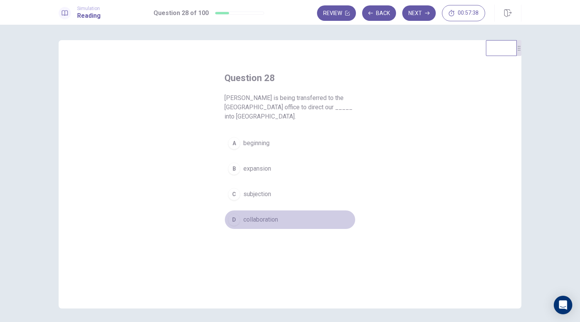
click at [235, 213] on div "D" at bounding box center [234, 219] width 12 height 12
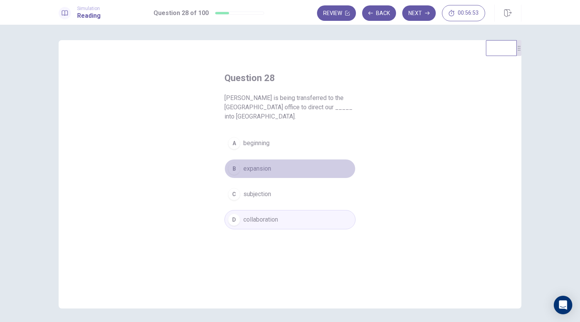
click at [257, 164] on span "expansion" at bounding box center [257, 168] width 28 height 9
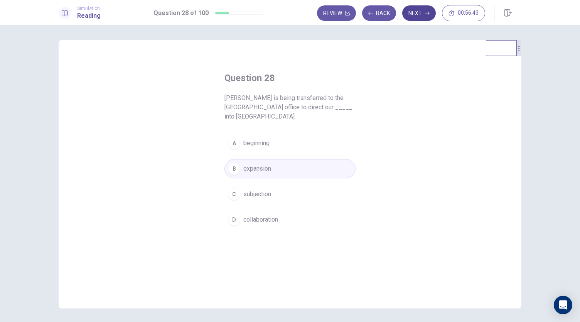
click at [418, 12] on button "Next" at bounding box center [419, 12] width 34 height 15
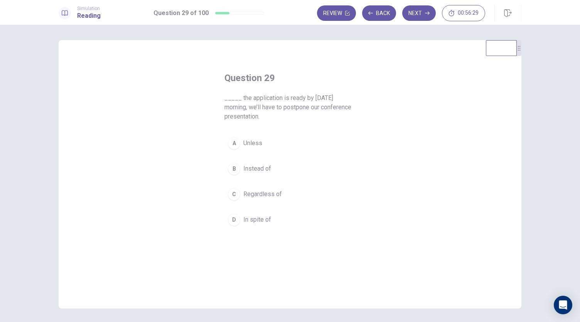
click at [243, 143] on span "Unless" at bounding box center [252, 142] width 19 height 9
click at [264, 194] on span "Regardless of" at bounding box center [262, 193] width 39 height 9
click at [260, 144] on span "Unless" at bounding box center [252, 142] width 19 height 9
click at [253, 172] on span "Instead of" at bounding box center [257, 168] width 28 height 9
click at [416, 16] on button "Next" at bounding box center [419, 12] width 34 height 15
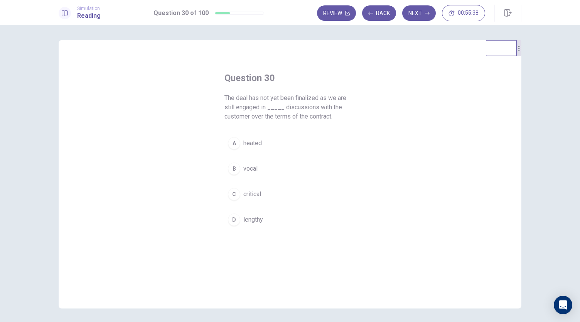
click at [232, 191] on div "C" at bounding box center [234, 194] width 12 height 12
click at [243, 145] on span "heated" at bounding box center [252, 142] width 19 height 9
click at [245, 194] on span "critical" at bounding box center [252, 193] width 18 height 9
click at [415, 15] on button "Next" at bounding box center [419, 12] width 34 height 15
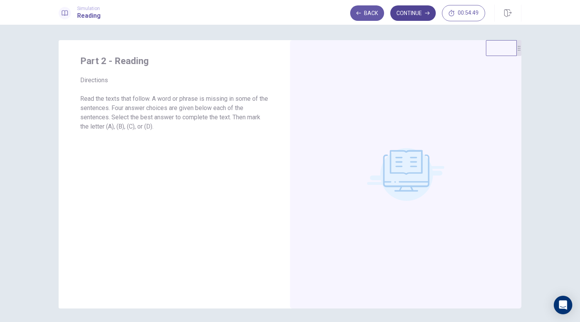
click at [422, 17] on button "Continue" at bounding box center [413, 12] width 46 height 15
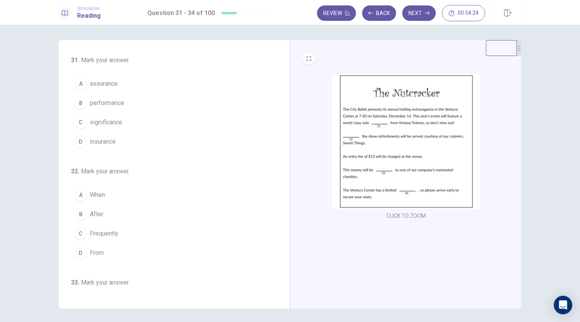
click at [105, 106] on span "performance" at bounding box center [107, 102] width 34 height 9
click at [124, 108] on button "B performance" at bounding box center [169, 102] width 197 height 19
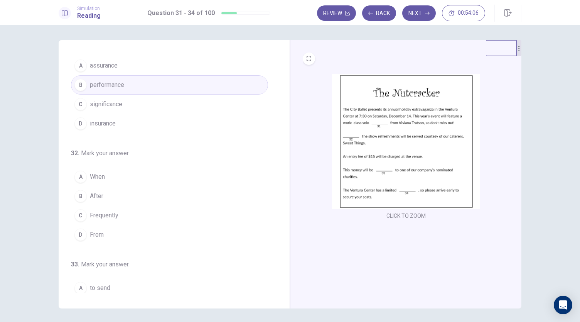
scroll to position [19, 0]
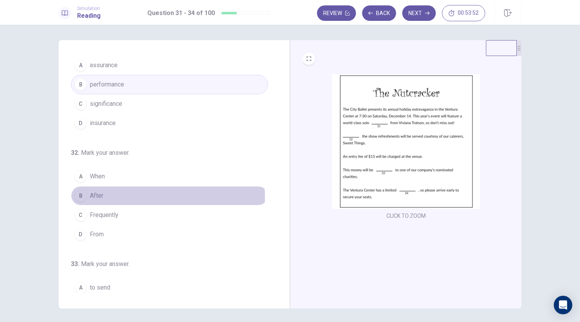
click at [98, 196] on span "After" at bounding box center [97, 195] width 14 height 9
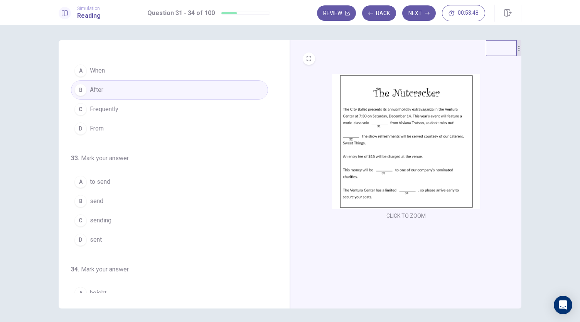
scroll to position [125, 0]
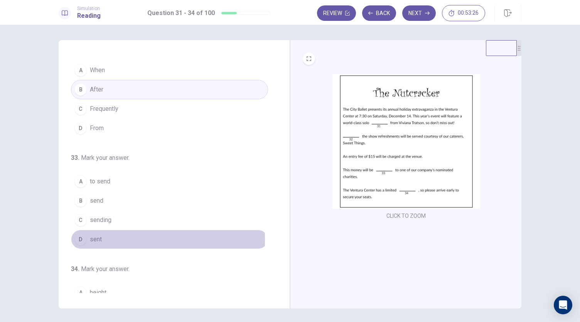
click at [79, 237] on div "D" at bounding box center [80, 239] width 12 height 12
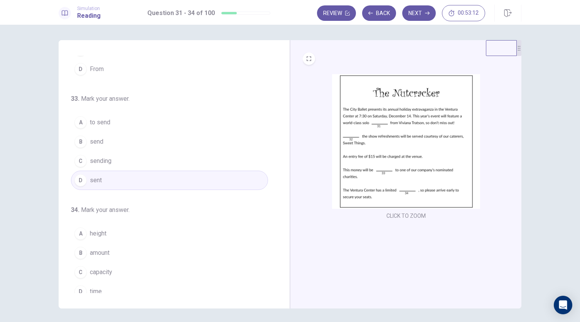
scroll to position [187, 0]
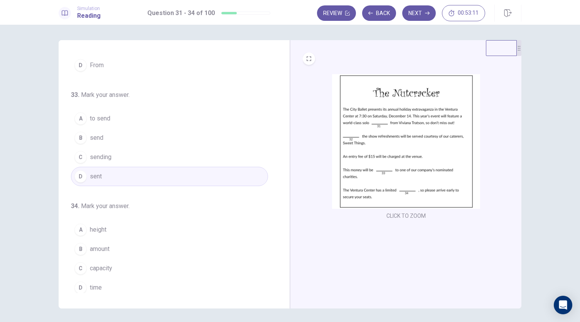
click at [98, 266] on span "capacity" at bounding box center [101, 267] width 22 height 9
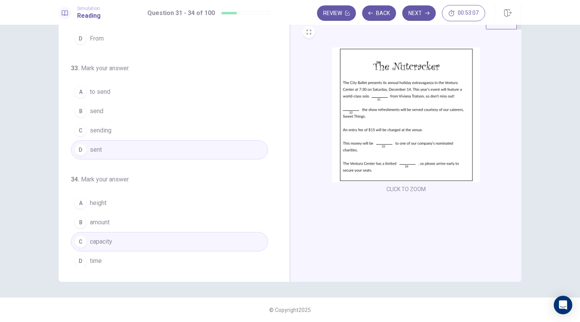
scroll to position [0, 0]
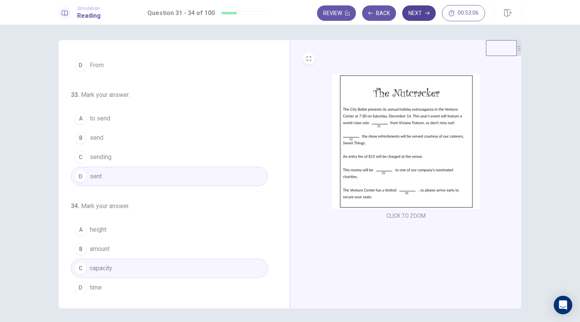
click at [420, 11] on button "Next" at bounding box center [419, 12] width 34 height 15
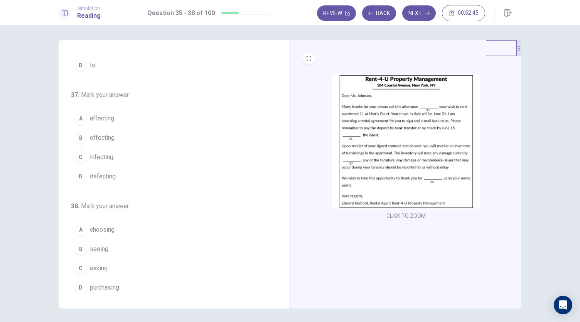
click at [80, 120] on div "A" at bounding box center [80, 118] width 12 height 12
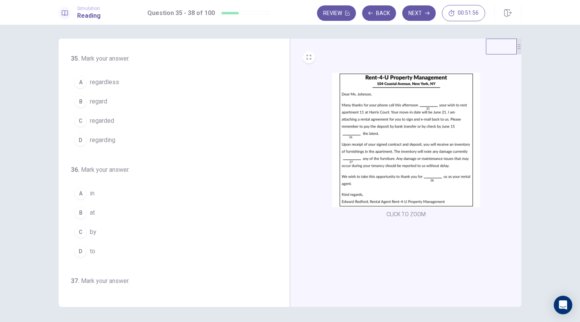
click at [100, 139] on span "regarding" at bounding box center [102, 139] width 25 height 9
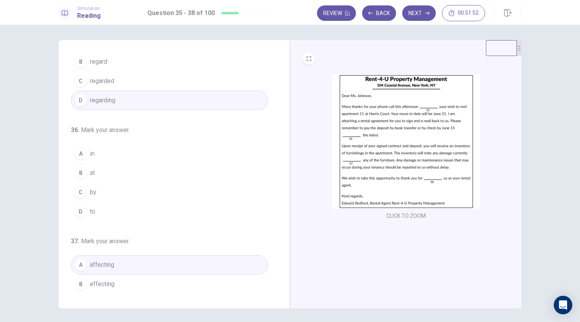
scroll to position [42, 0]
click at [96, 152] on button "A in" at bounding box center [169, 153] width 197 height 19
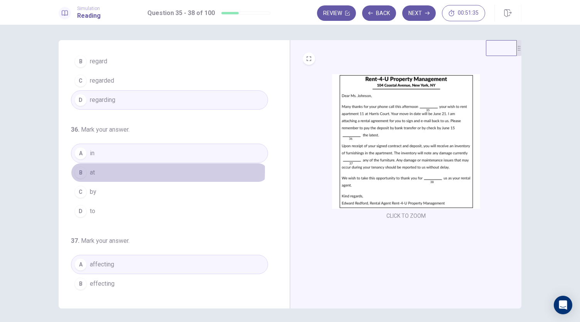
click at [96, 169] on button "B at" at bounding box center [169, 172] width 197 height 19
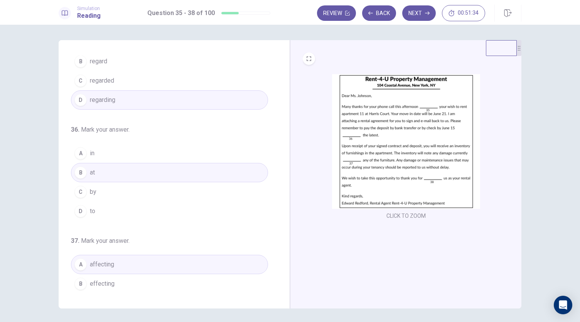
click at [98, 150] on button "A in" at bounding box center [169, 153] width 197 height 19
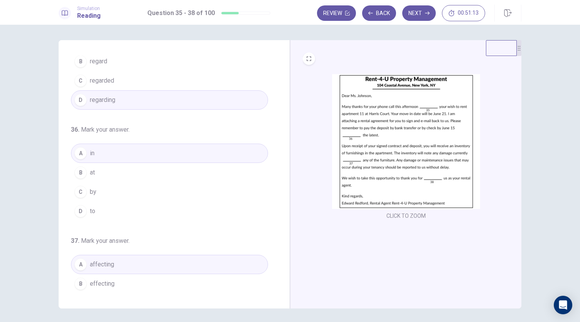
click at [101, 172] on button "B at" at bounding box center [169, 172] width 197 height 19
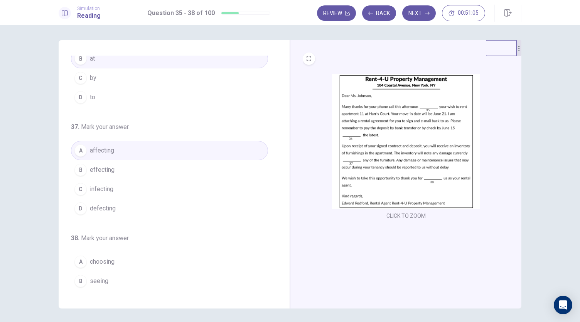
scroll to position [156, 0]
click at [112, 210] on button "D defecting" at bounding box center [169, 207] width 197 height 19
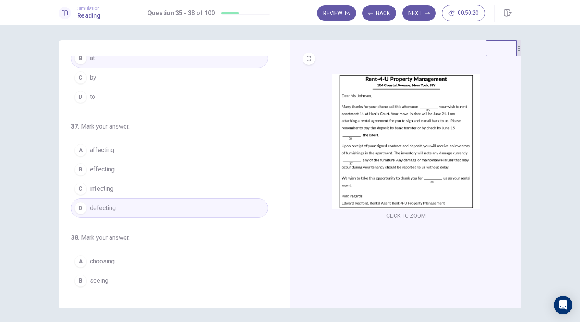
click at [135, 148] on button "A affecting" at bounding box center [169, 149] width 197 height 19
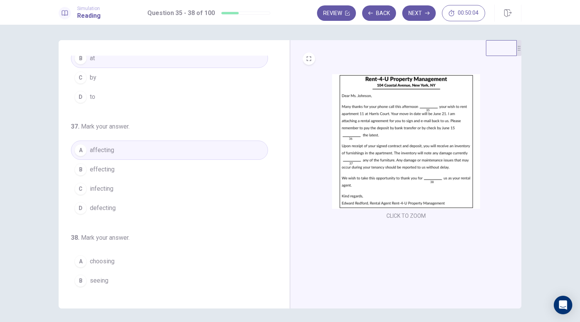
scroll to position [187, 0]
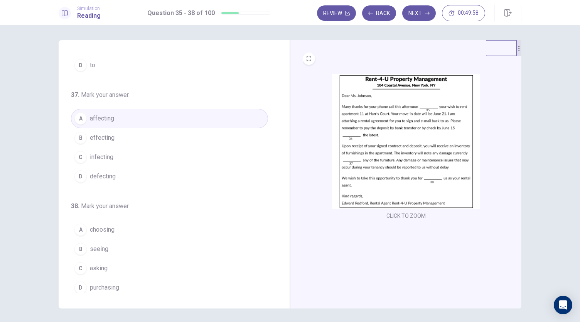
click at [91, 227] on span "choosing" at bounding box center [102, 229] width 25 height 9
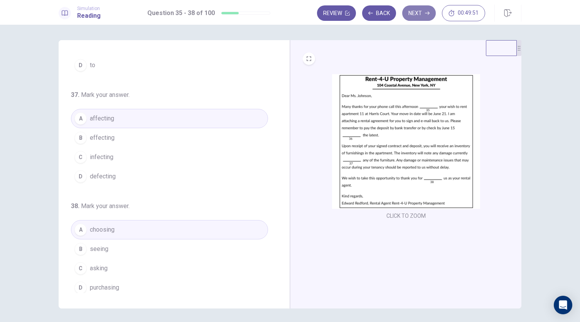
click at [414, 15] on button "Next" at bounding box center [419, 12] width 34 height 15
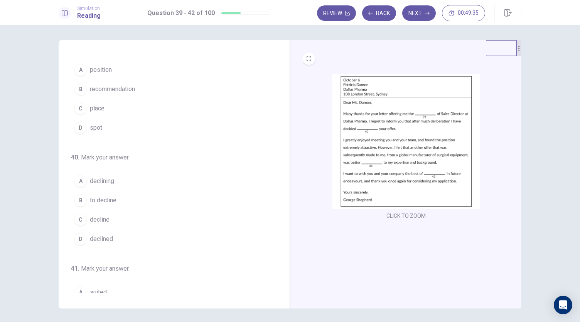
scroll to position [0, 0]
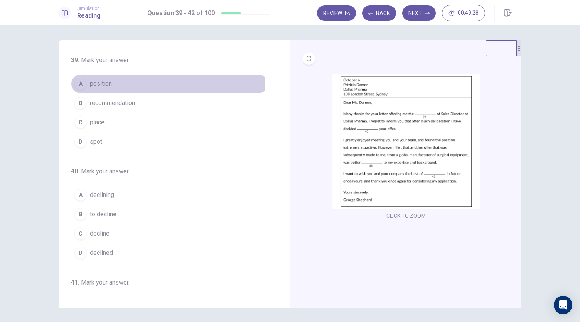
click at [101, 84] on span "position" at bounding box center [101, 83] width 22 height 9
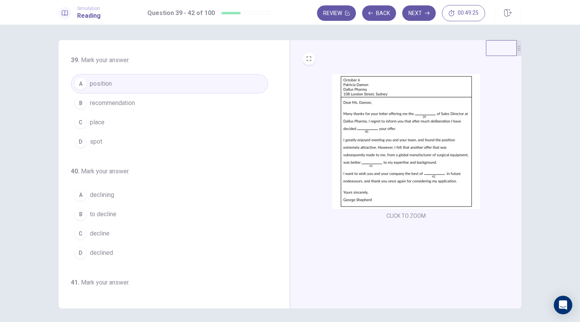
click at [168, 118] on button "C place" at bounding box center [169, 122] width 197 height 19
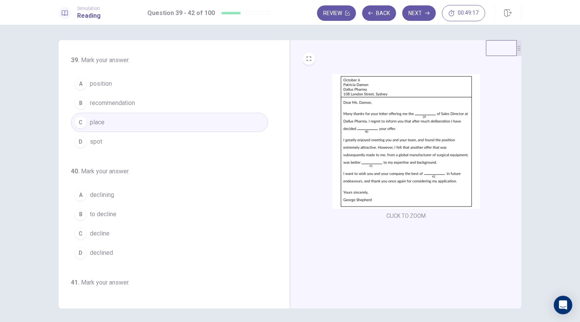
click at [212, 83] on button "A position" at bounding box center [169, 83] width 197 height 19
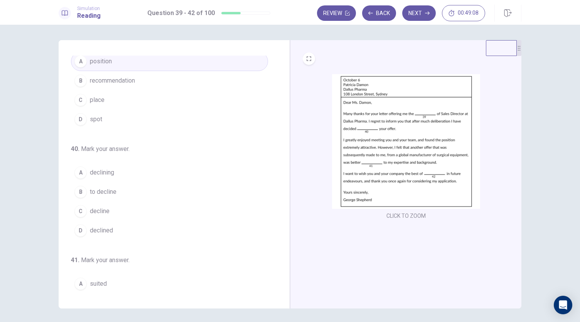
scroll to position [23, 0]
click at [104, 190] on span "to decline" at bounding box center [103, 191] width 27 height 9
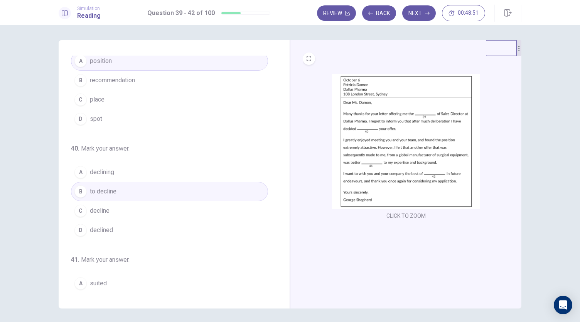
click at [164, 209] on button "C decline" at bounding box center [169, 210] width 197 height 19
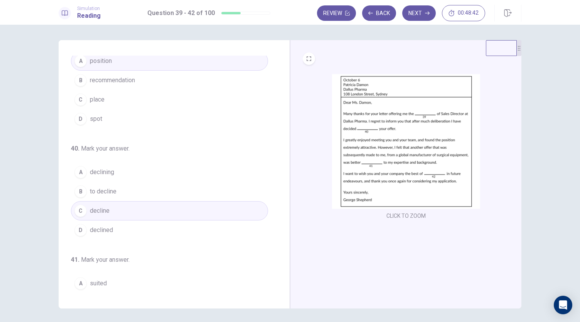
click at [157, 185] on button "B to decline" at bounding box center [169, 191] width 197 height 19
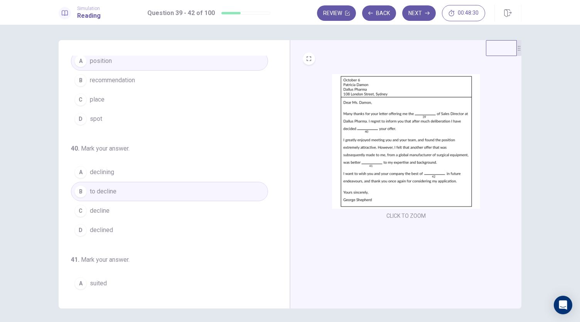
click at [140, 209] on button "C decline" at bounding box center [169, 210] width 197 height 19
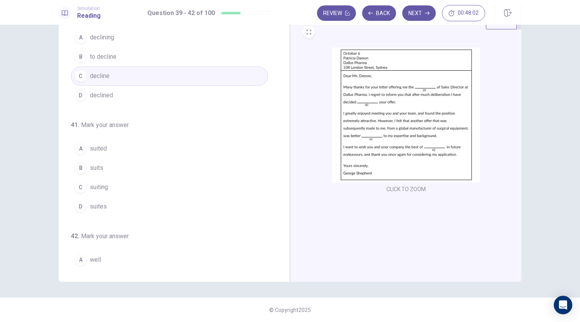
scroll to position [131, 0]
click at [96, 163] on span "suits" at bounding box center [97, 167] width 14 height 9
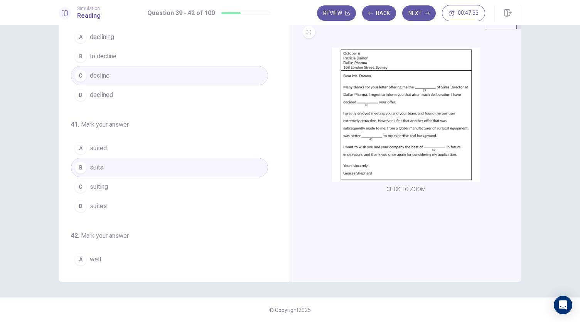
click at [108, 149] on button "A suited" at bounding box center [169, 147] width 197 height 19
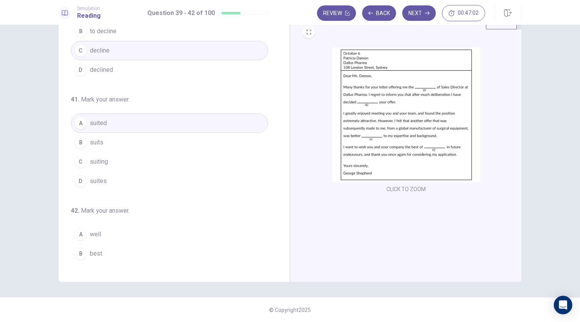
scroll to position [187, 0]
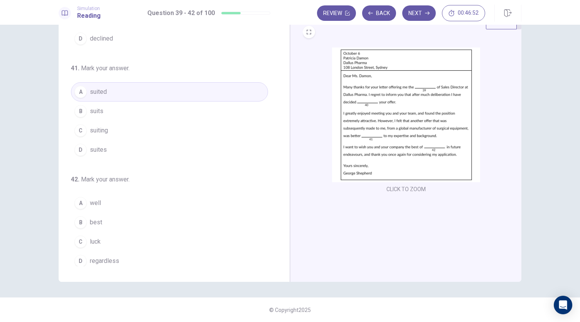
click at [117, 254] on button "D regardless" at bounding box center [169, 260] width 197 height 19
click at [132, 238] on button "C luck" at bounding box center [169, 241] width 197 height 19
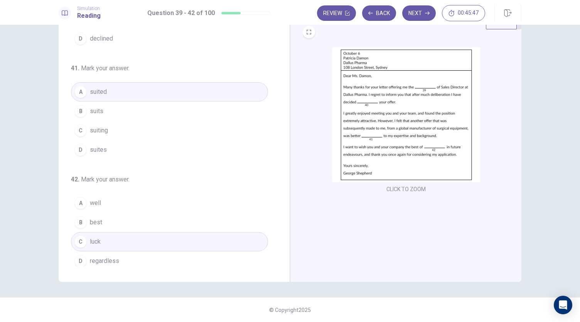
click at [103, 199] on button "A well" at bounding box center [169, 202] width 197 height 19
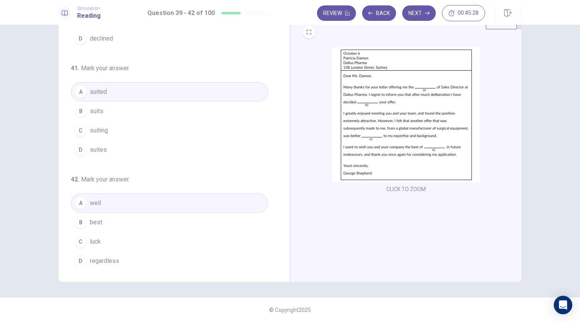
click at [106, 242] on button "C luck" at bounding box center [169, 241] width 197 height 19
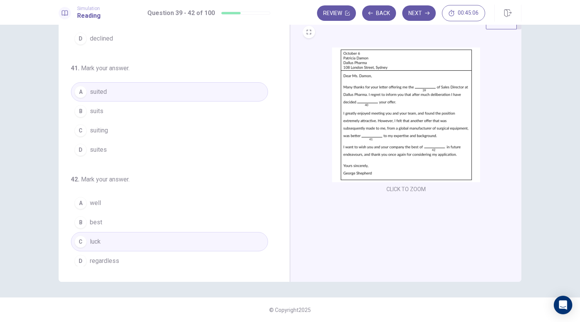
click at [103, 200] on button "A well" at bounding box center [169, 202] width 197 height 19
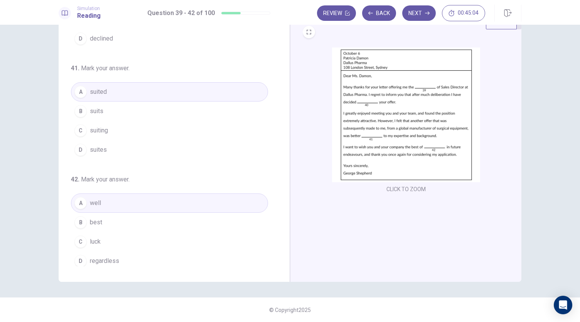
scroll to position [0, 0]
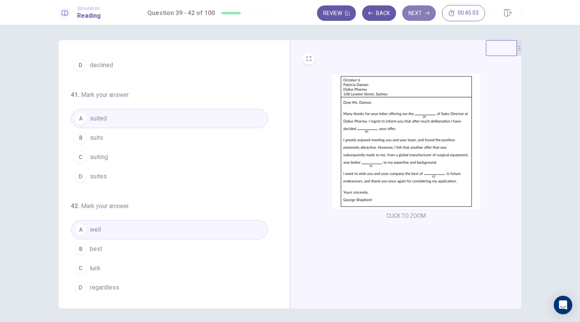
click at [408, 20] on button "Next" at bounding box center [419, 12] width 34 height 15
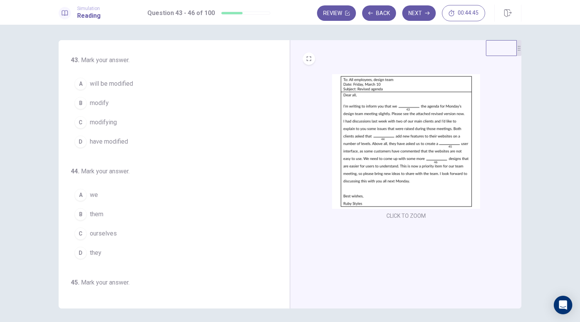
click at [90, 138] on span "have modified" at bounding box center [109, 141] width 38 height 9
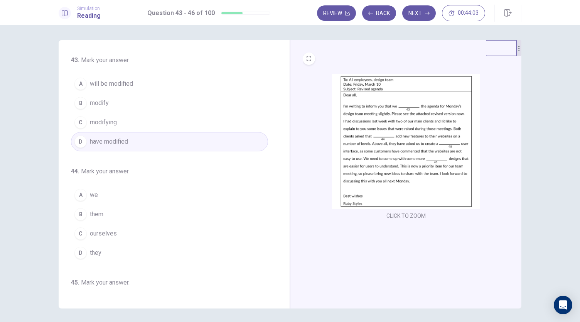
scroll to position [36, 0]
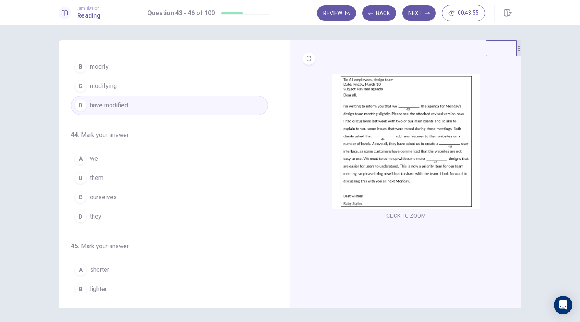
click at [76, 159] on div "A" at bounding box center [80, 158] width 12 height 12
click at [181, 213] on button "D they" at bounding box center [169, 216] width 197 height 19
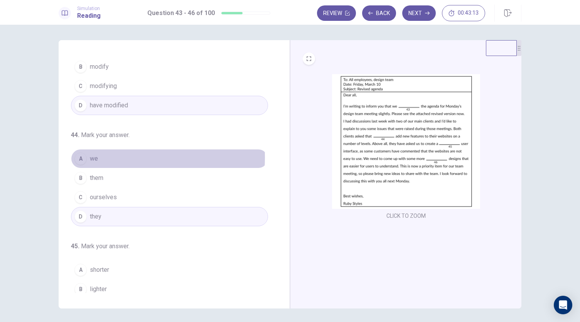
click at [118, 156] on button "A we" at bounding box center [169, 158] width 197 height 19
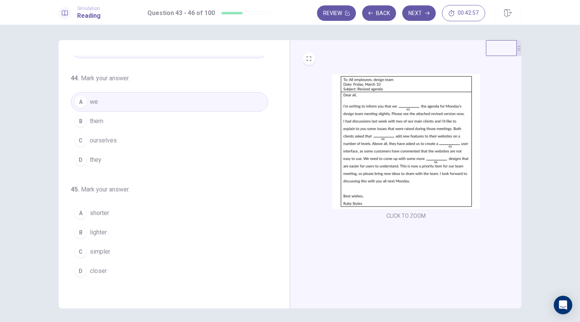
scroll to position [100, 0]
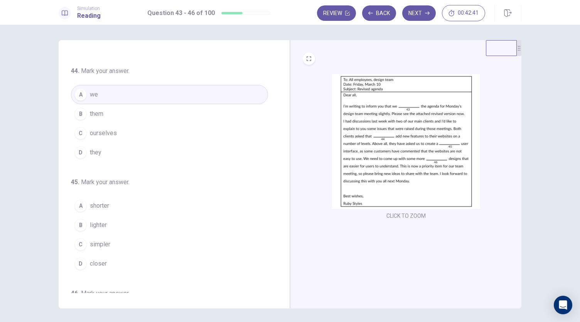
click at [97, 198] on button "A shorter" at bounding box center [169, 205] width 197 height 19
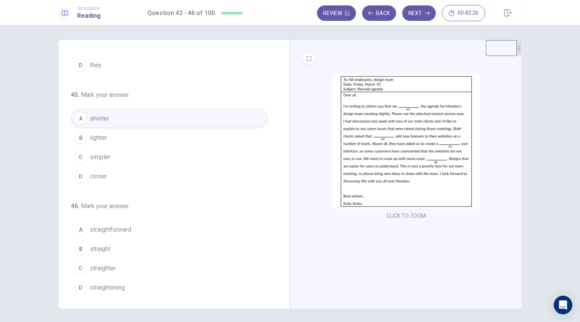
scroll to position [27, 0]
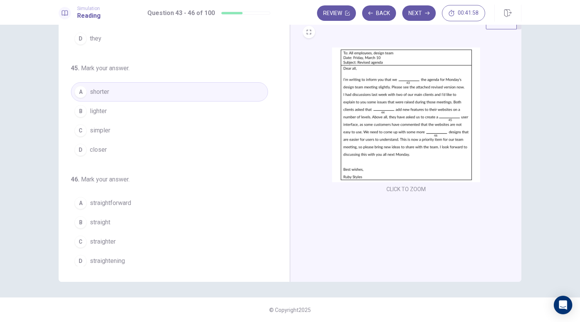
click at [94, 206] on button "A straightforward" at bounding box center [169, 202] width 197 height 19
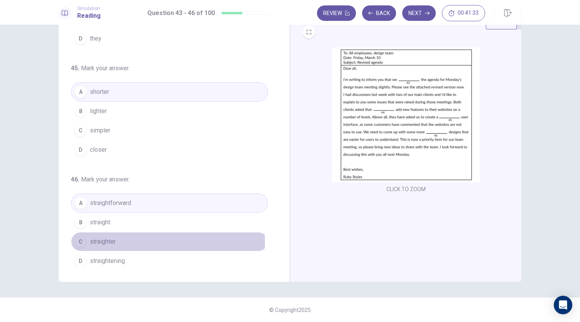
click at [113, 238] on span "straighter" at bounding box center [103, 241] width 26 height 9
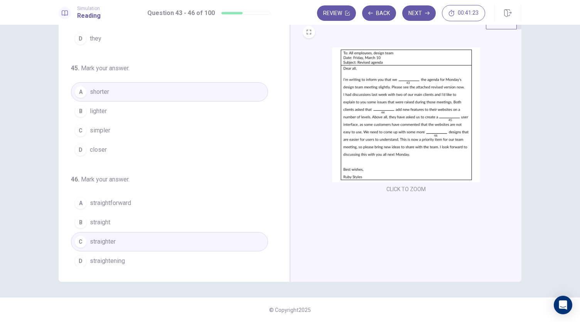
click at [150, 222] on button "B straight" at bounding box center [169, 222] width 197 height 19
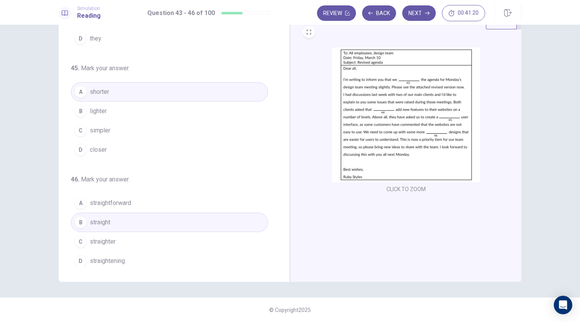
scroll to position [0, 0]
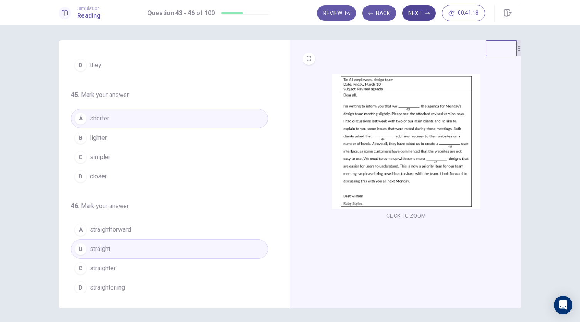
click at [413, 16] on button "Next" at bounding box center [419, 12] width 34 height 15
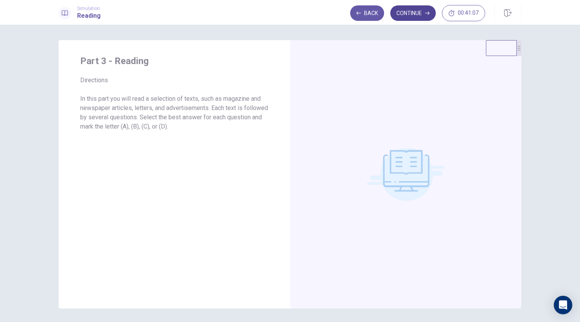
click at [415, 15] on button "Continue" at bounding box center [413, 12] width 46 height 15
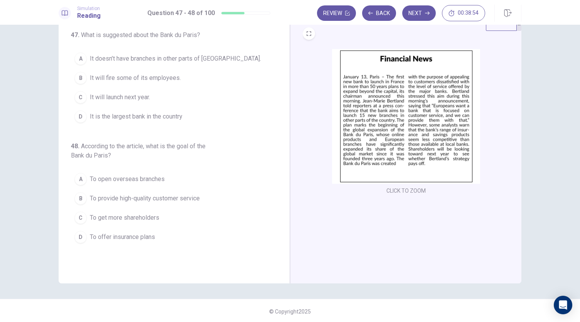
scroll to position [26, 0]
click at [162, 193] on span "To provide high-quality customer service" at bounding box center [145, 197] width 110 height 9
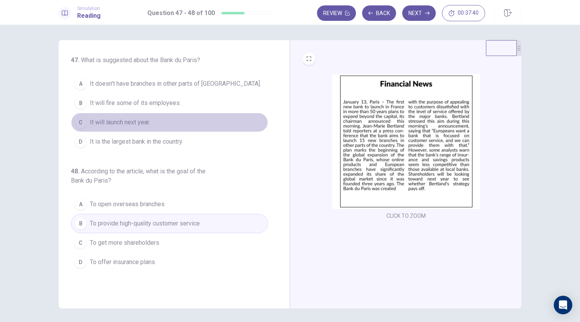
click at [110, 120] on span "It will launch next year." at bounding box center [120, 122] width 60 height 9
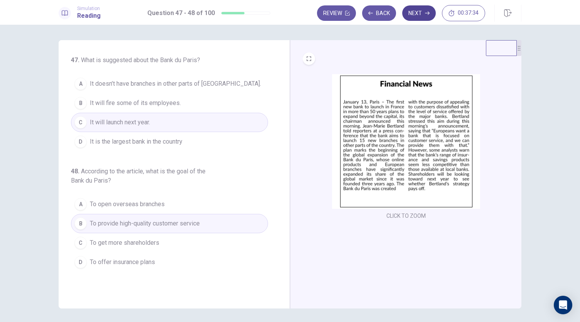
click at [418, 19] on button "Next" at bounding box center [419, 12] width 34 height 15
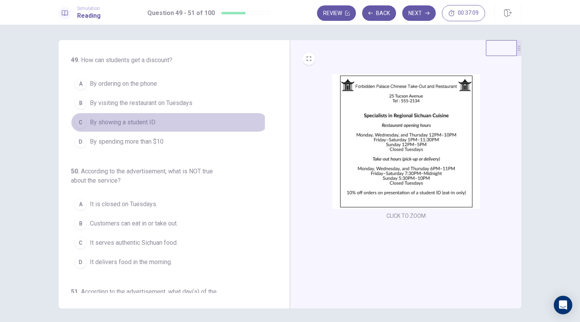
click at [79, 122] on div "C" at bounding box center [80, 122] width 12 height 12
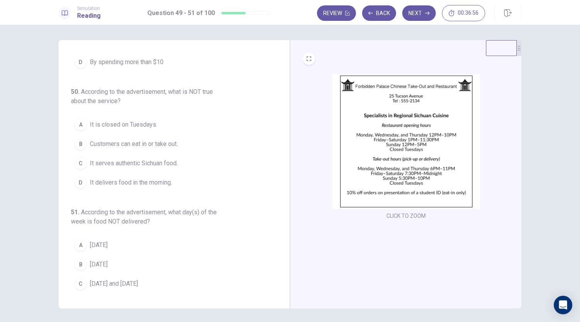
scroll to position [81, 0]
click at [135, 179] on span "It delivers food in the morning." at bounding box center [131, 180] width 82 height 9
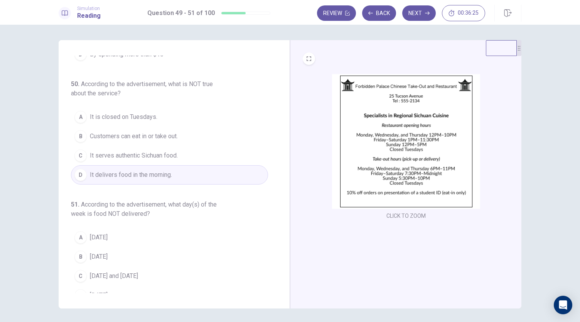
scroll to position [96, 0]
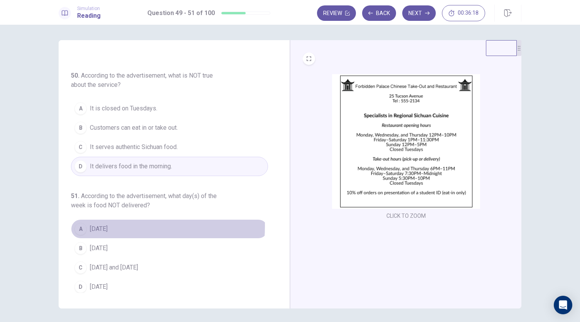
click at [90, 224] on span "[DATE]" at bounding box center [99, 228] width 18 height 9
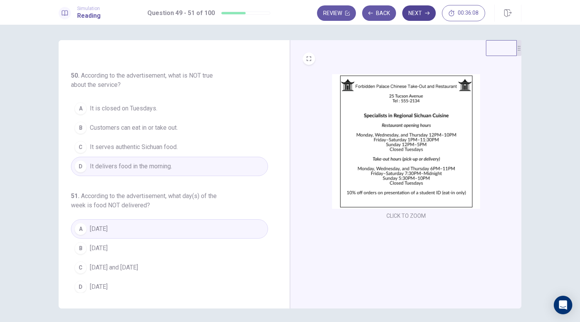
click at [421, 14] on button "Next" at bounding box center [419, 12] width 34 height 15
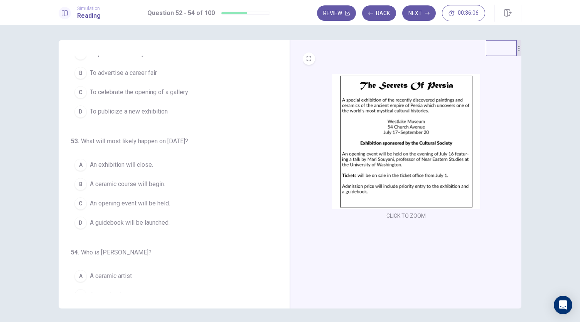
scroll to position [0, 0]
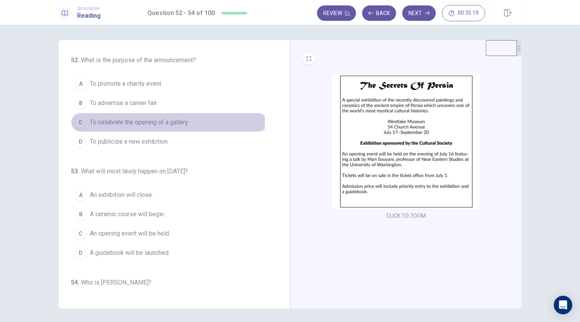
click at [132, 120] on span "To celebrate the opening of a gallery" at bounding box center [139, 122] width 98 height 9
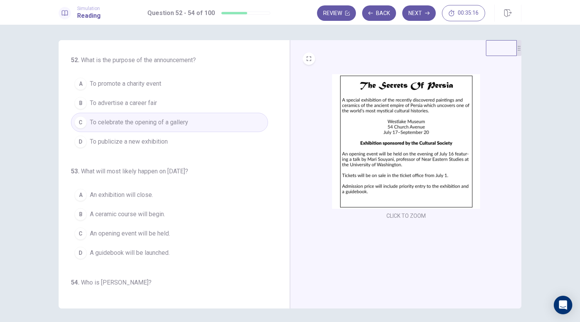
click at [132, 120] on span "To celebrate the opening of a gallery" at bounding box center [139, 122] width 98 height 9
click at [134, 140] on span "To publicize a new exhibition" at bounding box center [129, 141] width 78 height 9
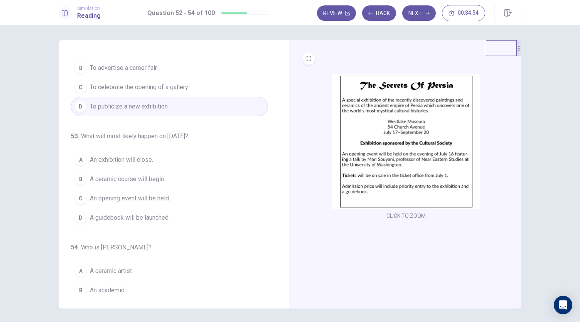
scroll to position [35, 0]
click at [126, 155] on span "An exhibition will close." at bounding box center [121, 159] width 63 height 9
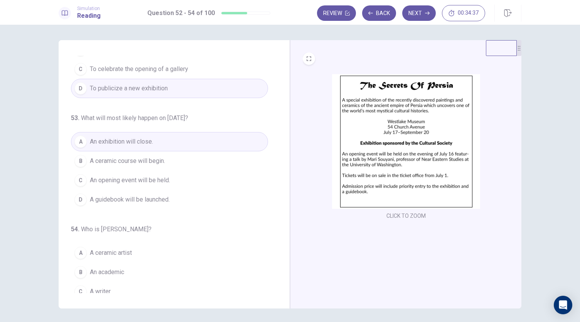
scroll to position [77, 0]
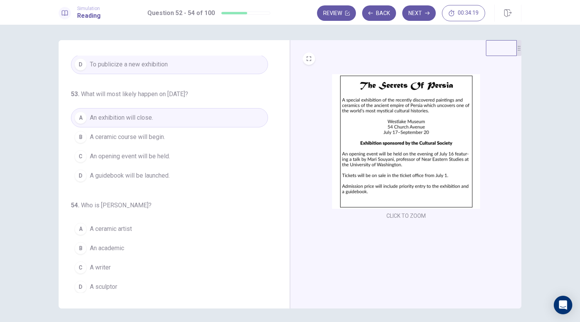
click at [94, 247] on span "An academic" at bounding box center [107, 247] width 34 height 9
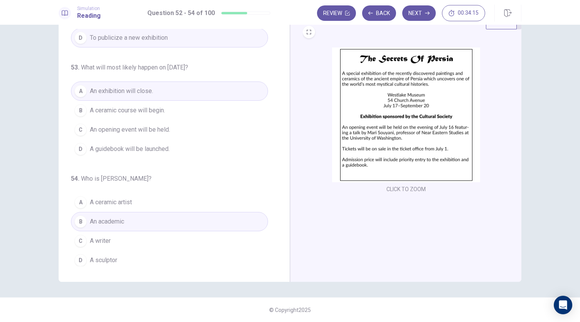
scroll to position [0, 0]
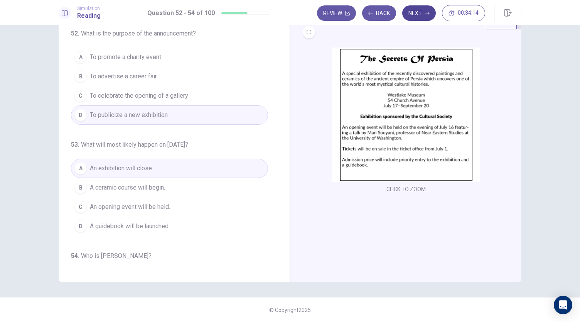
click at [419, 15] on button "Next" at bounding box center [419, 12] width 34 height 15
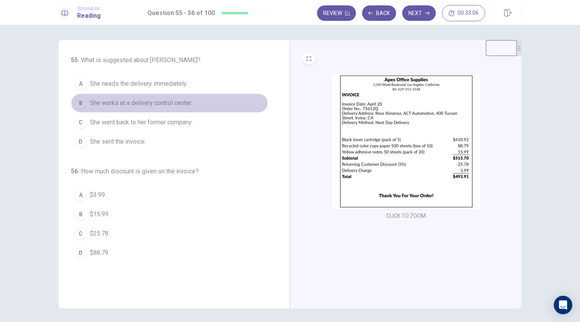
click at [79, 101] on div "B" at bounding box center [80, 103] width 12 height 12
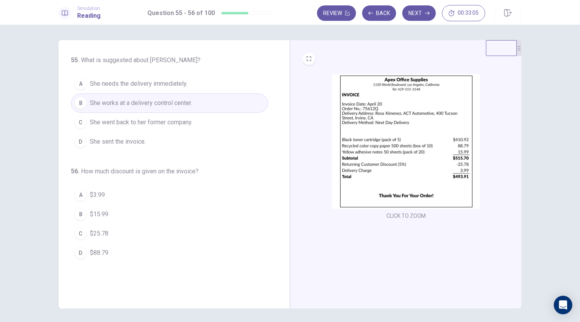
click at [76, 84] on div "A" at bounding box center [80, 84] width 12 height 12
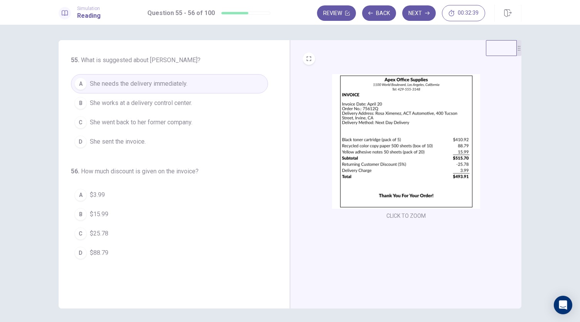
click at [122, 142] on span "She sent the invoice." at bounding box center [118, 141] width 56 height 9
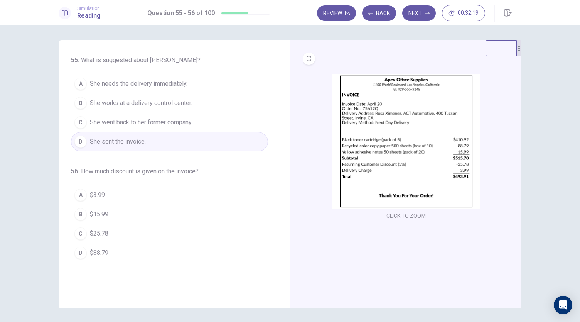
click at [133, 84] on span "She needs the delivery immediately." at bounding box center [139, 83] width 98 height 9
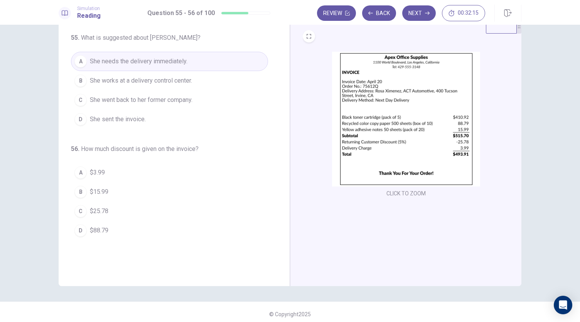
scroll to position [9, 0]
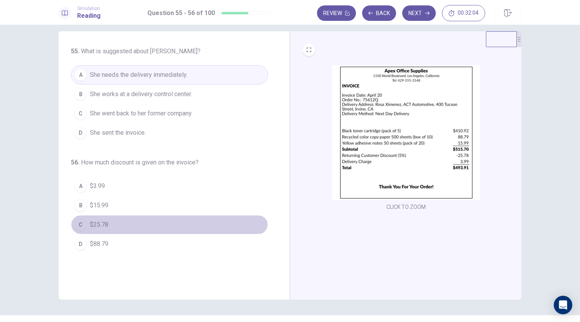
click at [90, 222] on span "$25.78" at bounding box center [99, 224] width 19 height 9
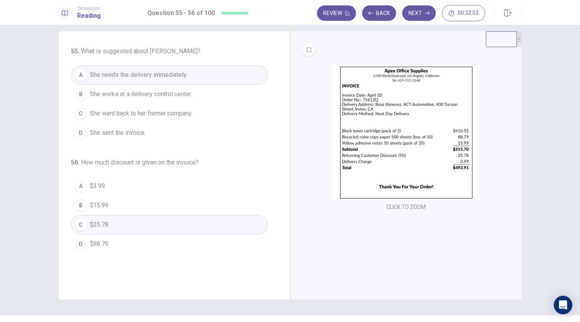
scroll to position [0, 0]
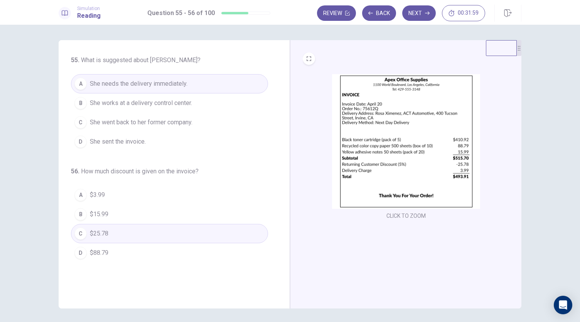
click at [424, 5] on div "Review Back Next 00:31:59" at bounding box center [419, 13] width 204 height 17
click at [423, 7] on button "Next" at bounding box center [419, 12] width 34 height 15
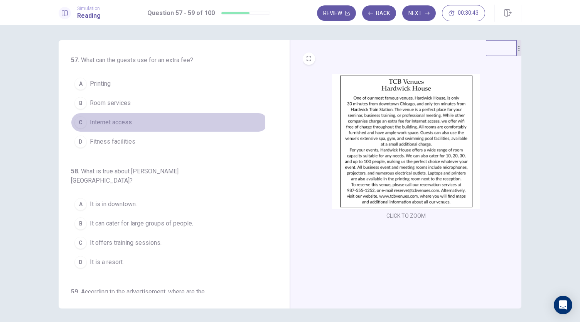
click at [121, 127] on button "C Internet access" at bounding box center [169, 122] width 197 height 19
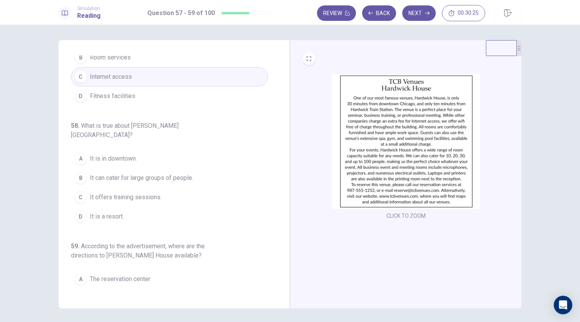
scroll to position [46, 0]
click at [113, 154] on span "It is in downtown." at bounding box center [113, 158] width 47 height 9
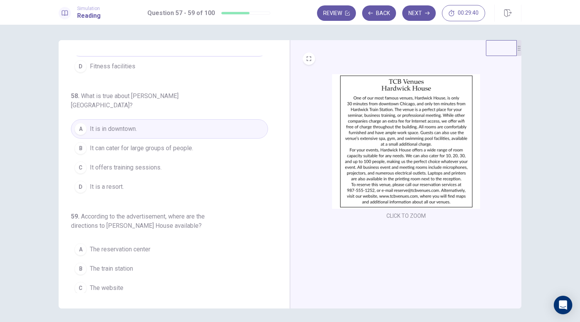
scroll to position [86, 0]
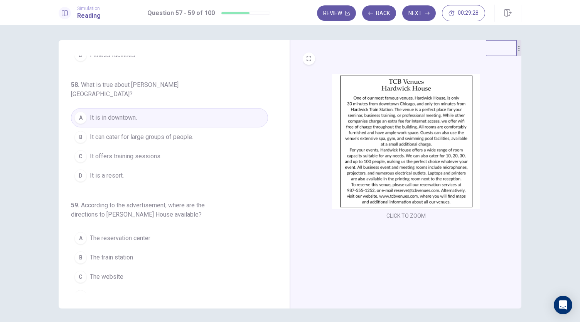
click at [113, 272] on span "The website" at bounding box center [107, 276] width 34 height 9
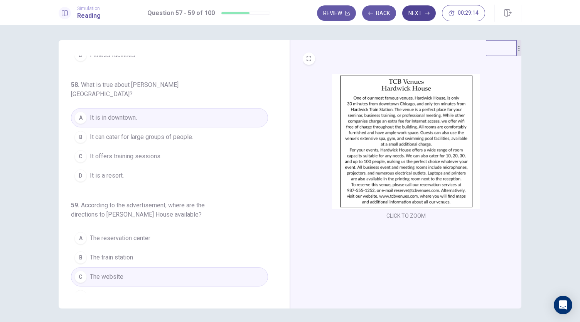
click at [418, 10] on button "Next" at bounding box center [419, 12] width 34 height 15
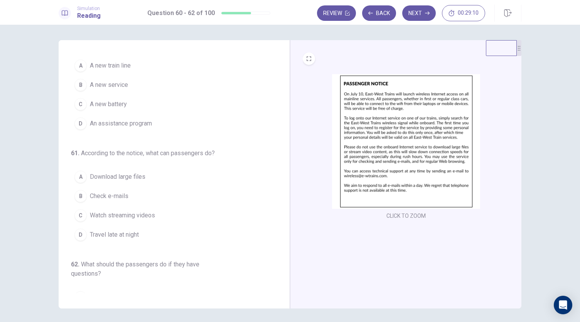
scroll to position [0, 0]
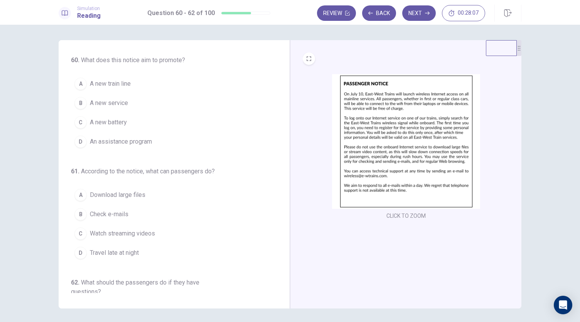
click at [116, 101] on span "A new service" at bounding box center [109, 102] width 38 height 9
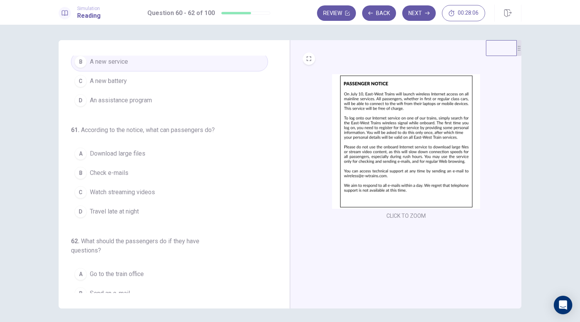
scroll to position [42, 0]
click at [112, 168] on span "Check e-mails" at bounding box center [109, 171] width 39 height 9
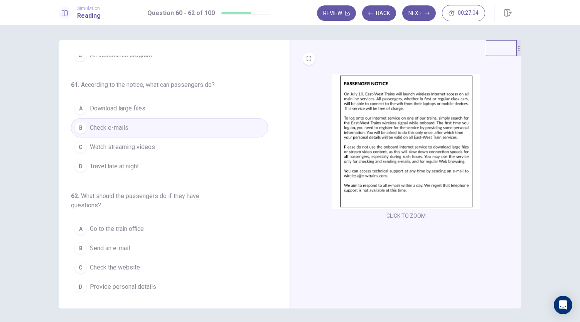
scroll to position [14, 0]
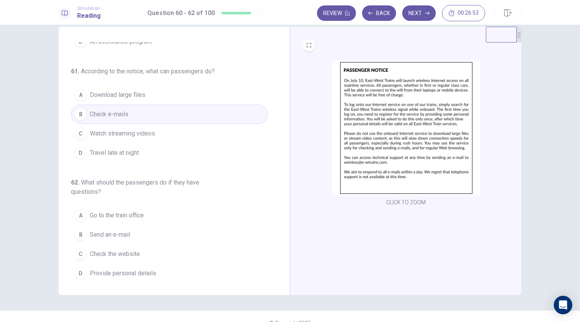
click at [115, 236] on span "Send an e-mail" at bounding box center [110, 234] width 40 height 9
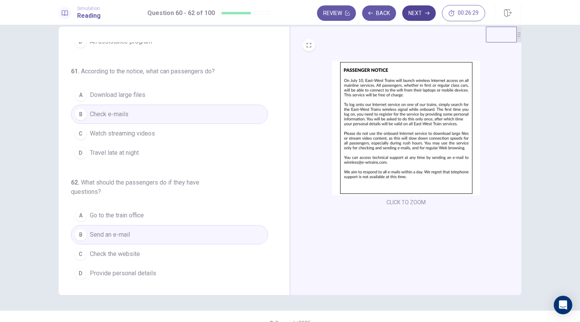
click at [420, 13] on button "Next" at bounding box center [419, 12] width 34 height 15
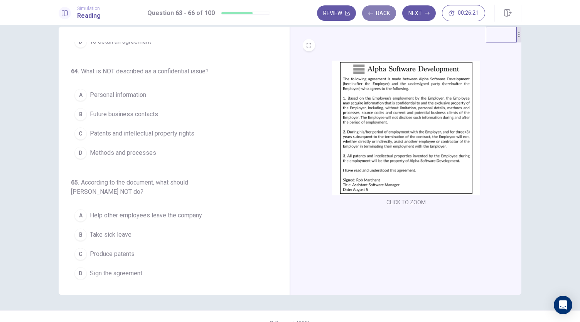
click at [384, 19] on button "Back" at bounding box center [379, 12] width 34 height 15
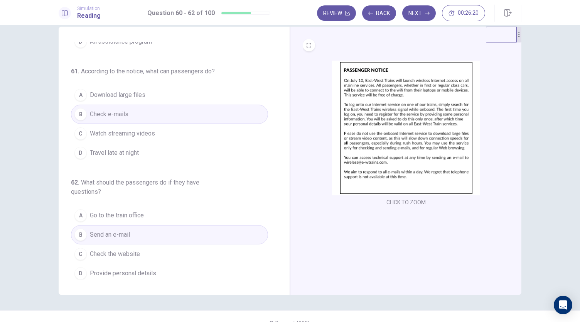
scroll to position [27, 0]
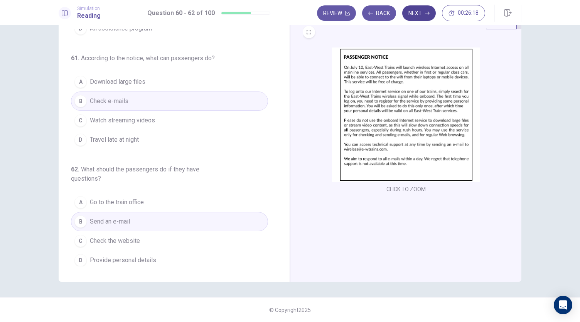
click at [416, 14] on button "Next" at bounding box center [419, 12] width 34 height 15
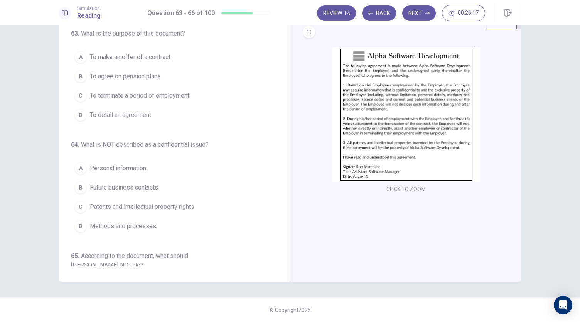
scroll to position [0, 0]
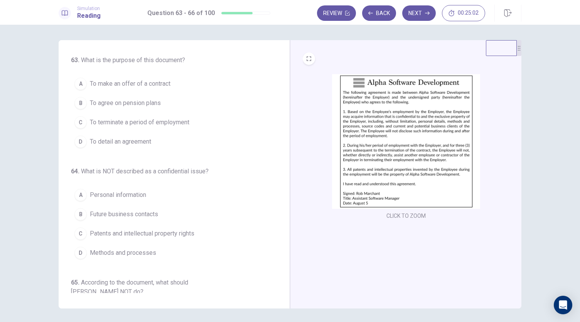
click at [137, 122] on span "To terminate a period of employment" at bounding box center [140, 122] width 100 height 9
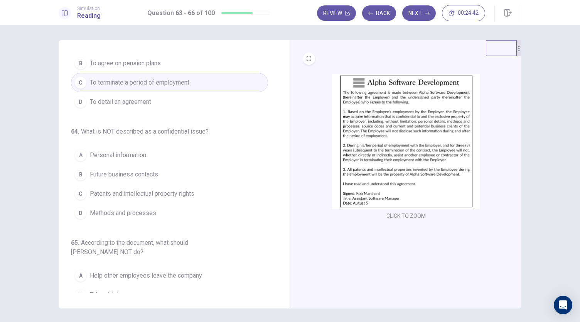
scroll to position [40, 0]
click at [128, 174] on span "Future business contacts" at bounding box center [124, 173] width 68 height 9
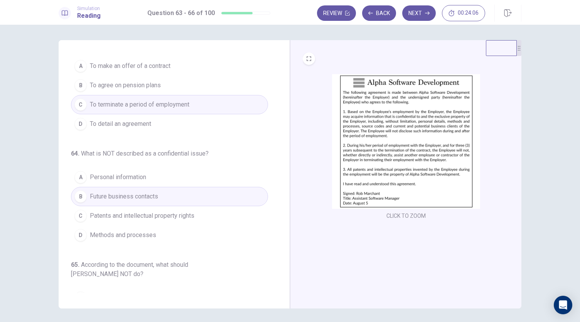
scroll to position [14, 0]
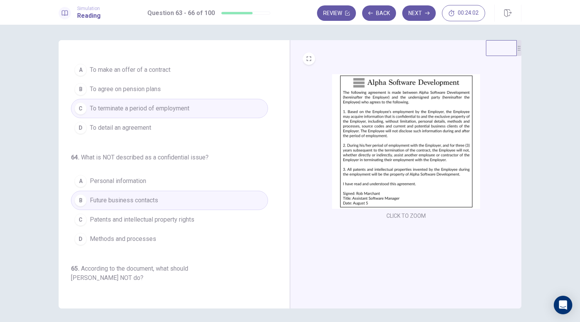
click at [114, 128] on span "To detail an agreement" at bounding box center [120, 127] width 61 height 9
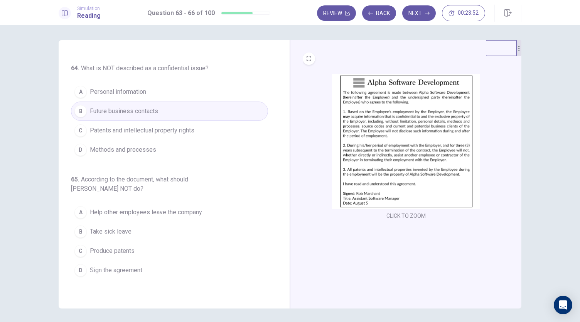
scroll to position [106, 0]
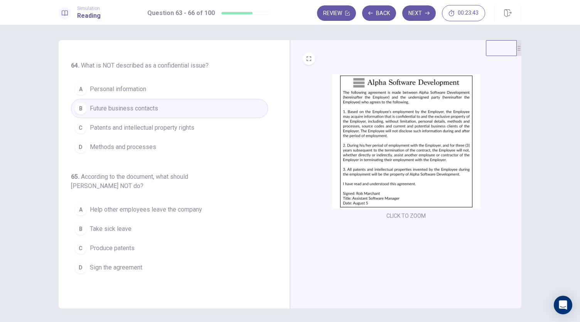
click at [151, 209] on span "Help other employees leave the company" at bounding box center [146, 209] width 112 height 9
click at [121, 247] on span "Produce patents" at bounding box center [112, 247] width 45 height 9
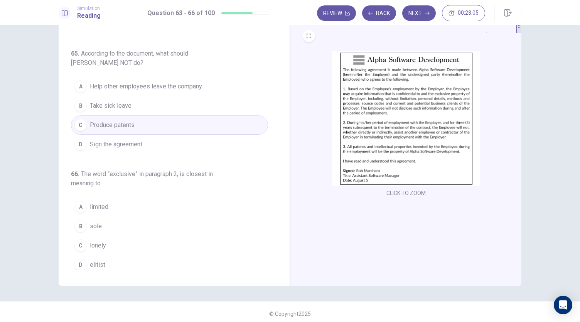
scroll to position [27, 0]
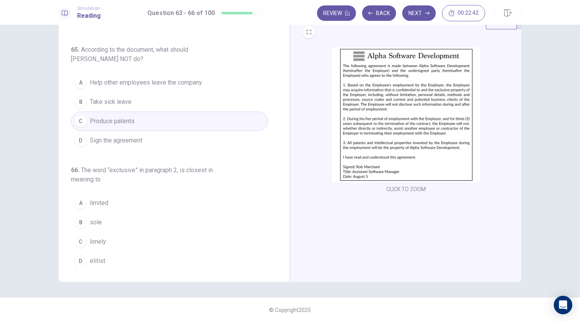
click at [81, 199] on div "A" at bounding box center [80, 203] width 12 height 12
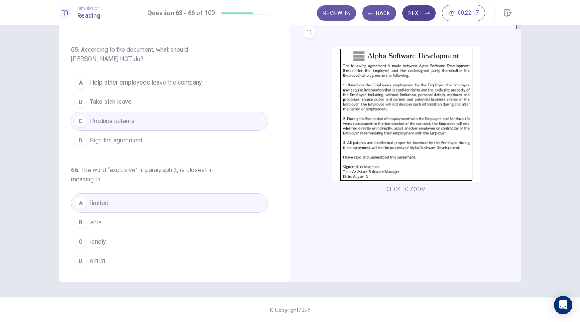
click at [422, 14] on button "Next" at bounding box center [419, 12] width 34 height 15
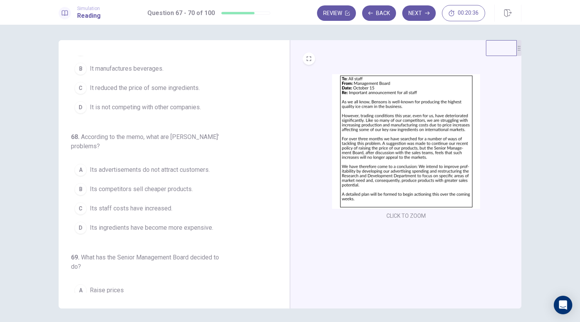
scroll to position [41, 0]
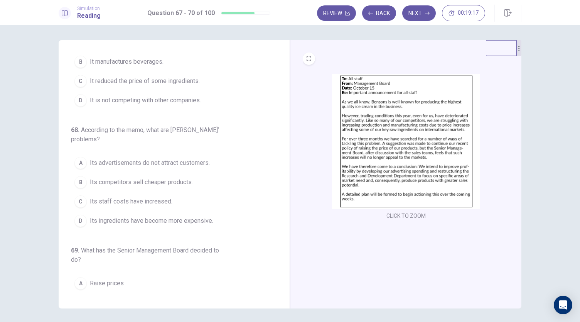
click at [133, 204] on span "Its staff costs have increased." at bounding box center [131, 201] width 83 height 9
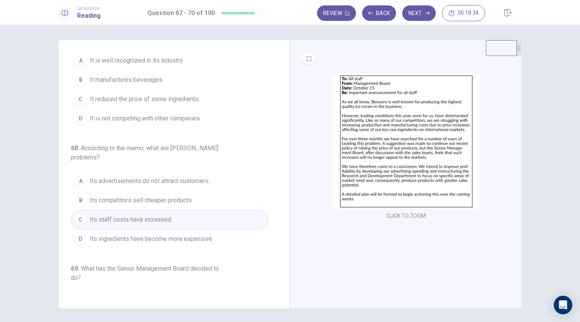
scroll to position [0, 0]
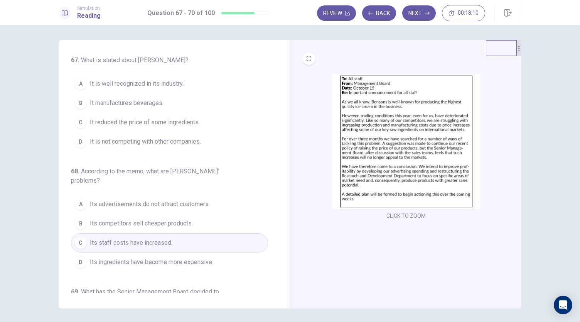
click at [129, 87] on span "It is well recognized in its industry." at bounding box center [137, 83] width 94 height 9
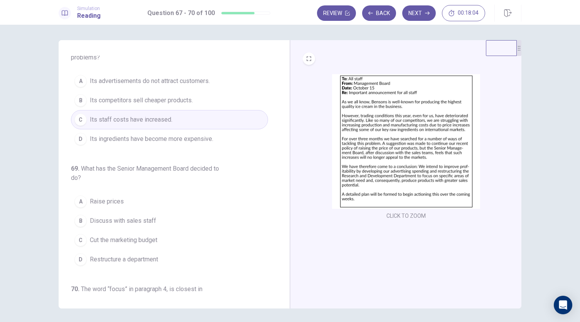
scroll to position [139, 0]
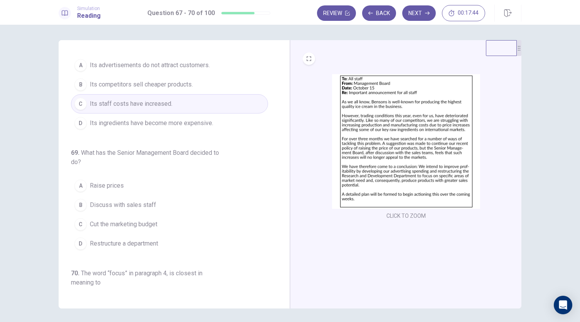
click at [128, 205] on span "Discuss with sales staff" at bounding box center [123, 204] width 66 height 9
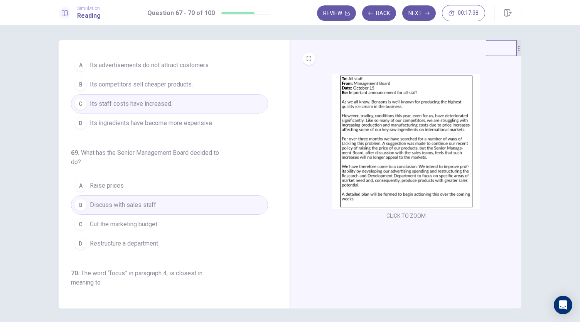
click at [138, 240] on span "Restructure a department" at bounding box center [124, 243] width 68 height 9
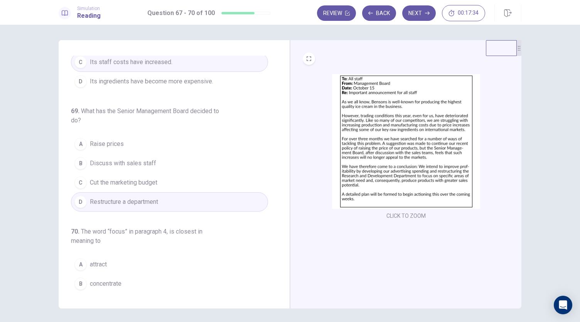
scroll to position [215, 0]
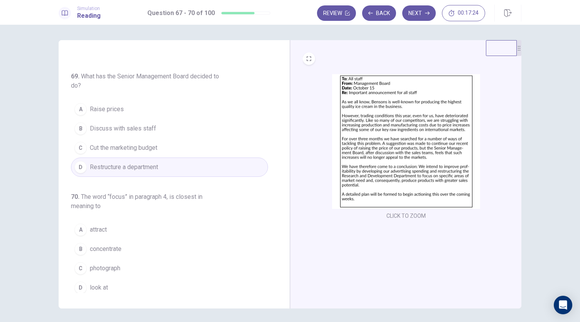
click at [118, 248] on span "concentrate" at bounding box center [106, 248] width 32 height 9
click at [424, 12] on button "Next" at bounding box center [419, 12] width 34 height 15
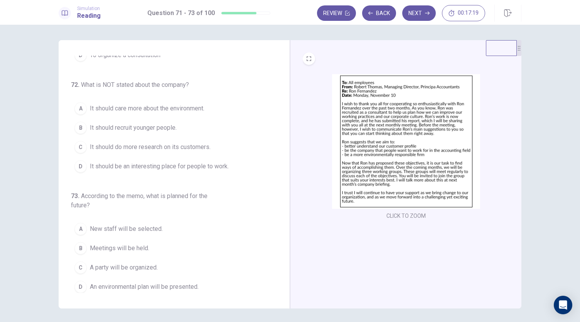
scroll to position [0, 0]
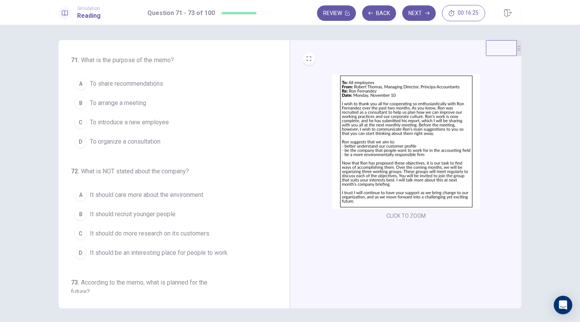
click at [154, 84] on span "To share recommendations" at bounding box center [126, 83] width 73 height 9
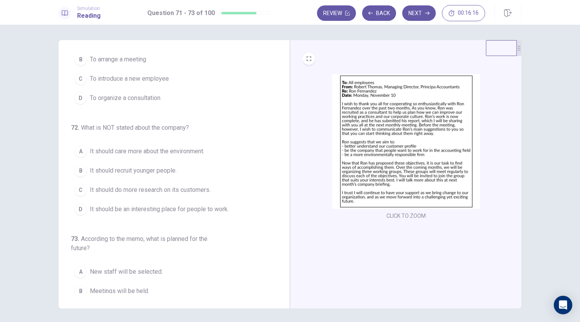
scroll to position [44, 0]
click at [162, 188] on span "It should do more research on its customers." at bounding box center [150, 189] width 121 height 9
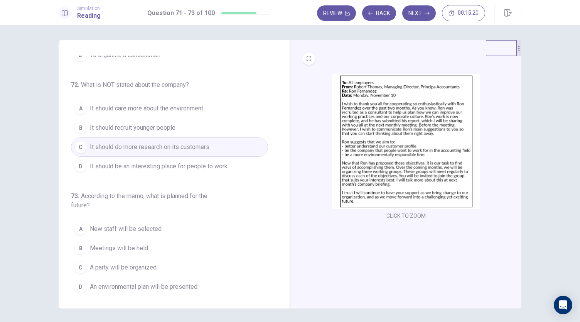
scroll to position [27, 0]
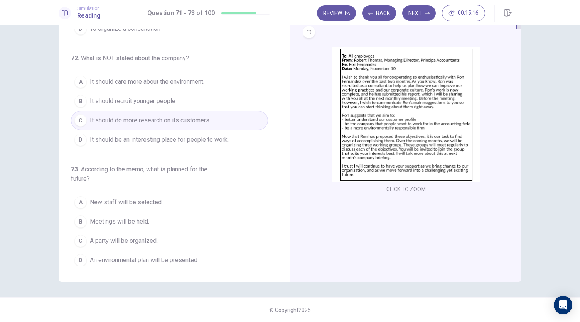
click at [117, 217] on span "Meetings will be held." at bounding box center [119, 221] width 59 height 9
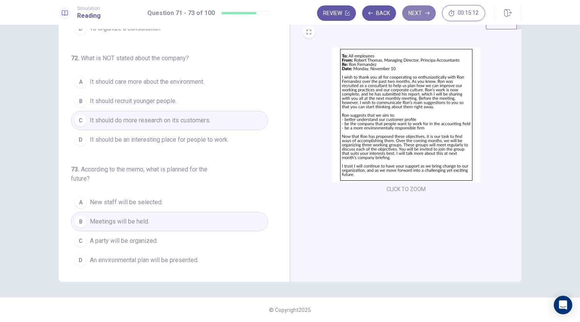
click at [422, 14] on button "Next" at bounding box center [419, 12] width 34 height 15
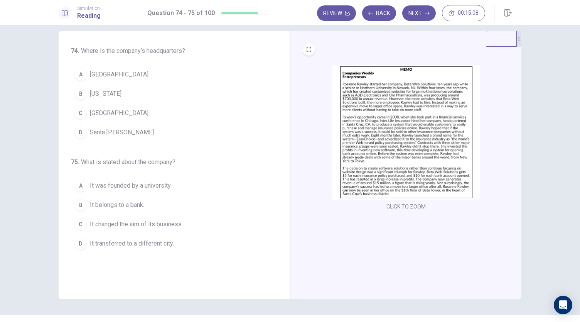
scroll to position [0, 0]
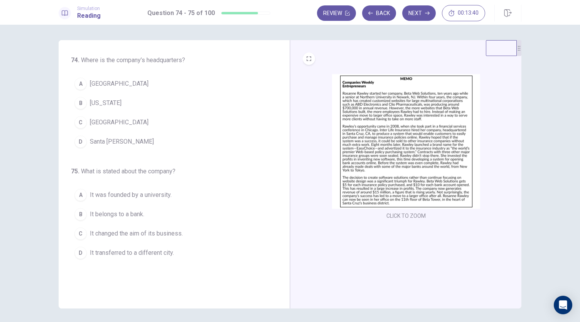
click at [90, 106] on span "[US_STATE]" at bounding box center [106, 102] width 32 height 9
click at [115, 137] on span "Santa [PERSON_NAME]" at bounding box center [122, 141] width 64 height 9
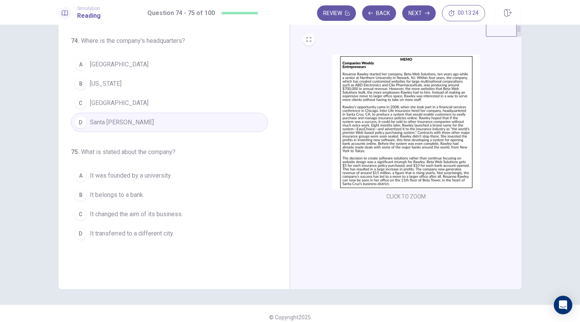
scroll to position [22, 0]
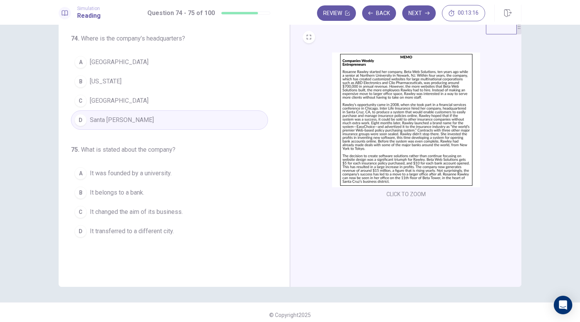
click at [112, 216] on button "C It changed the aim of its business." at bounding box center [169, 211] width 197 height 19
click at [142, 229] on span "It transferred to a different city." at bounding box center [132, 230] width 84 height 9
click at [413, 21] on div "Review Back Next 00:12:39" at bounding box center [419, 13] width 204 height 17
click at [416, 16] on button "Next" at bounding box center [419, 12] width 34 height 15
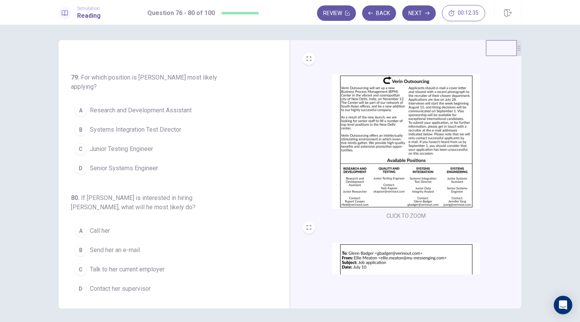
scroll to position [0, 0]
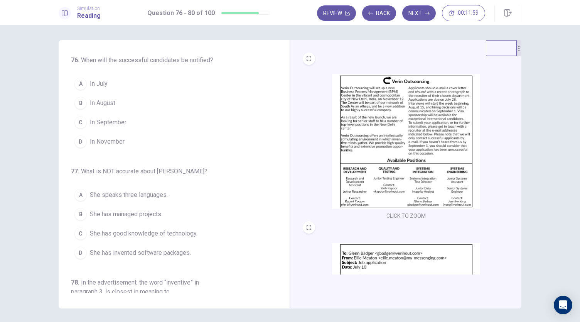
click at [91, 84] on span "In July" at bounding box center [99, 83] width 18 height 9
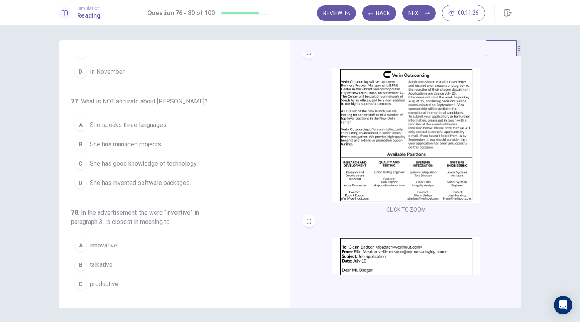
scroll to position [70, 0]
click at [103, 180] on span "She has invented software packages." at bounding box center [140, 182] width 101 height 9
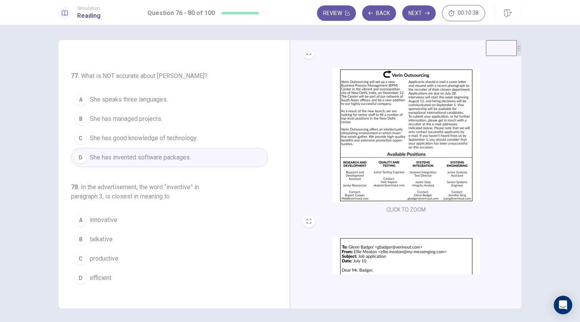
scroll to position [95, 0]
click at [120, 102] on span "She speaks three languages." at bounding box center [129, 99] width 78 height 9
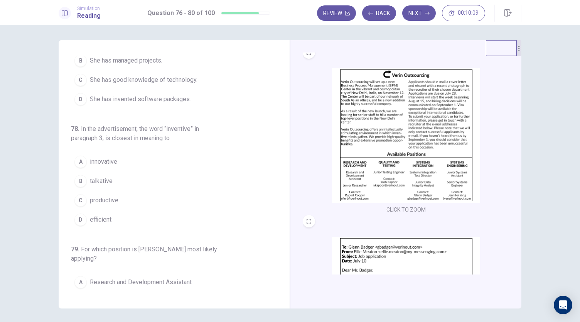
scroll to position [154, 0]
click at [90, 217] on span "efficient" at bounding box center [101, 218] width 22 height 9
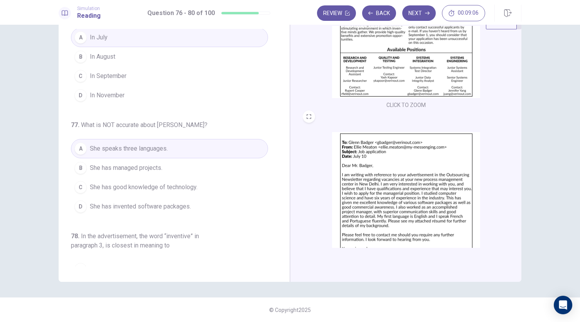
scroll to position [20, 0]
click at [148, 204] on span "She has invented software packages." at bounding box center [140, 205] width 101 height 9
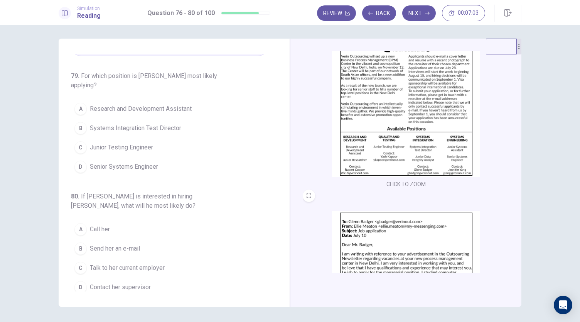
scroll to position [16, 0]
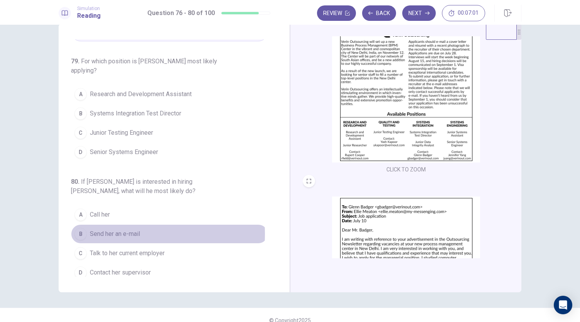
click at [110, 229] on span "Send her an e-mail" at bounding box center [115, 233] width 50 height 9
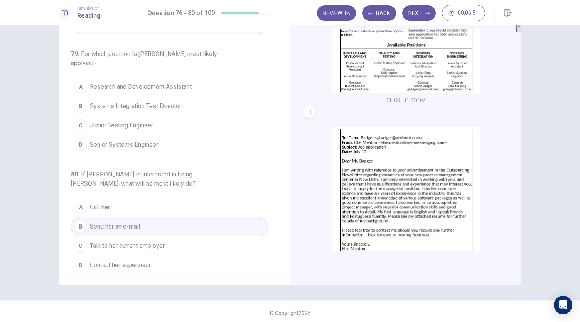
scroll to position [27, 0]
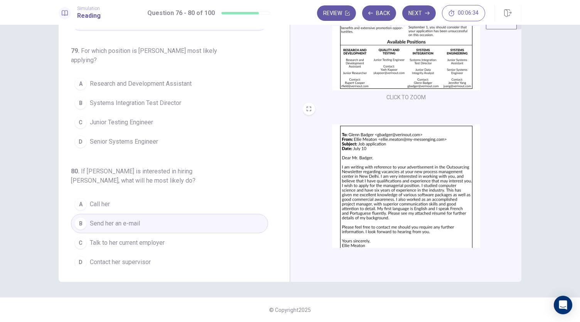
click at [120, 137] on span "Senior Systems Engineer" at bounding box center [124, 141] width 68 height 9
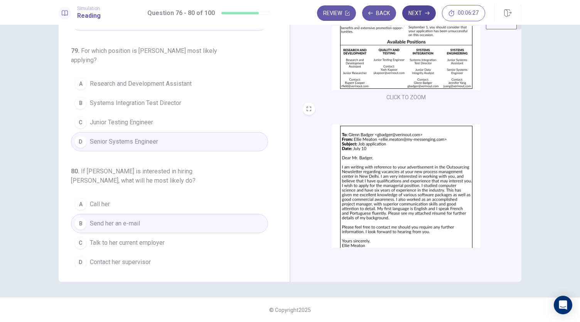
click at [421, 11] on button "Next" at bounding box center [419, 12] width 34 height 15
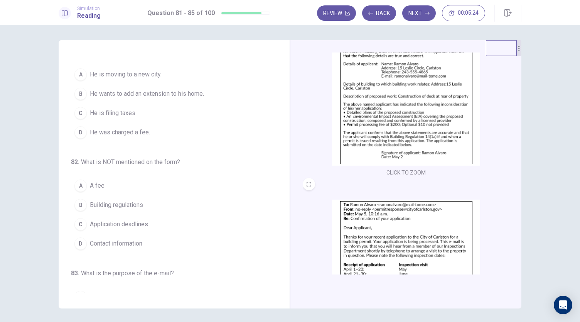
scroll to position [12, 0]
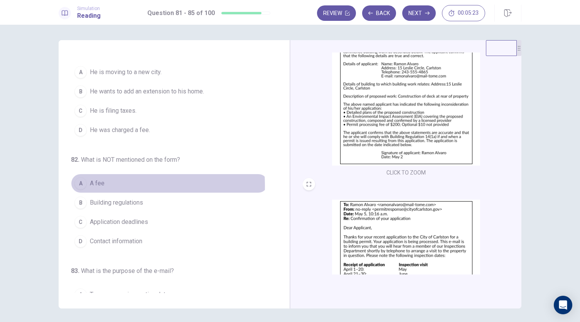
click at [91, 184] on span "A fee" at bounding box center [97, 183] width 15 height 9
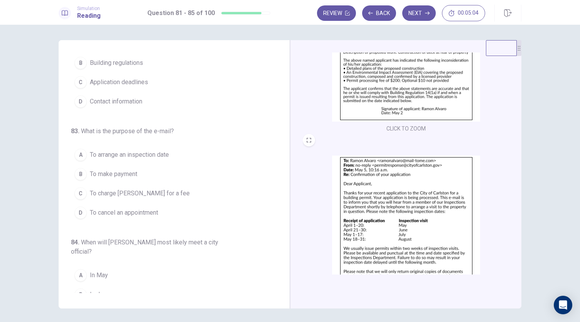
scroll to position [152, 0]
click at [129, 169] on span "To make payment" at bounding box center [113, 173] width 47 height 9
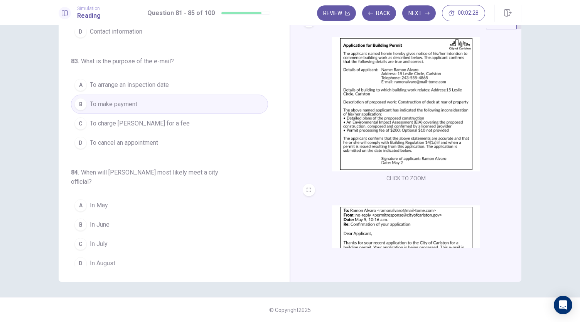
scroll to position [162, 0]
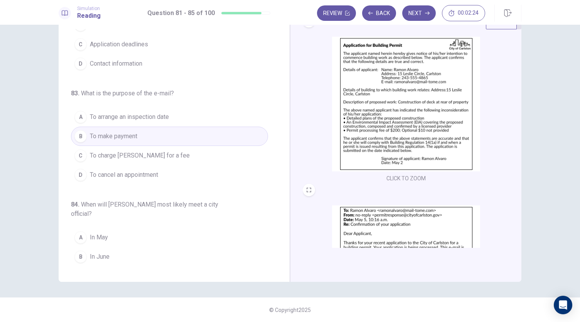
click at [140, 117] on span "To arrange an inspection date" at bounding box center [129, 116] width 79 height 9
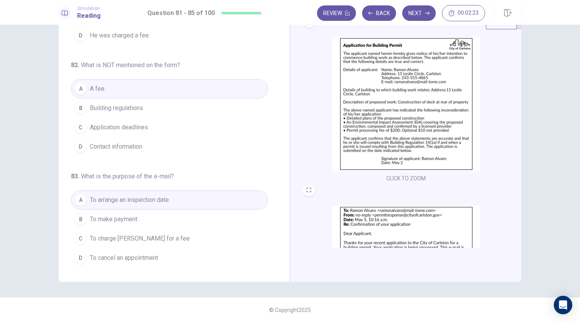
scroll to position [79, 0]
click at [129, 109] on span "Building regulations" at bounding box center [116, 108] width 53 height 9
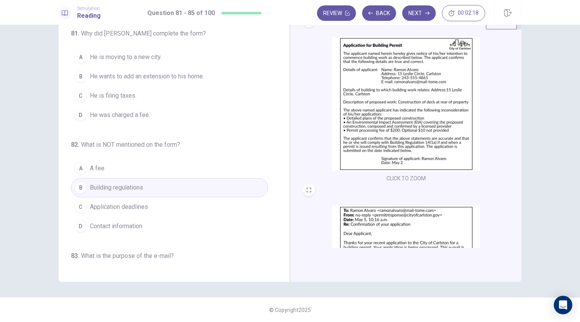
scroll to position [5, 0]
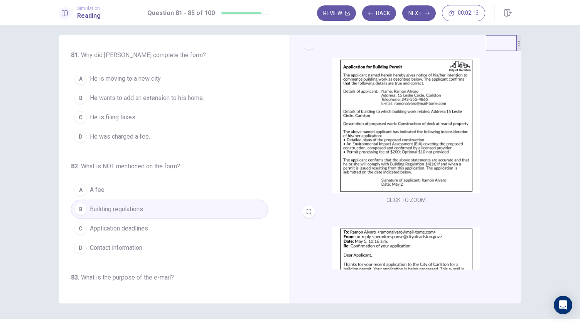
click at [116, 80] on span "He is moving to a new city." at bounding box center [126, 78] width 72 height 9
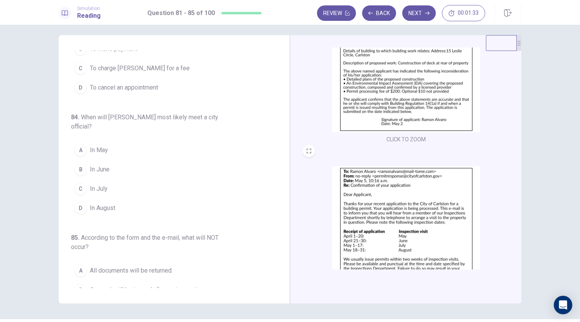
scroll to position [72, 0]
click at [90, 186] on span "In July" at bounding box center [99, 188] width 18 height 9
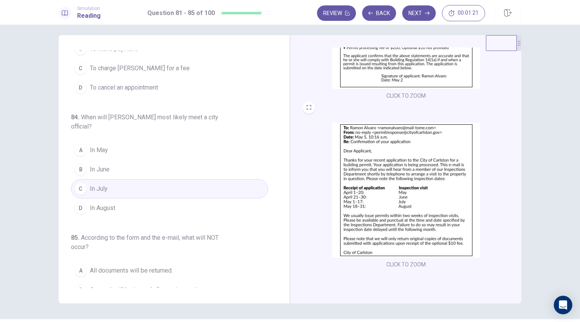
scroll to position [316, 0]
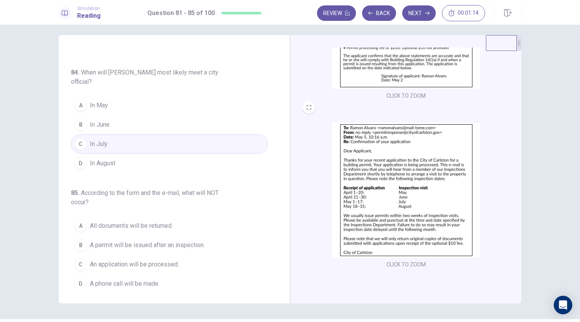
click at [141, 261] on span "An application will be processed." at bounding box center [134, 264] width 89 height 9
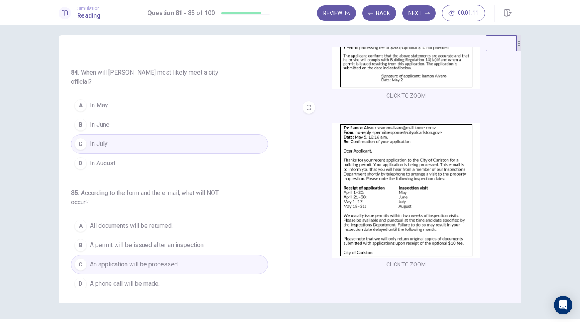
click at [131, 241] on span "A permit will be issued after an inspection." at bounding box center [147, 244] width 115 height 9
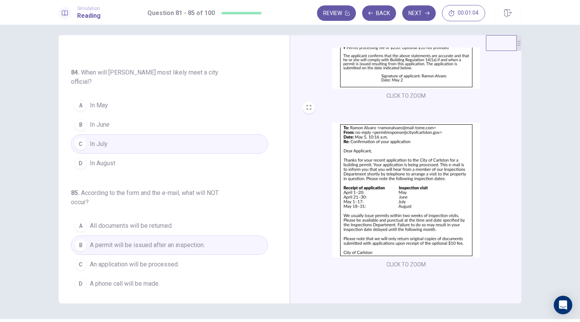
click at [185, 221] on button "A All documents will be returned." at bounding box center [169, 225] width 197 height 19
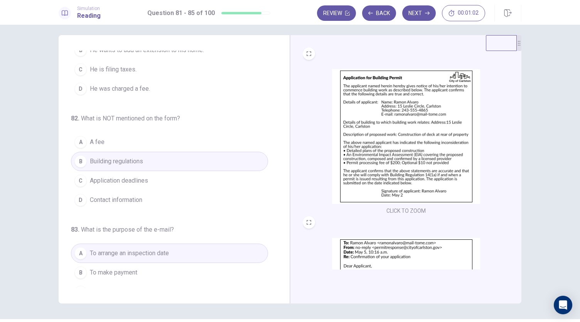
scroll to position [0, 0]
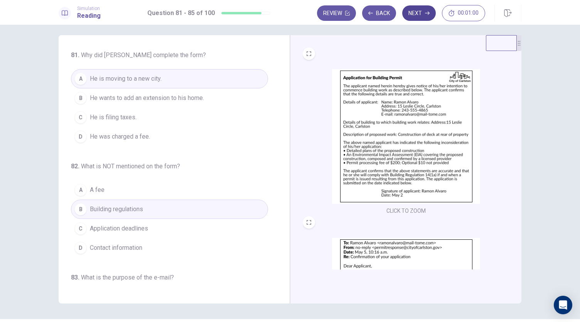
click at [428, 12] on icon "button" at bounding box center [427, 13] width 5 height 5
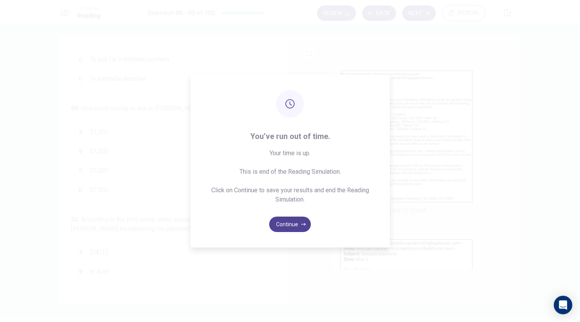
click at [289, 220] on button "Continue" at bounding box center [290, 223] width 42 height 15
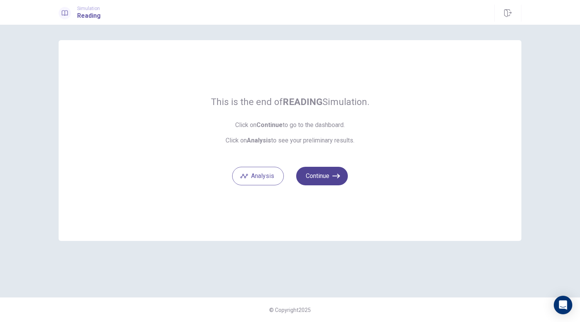
click at [321, 174] on button "Continue" at bounding box center [322, 176] width 52 height 19
